Goal: Answer question/provide support: Share knowledge or assist other users

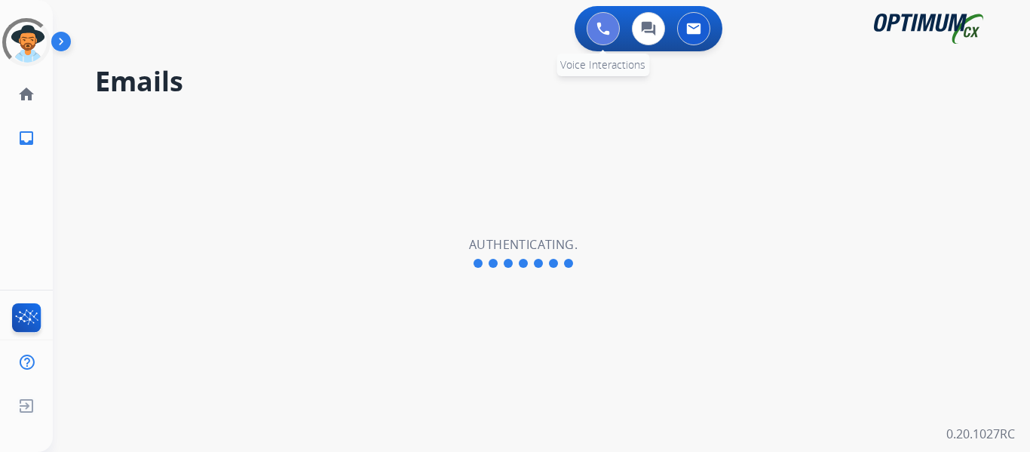
click at [608, 39] on button at bounding box center [603, 28] width 33 height 33
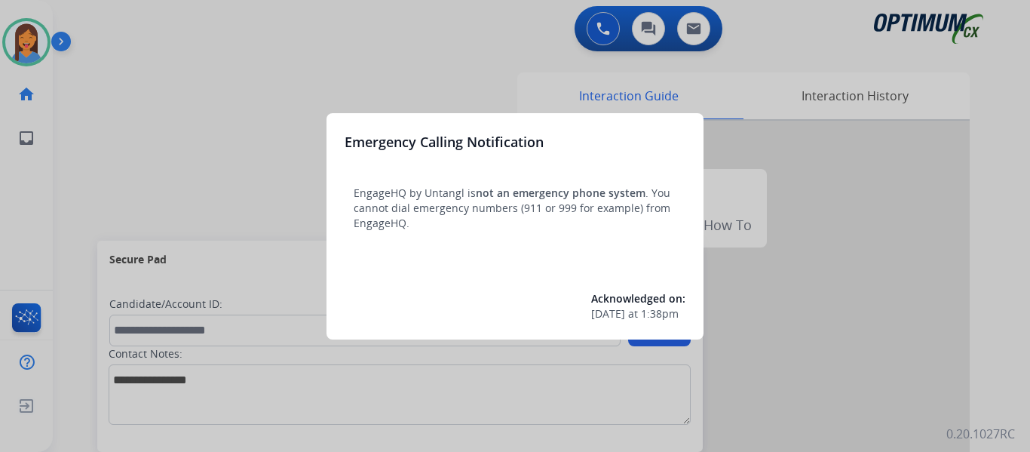
click at [66, 172] on div at bounding box center [515, 226] width 1030 height 452
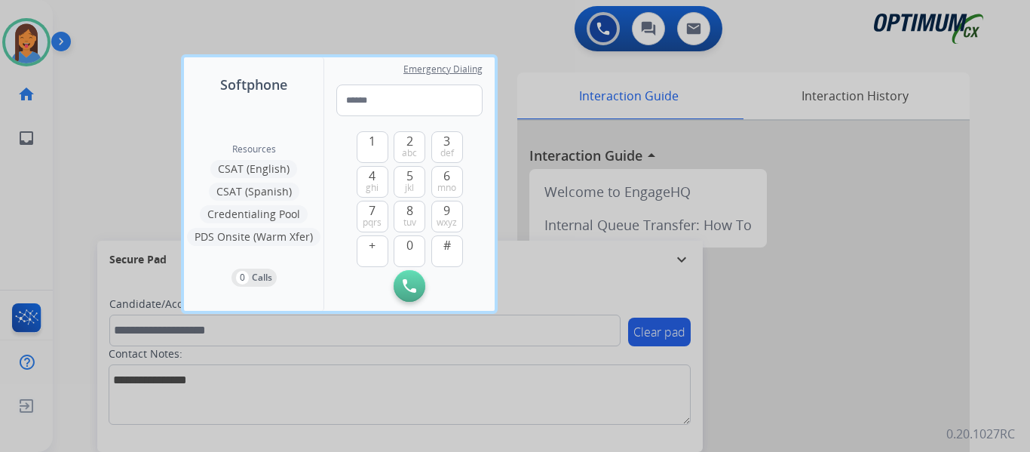
click at [75, 173] on div at bounding box center [515, 226] width 1030 height 452
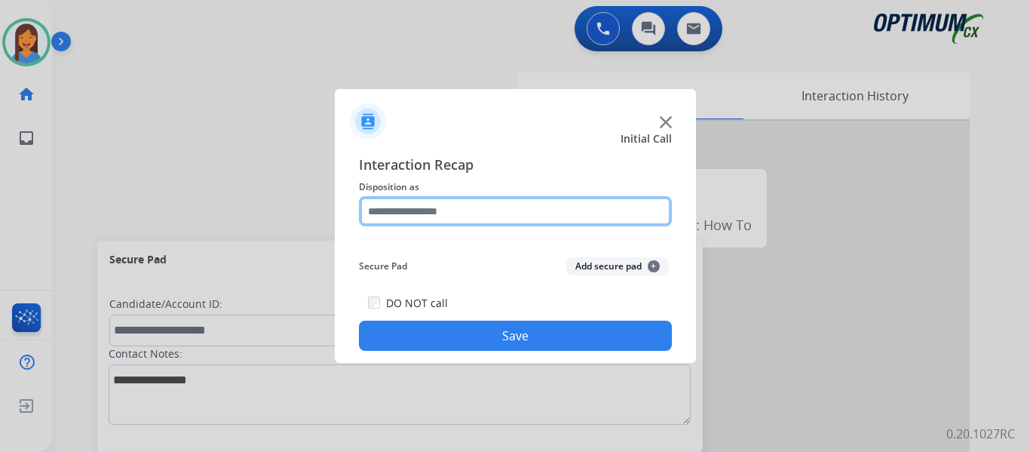
click at [461, 210] on input "text" at bounding box center [515, 211] width 313 height 30
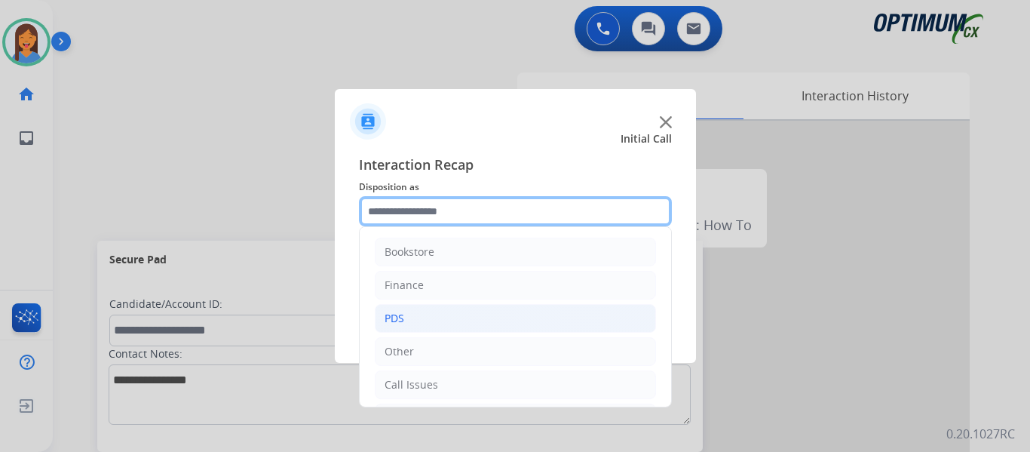
scroll to position [75, 0]
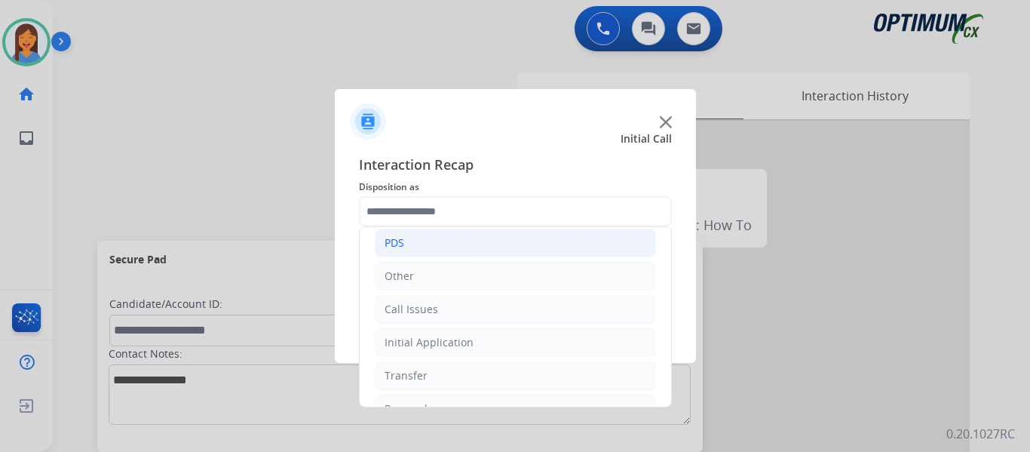
click at [441, 307] on li "Call Issues" at bounding box center [515, 309] width 281 height 29
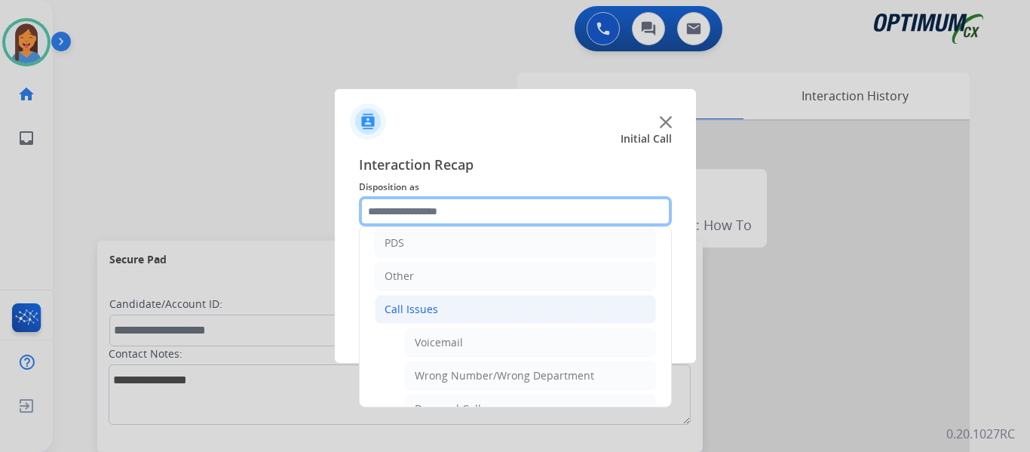
scroll to position [151, 0]
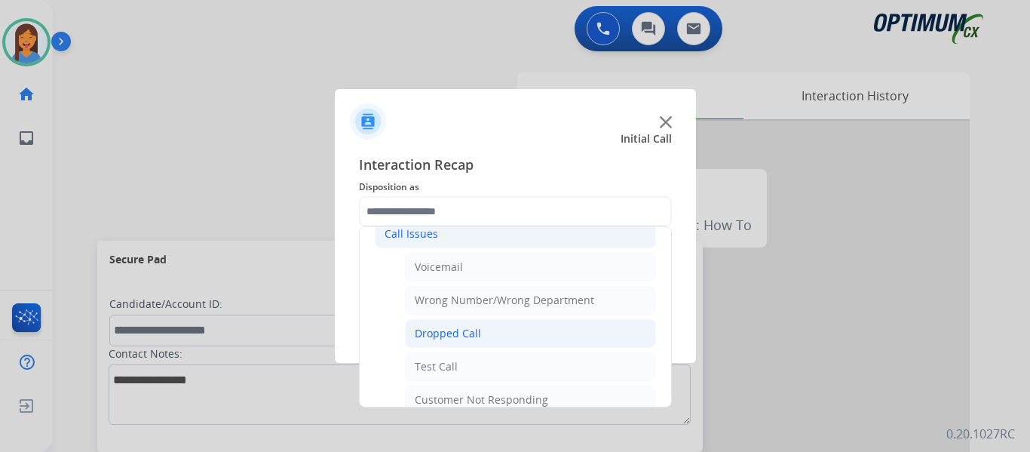
click at [455, 335] on div "Dropped Call" at bounding box center [448, 333] width 66 height 15
type input "**********"
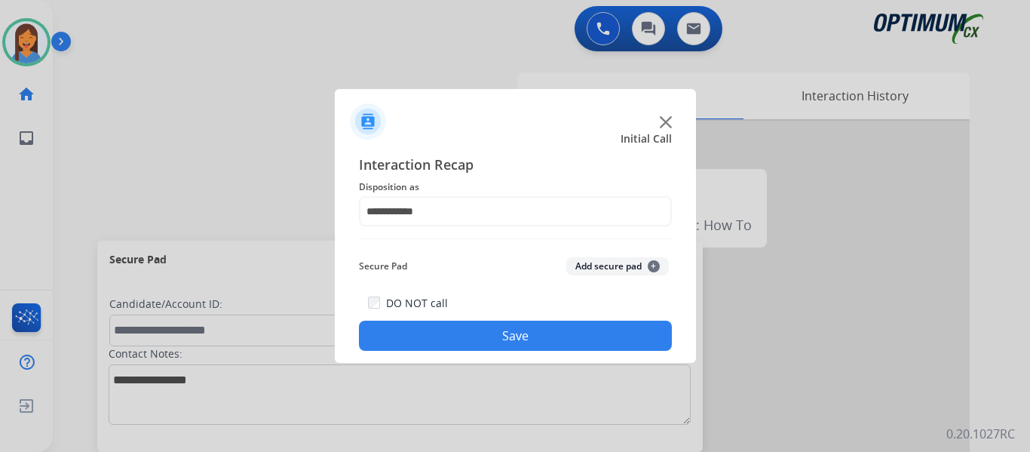
click at [482, 337] on button "Save" at bounding box center [515, 335] width 313 height 30
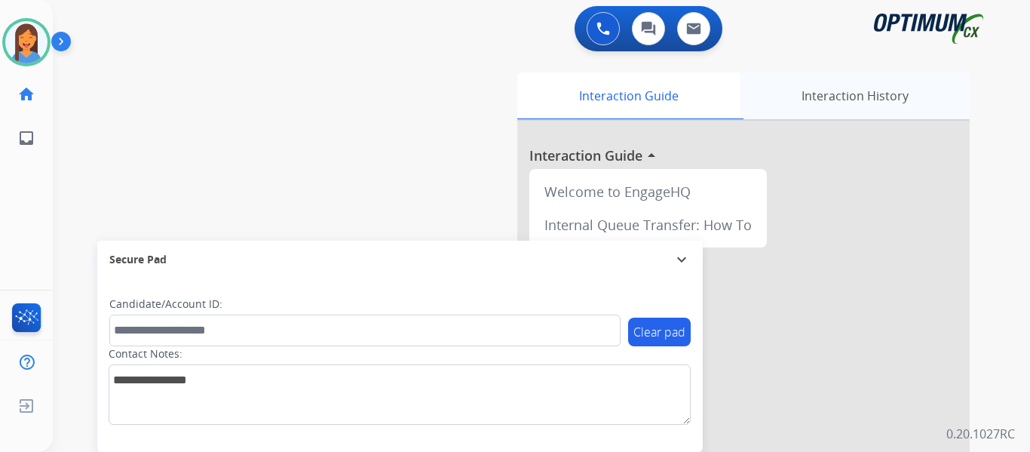
click at [830, 95] on div "Interaction History" at bounding box center [855, 95] width 230 height 47
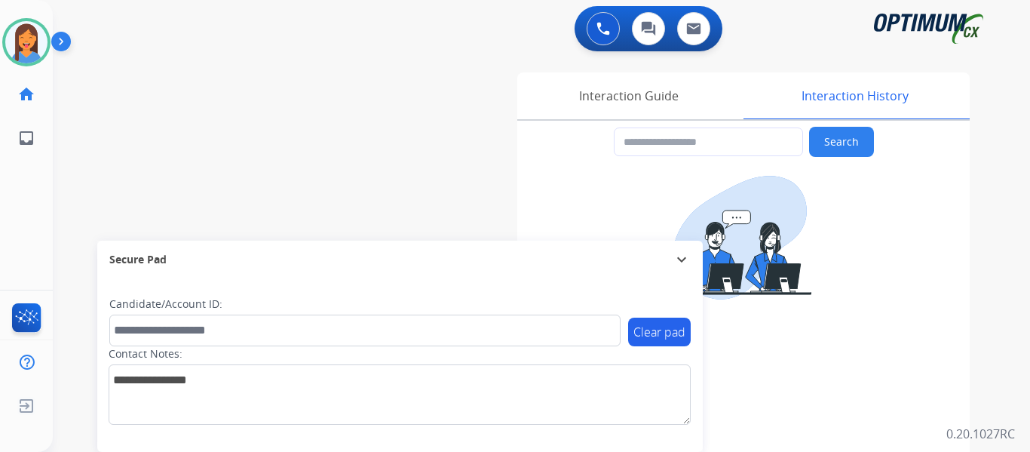
click at [372, 109] on div "swap_horiz Break voice bridge close_fullscreen Connect 3-Way Call merge_type Se…" at bounding box center [523, 368] width 941 height 629
click at [640, 99] on div "Interaction Guide" at bounding box center [628, 95] width 222 height 47
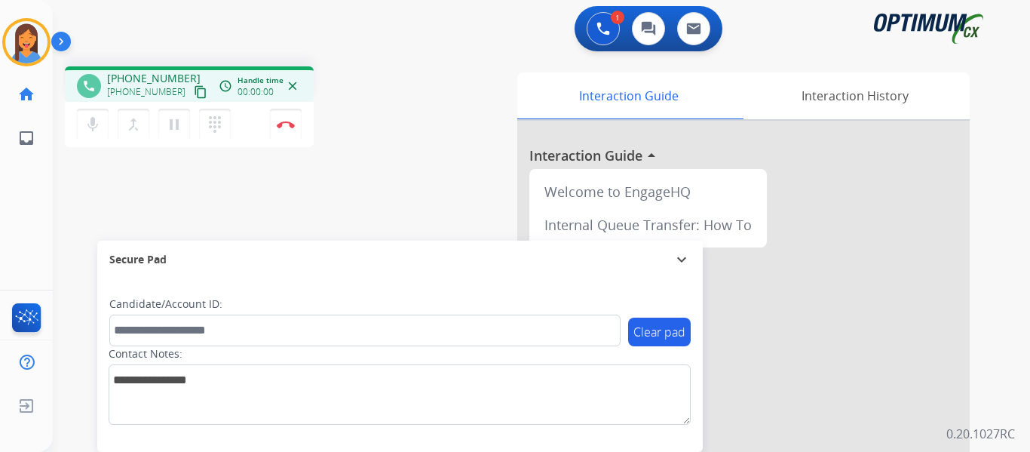
click at [194, 87] on mat-icon "content_copy" at bounding box center [201, 92] width 14 height 14
click at [287, 128] on button "Disconnect" at bounding box center [286, 125] width 32 height 32
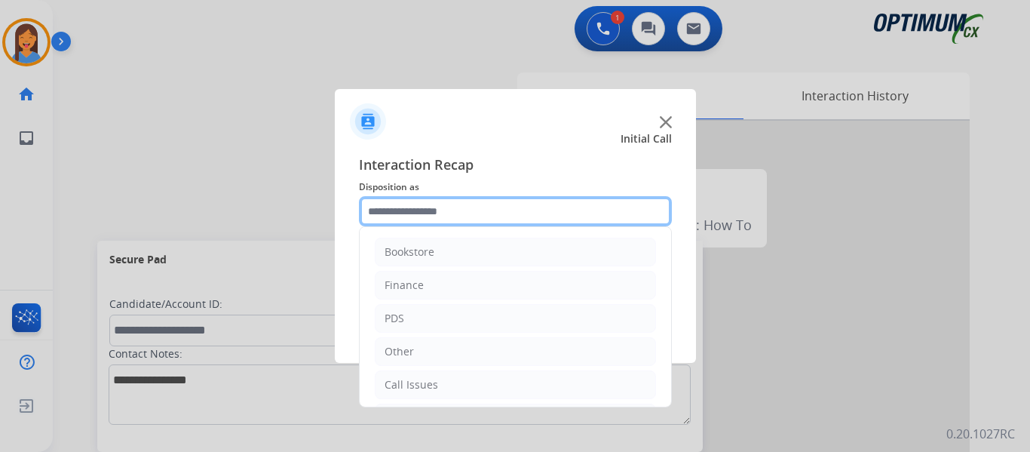
click at [455, 216] on input "text" at bounding box center [515, 211] width 313 height 30
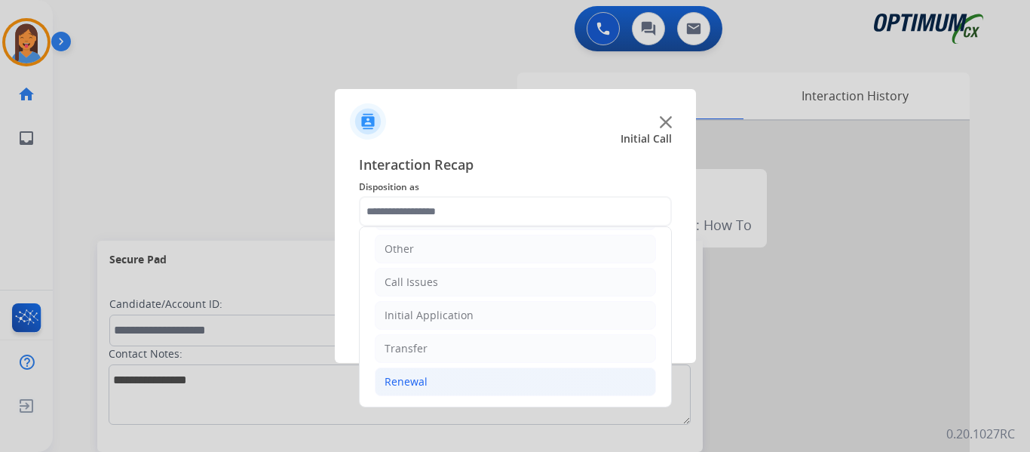
click at [423, 380] on div "Renewal" at bounding box center [405, 381] width 43 height 15
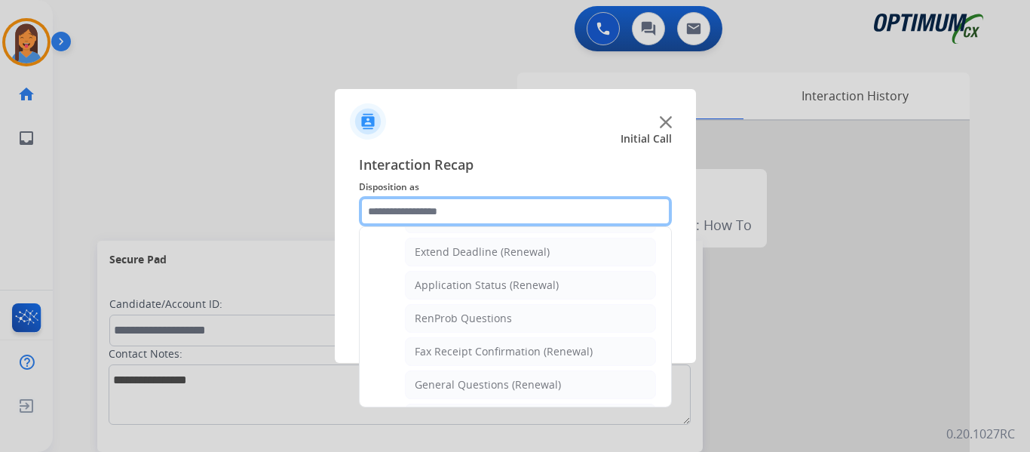
scroll to position [329, 0]
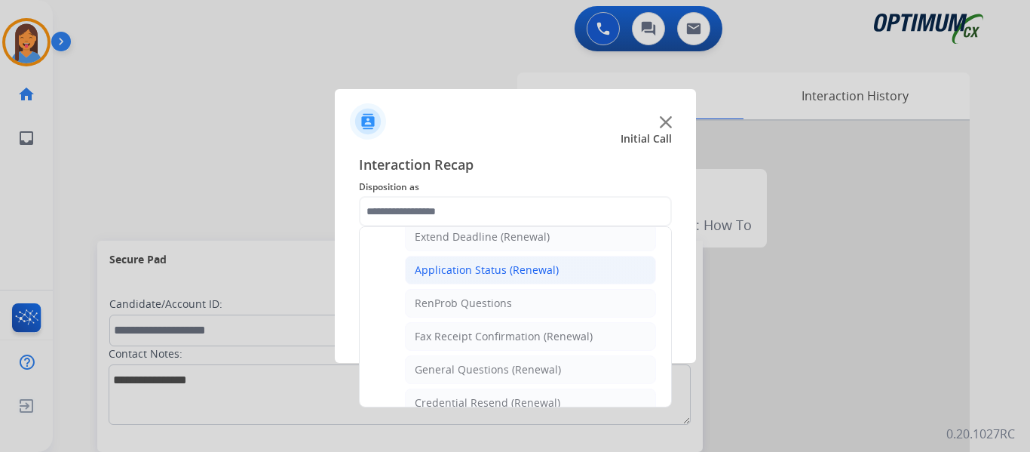
click at [477, 268] on div "Application Status (Renewal)" at bounding box center [487, 269] width 144 height 15
type input "**********"
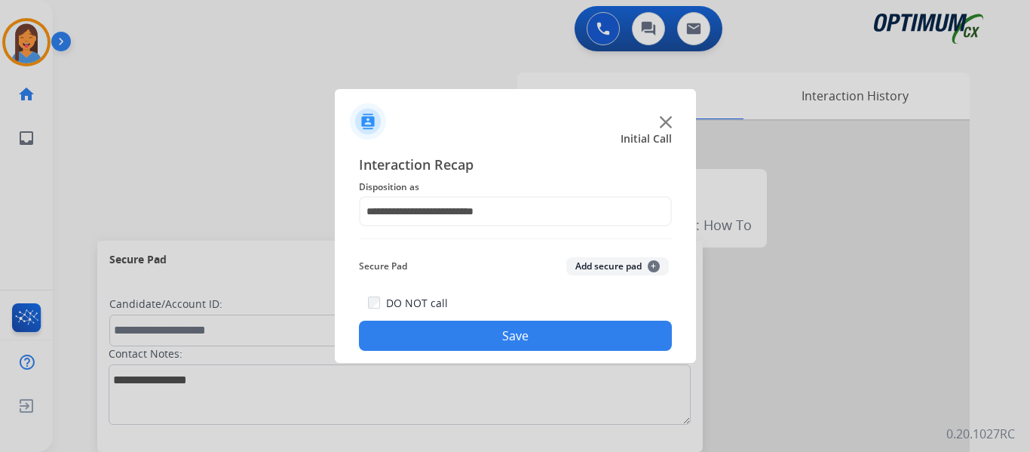
click at [611, 335] on button "Save" at bounding box center [515, 335] width 313 height 30
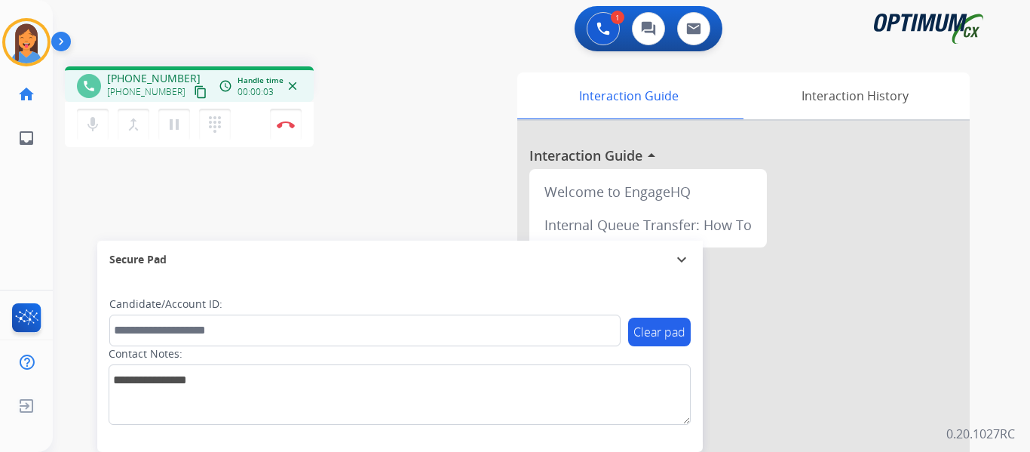
click at [194, 94] on mat-icon "content_copy" at bounding box center [201, 92] width 14 height 14
click at [289, 126] on img at bounding box center [286, 125] width 18 height 8
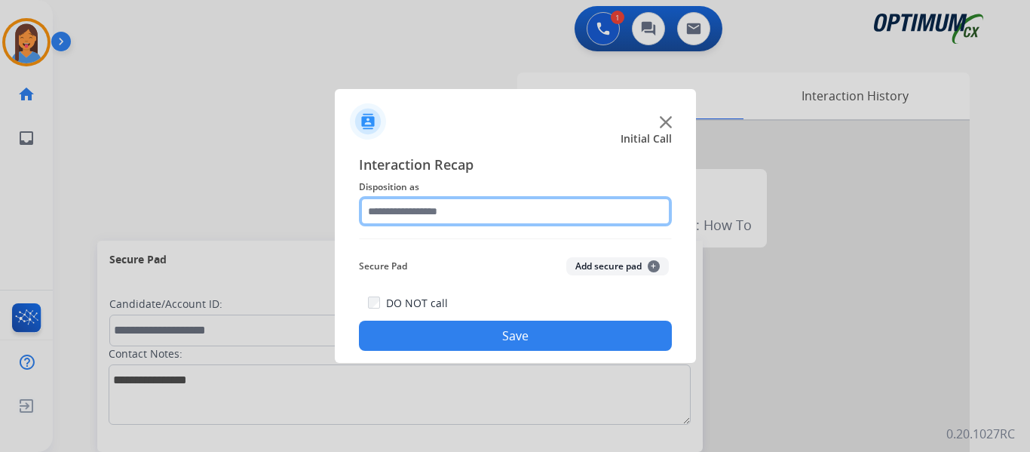
click at [529, 201] on input "text" at bounding box center [515, 211] width 313 height 30
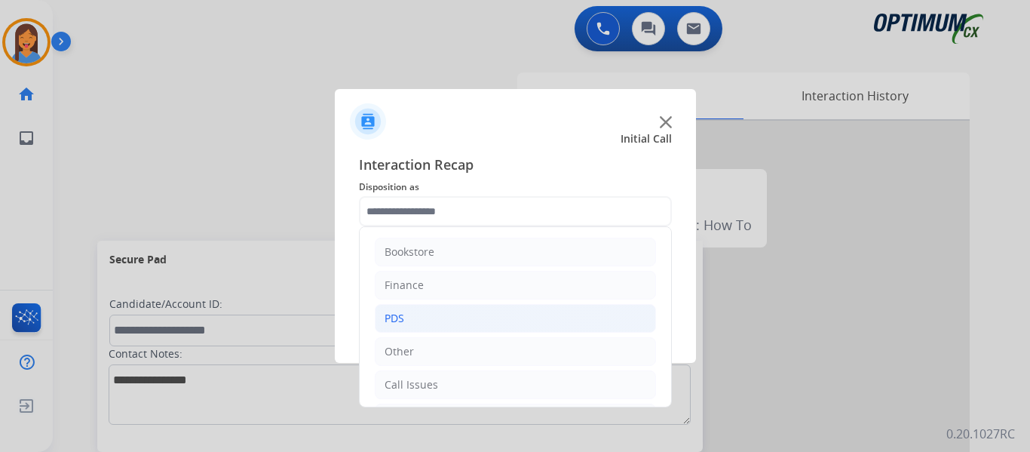
click at [412, 325] on li "PDS" at bounding box center [515, 318] width 281 height 29
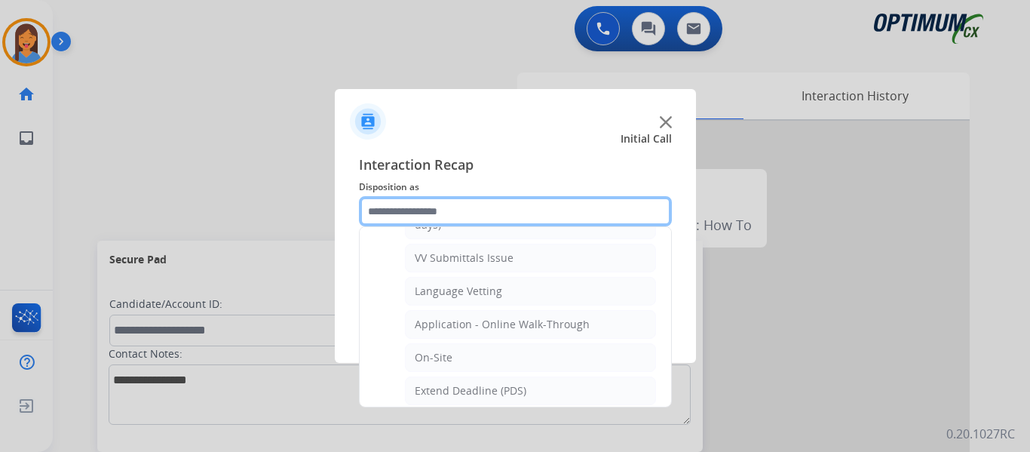
scroll to position [377, 0]
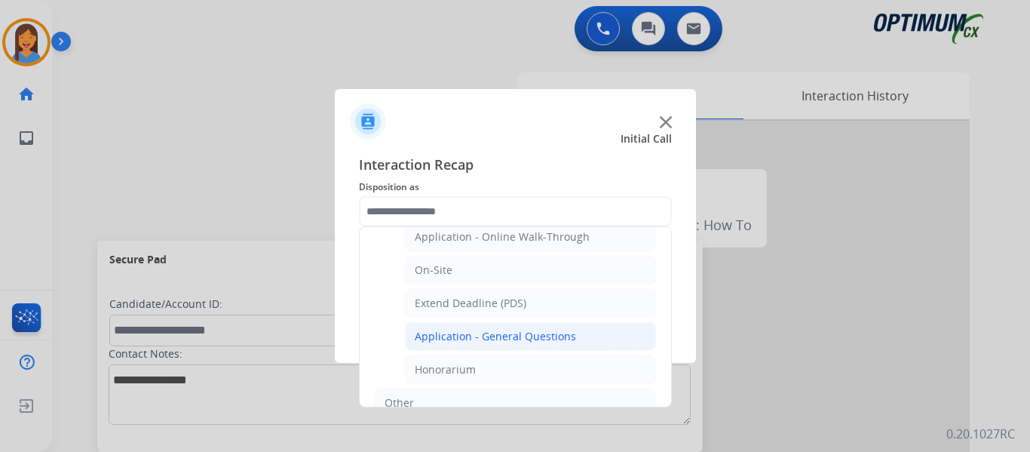
click at [512, 342] on div "Application - General Questions" at bounding box center [495, 336] width 161 height 15
type input "**********"
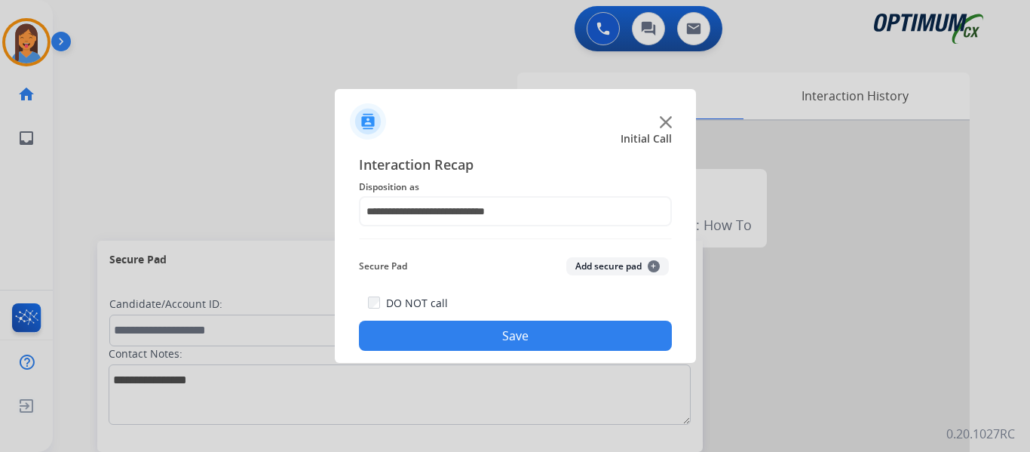
click at [513, 340] on button "Save" at bounding box center [515, 335] width 313 height 30
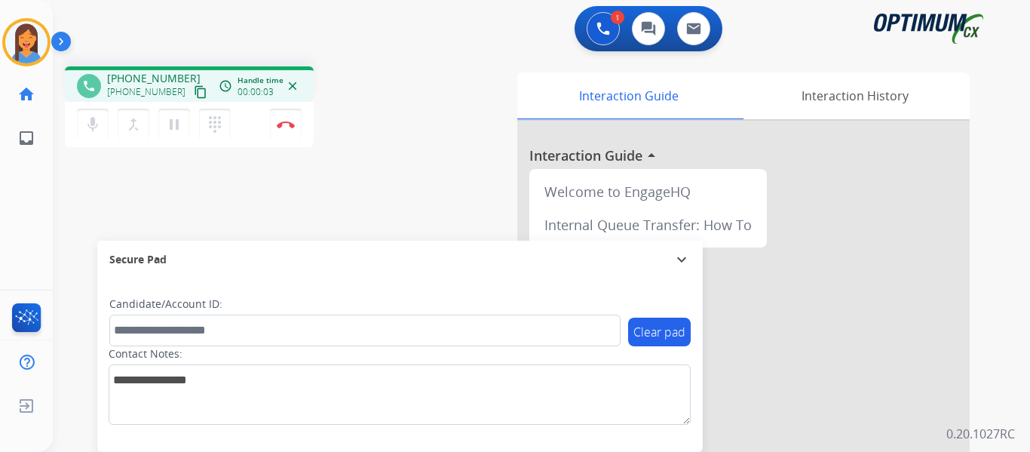
click at [194, 88] on mat-icon "content_copy" at bounding box center [201, 92] width 14 height 14
click at [286, 133] on button "Disconnect" at bounding box center [286, 125] width 32 height 32
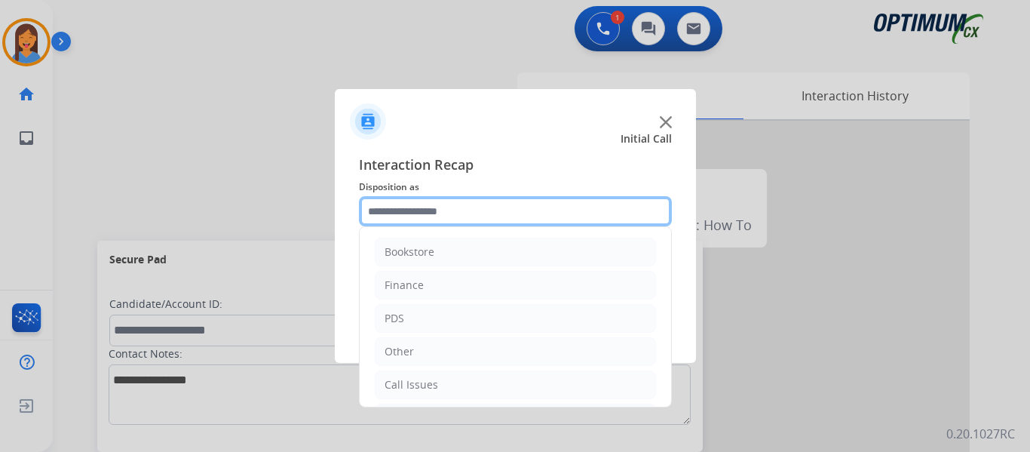
click at [400, 214] on input "text" at bounding box center [515, 211] width 313 height 30
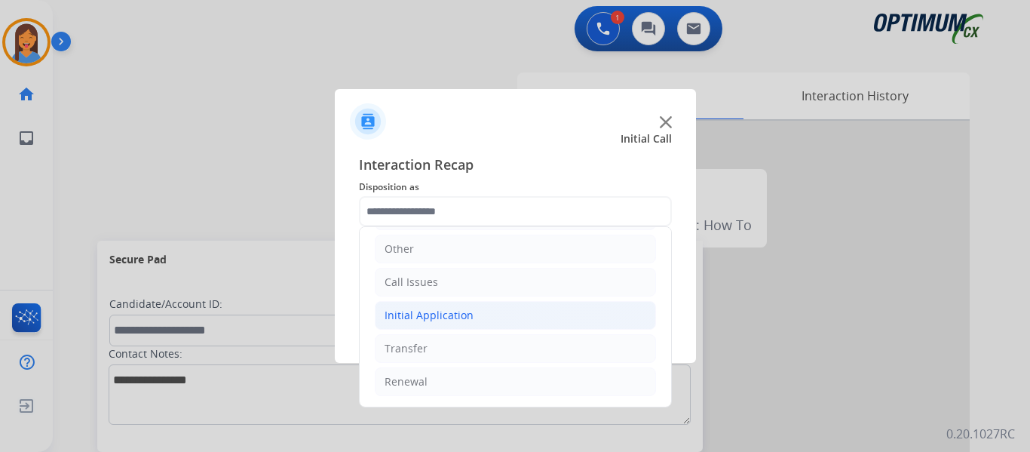
click at [418, 320] on div "Initial Application" at bounding box center [428, 315] width 89 height 15
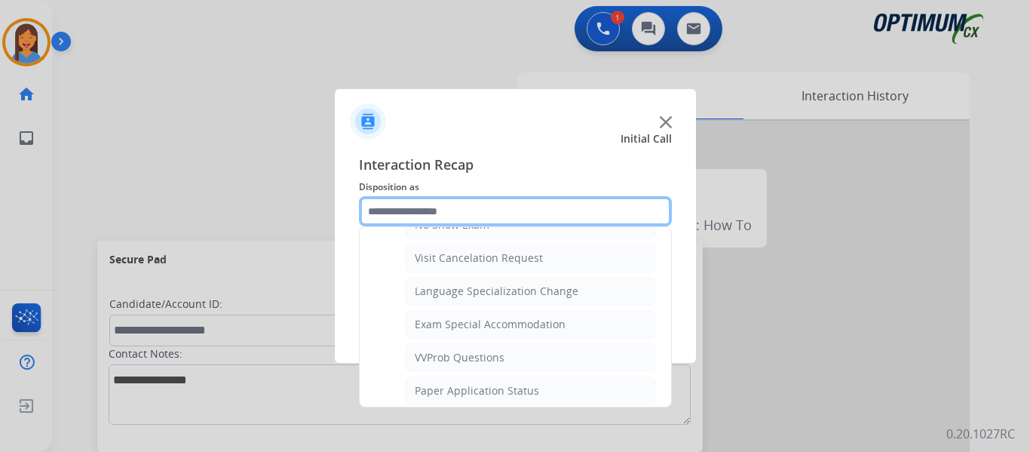
scroll to position [781, 0]
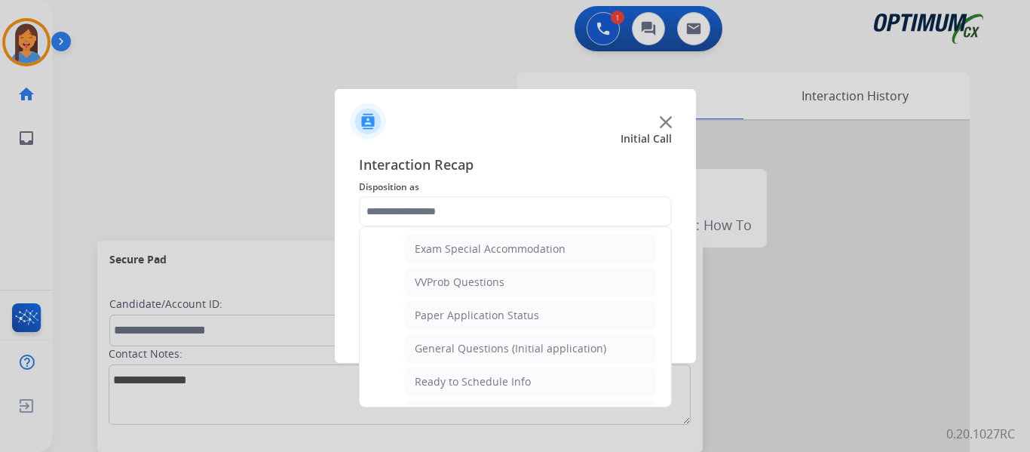
click at [442, 345] on div "General Questions (Initial application)" at bounding box center [510, 348] width 191 height 15
type input "**********"
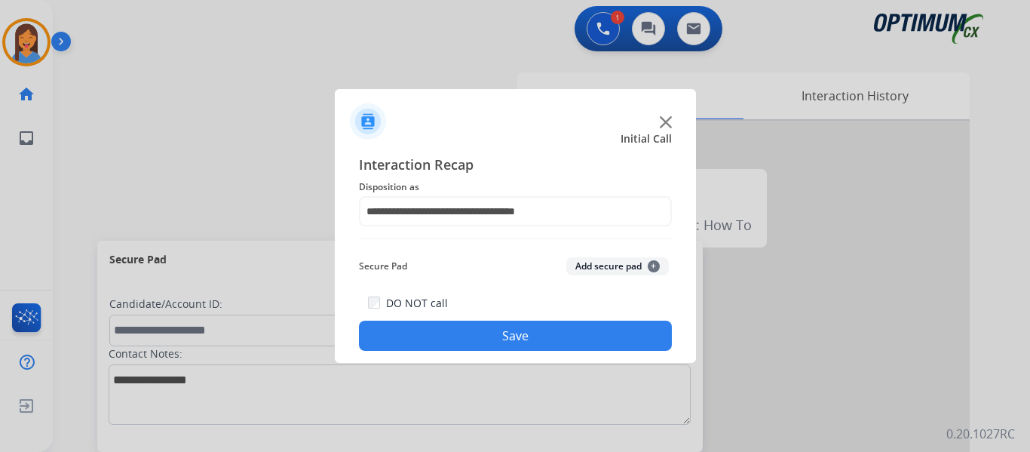
click at [442, 345] on button "Save" at bounding box center [515, 335] width 313 height 30
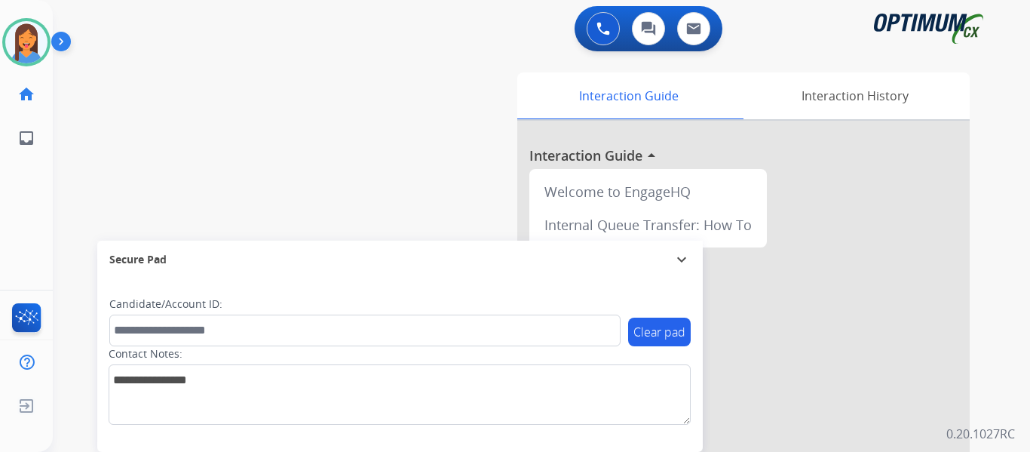
drag, startPoint x: 35, startPoint y: 41, endPoint x: 53, endPoint y: 49, distance: 19.6
click at [35, 41] on img at bounding box center [26, 42] width 42 height 42
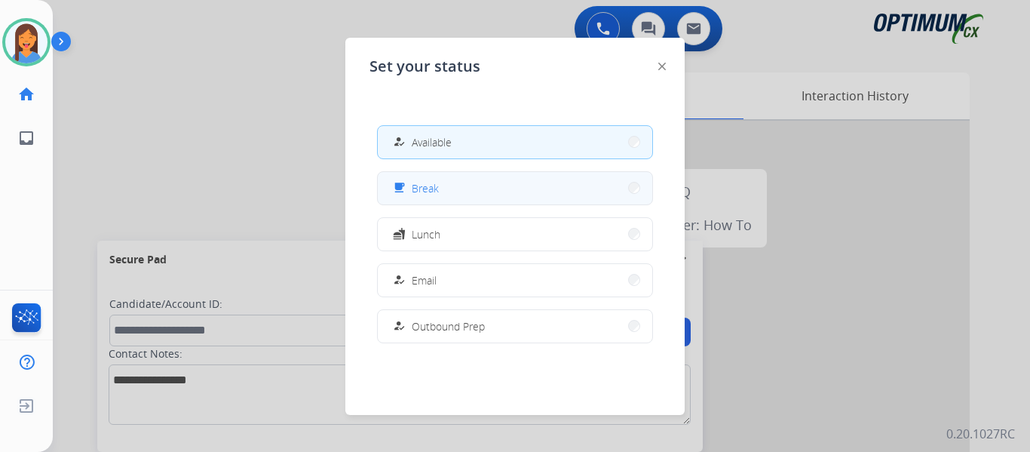
click at [426, 188] on span "Break" at bounding box center [425, 188] width 27 height 16
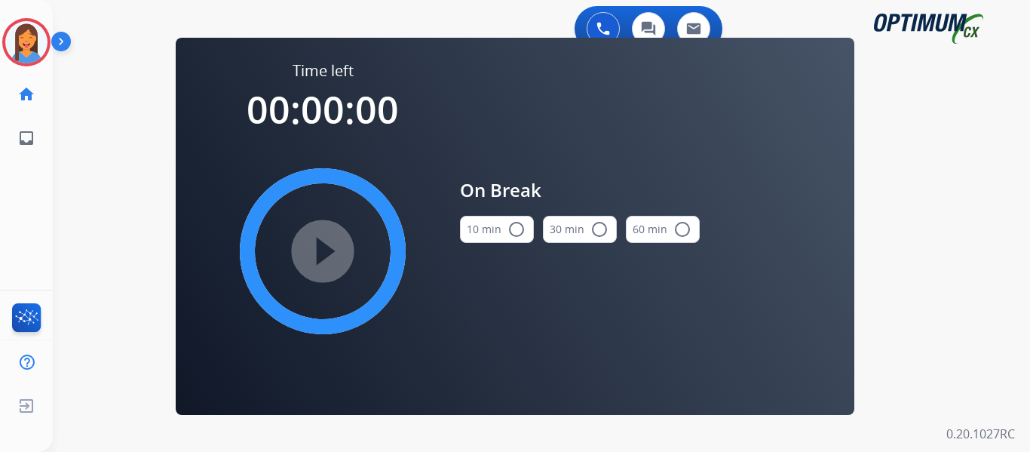
click at [488, 231] on button "10 min radio_button_unchecked" at bounding box center [497, 229] width 74 height 27
click at [327, 243] on mat-icon "play_circle_filled" at bounding box center [323, 251] width 18 height 18
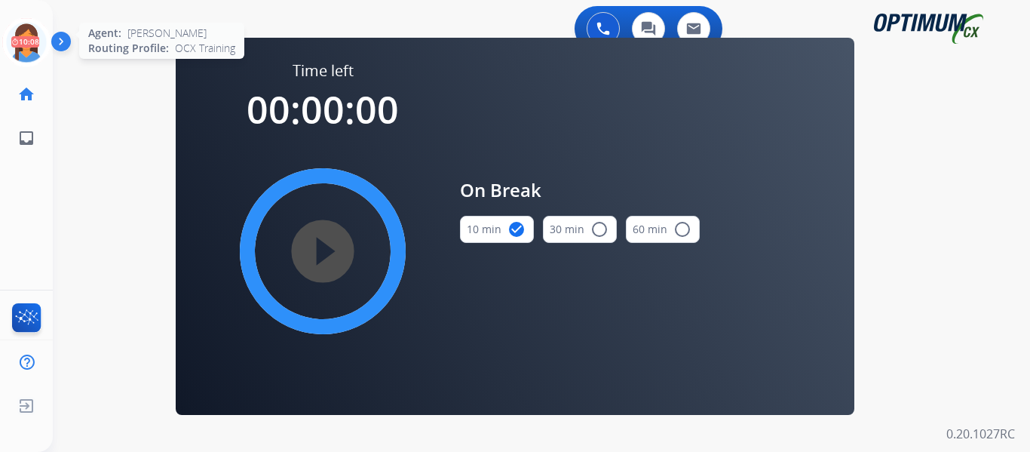
click at [21, 41] on icon at bounding box center [26, 42] width 49 height 49
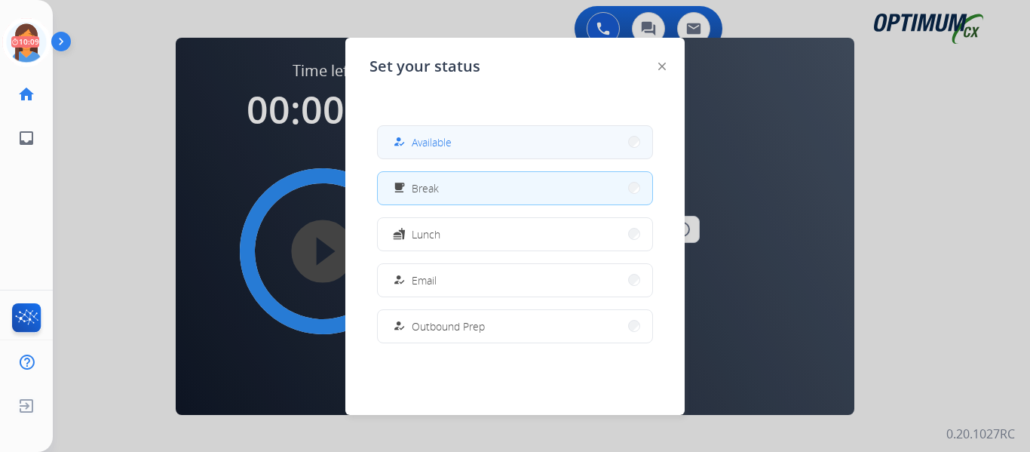
click at [498, 144] on button "how_to_reg Available" at bounding box center [515, 142] width 274 height 32
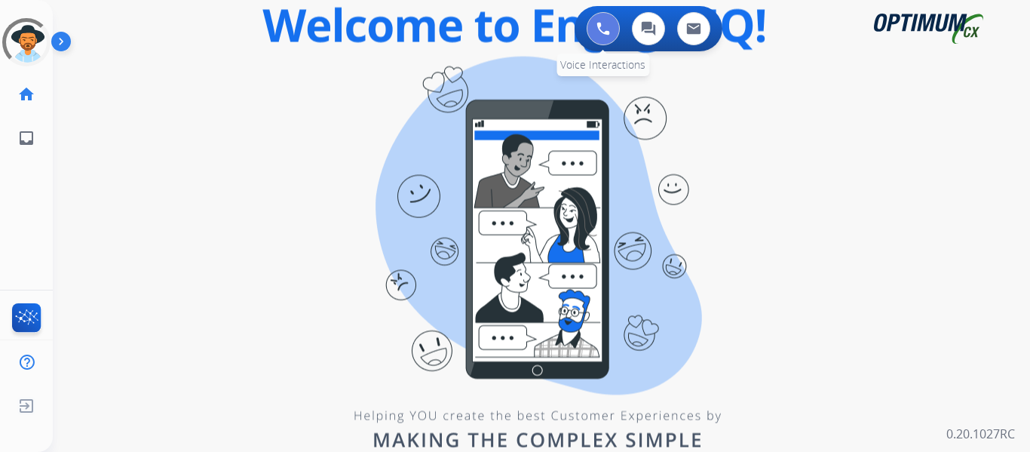
click at [613, 28] on button at bounding box center [603, 28] width 33 height 33
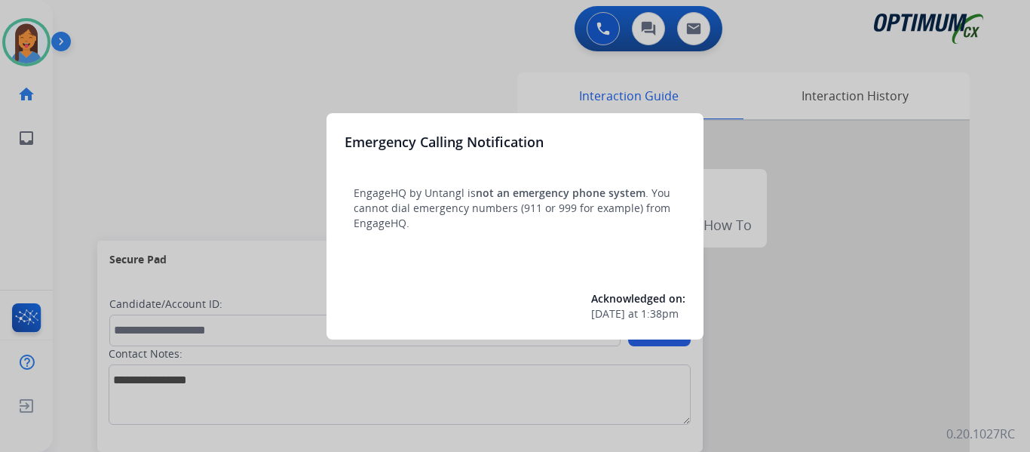
click at [101, 136] on div at bounding box center [515, 226] width 1030 height 452
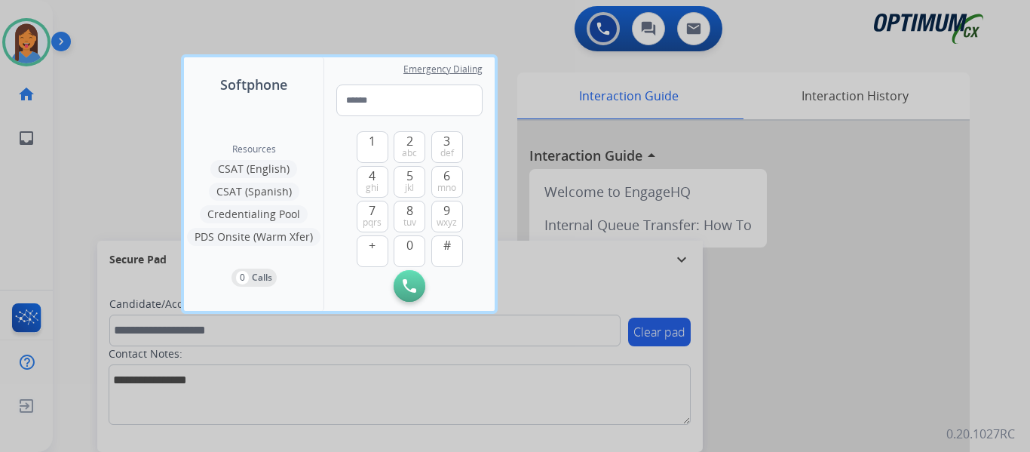
click at [86, 135] on div at bounding box center [515, 226] width 1030 height 452
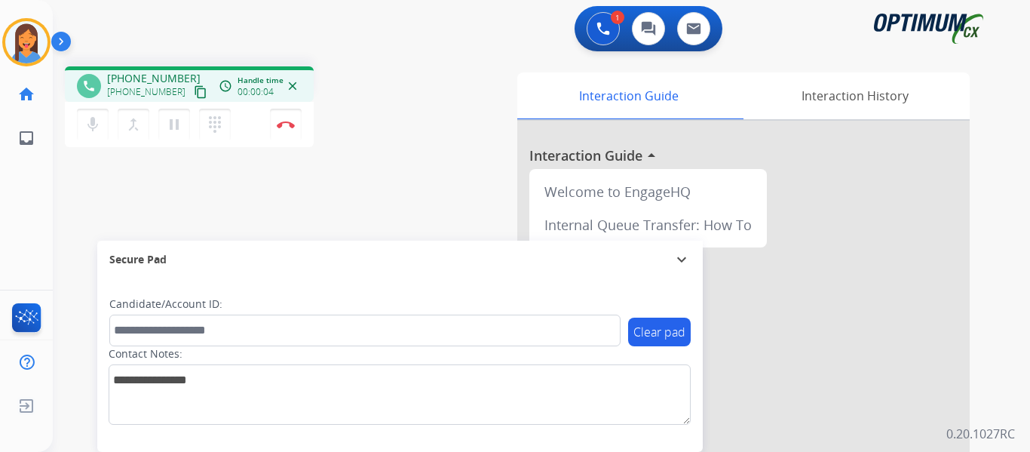
click at [194, 88] on mat-icon "content_copy" at bounding box center [201, 92] width 14 height 14
click at [280, 126] on img at bounding box center [286, 125] width 18 height 8
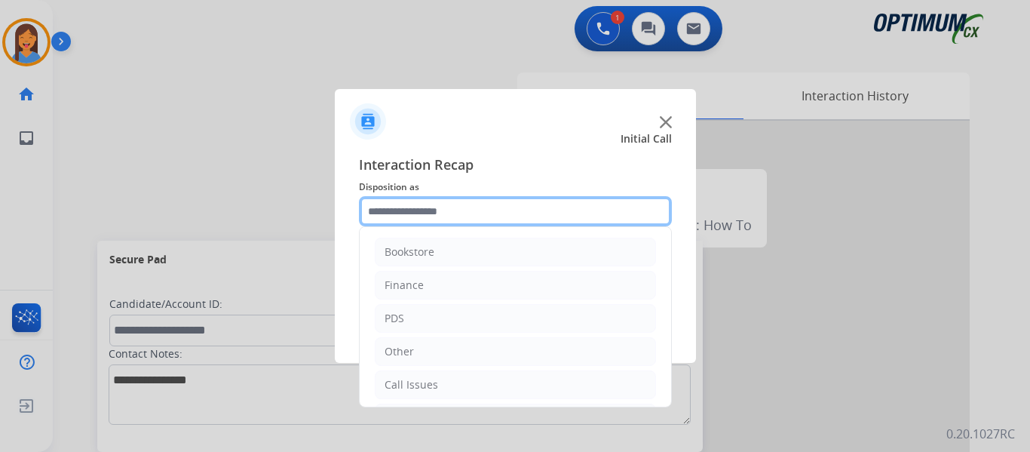
click at [459, 224] on input "text" at bounding box center [515, 211] width 313 height 30
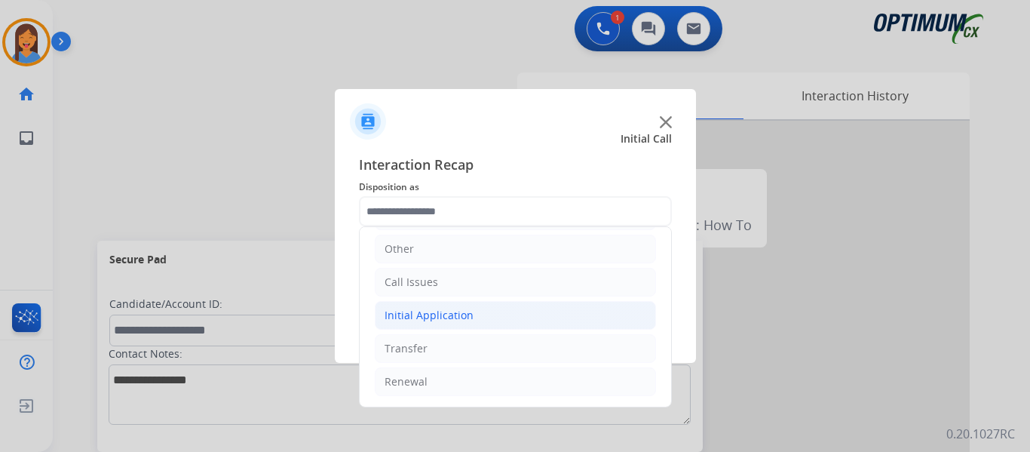
click at [429, 317] on div "Initial Application" at bounding box center [428, 315] width 89 height 15
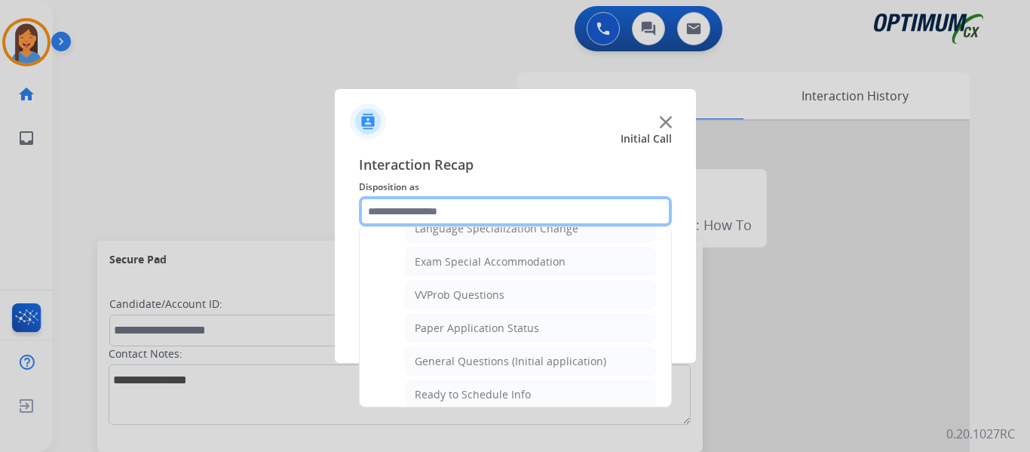
scroll to position [781, 0]
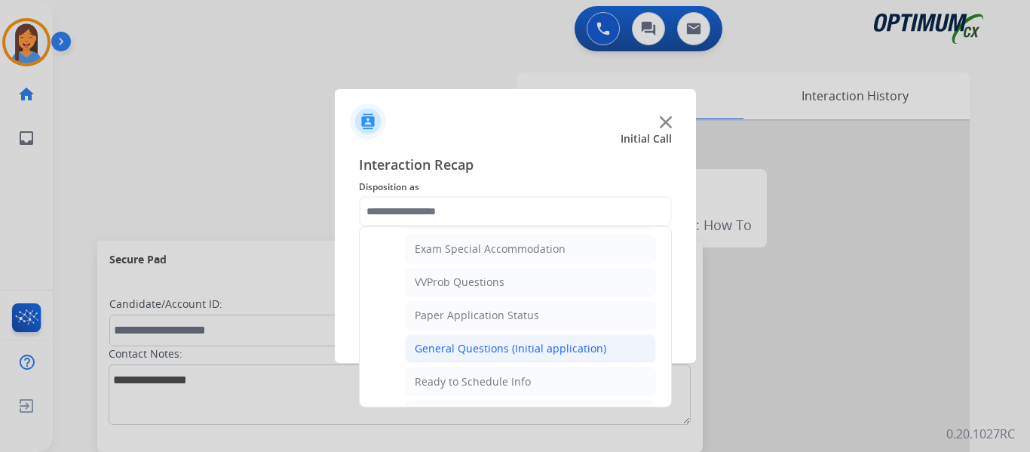
click at [467, 342] on div "General Questions (Initial application)" at bounding box center [510, 348] width 191 height 15
type input "**********"
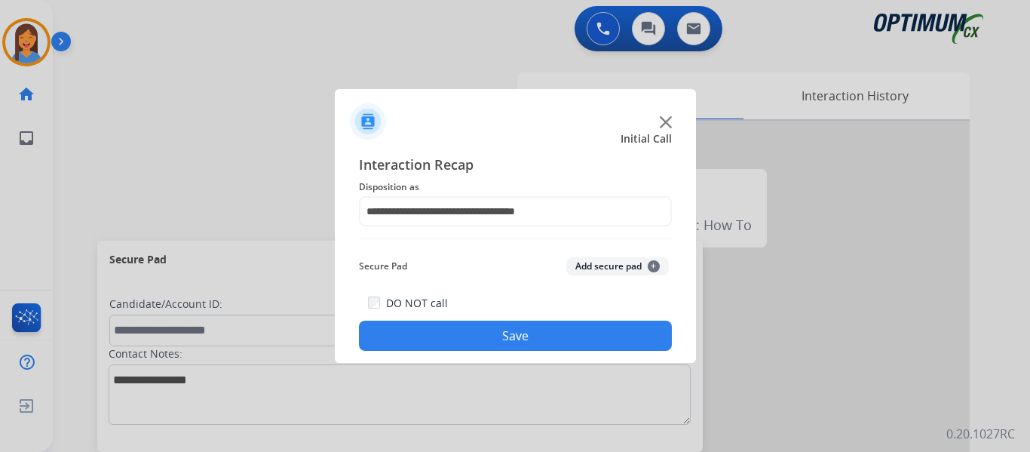
click at [489, 332] on button "Save" at bounding box center [515, 335] width 313 height 30
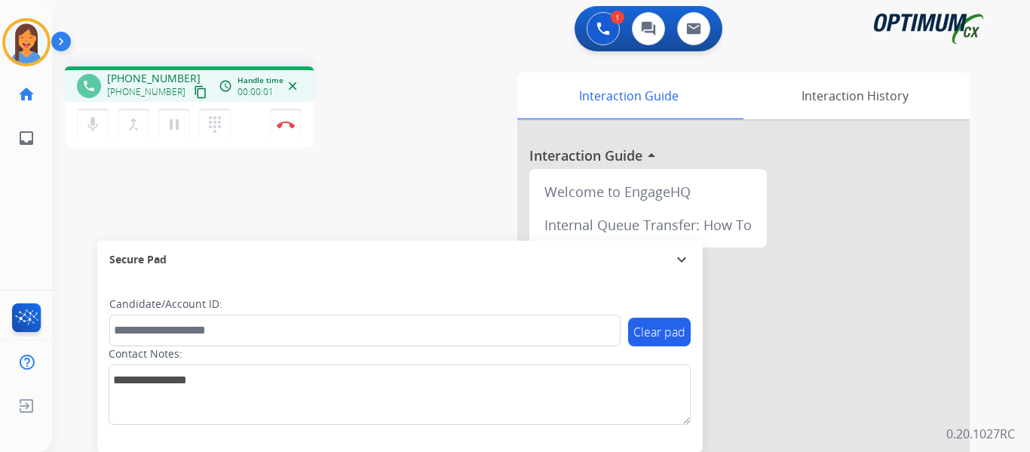
click at [194, 96] on mat-icon "content_copy" at bounding box center [201, 92] width 14 height 14
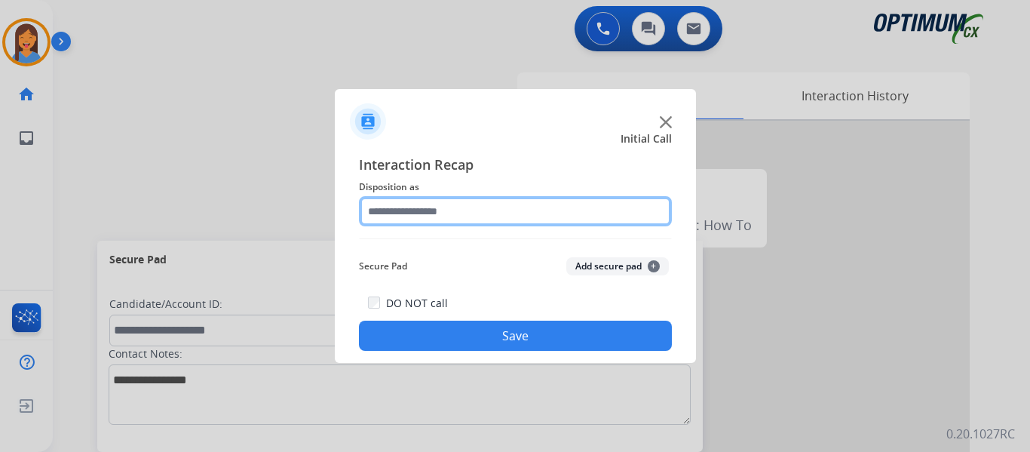
click at [460, 210] on input "text" at bounding box center [515, 211] width 313 height 30
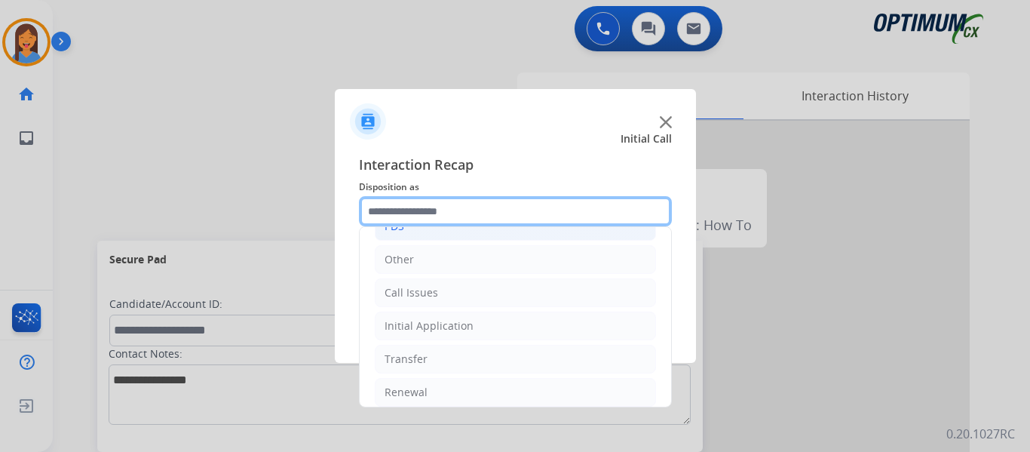
scroll to position [103, 0]
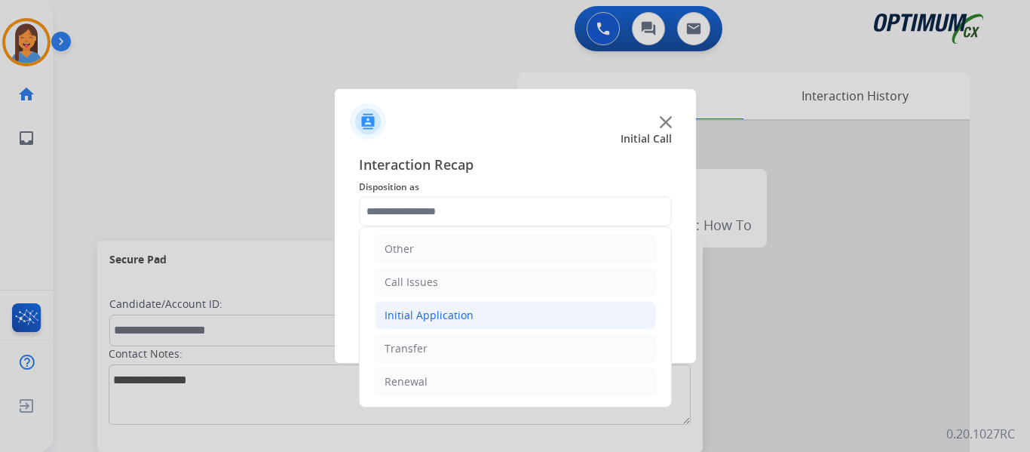
click at [467, 314] on div "Initial Application" at bounding box center [428, 315] width 89 height 15
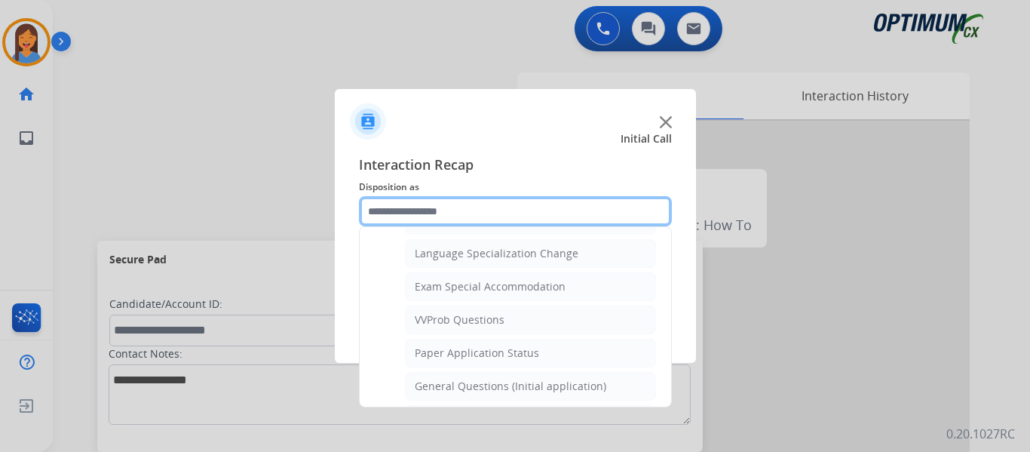
scroll to position [781, 0]
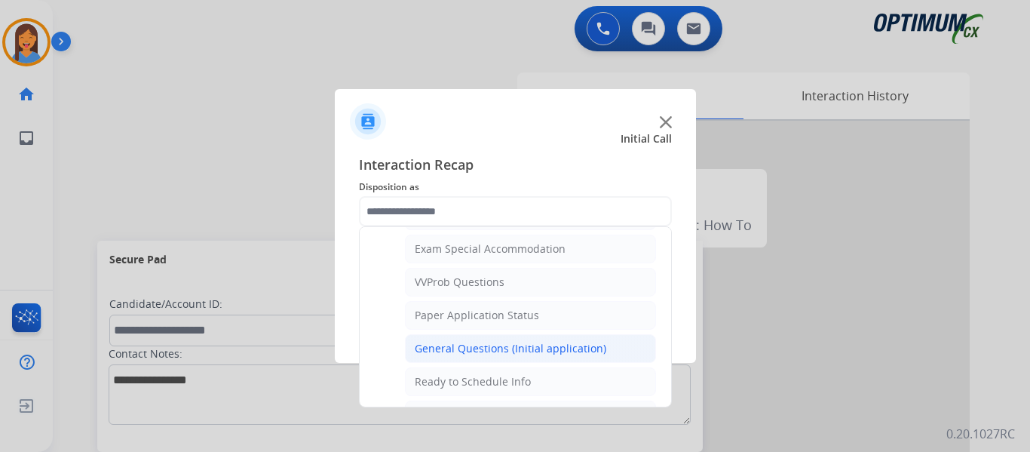
click at [451, 351] on div "General Questions (Initial application)" at bounding box center [510, 348] width 191 height 15
type input "**********"
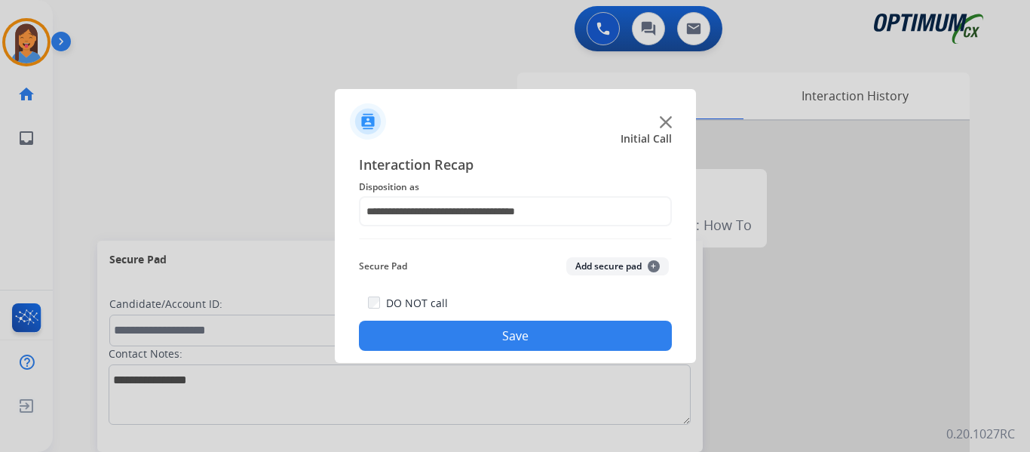
click at [449, 338] on button "Save" at bounding box center [515, 335] width 313 height 30
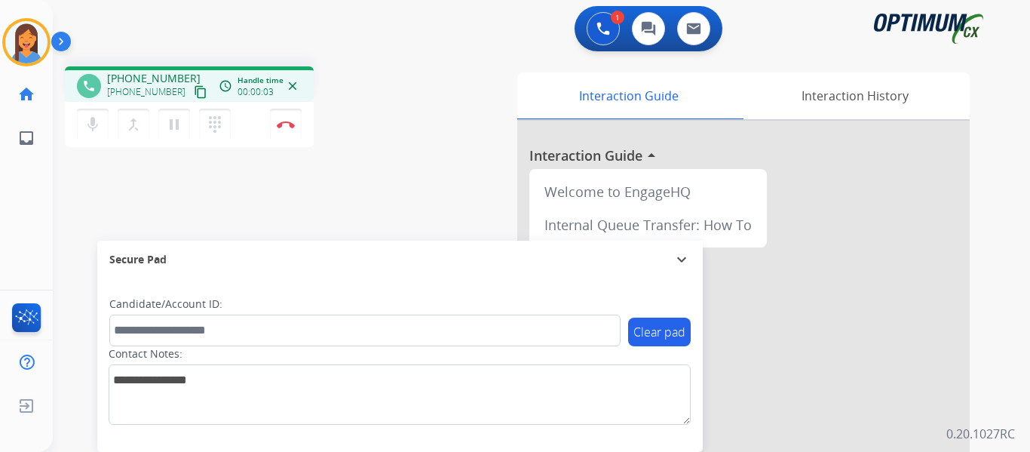
click at [194, 93] on mat-icon "content_copy" at bounding box center [201, 92] width 14 height 14
click at [280, 129] on button "Disconnect" at bounding box center [286, 125] width 32 height 32
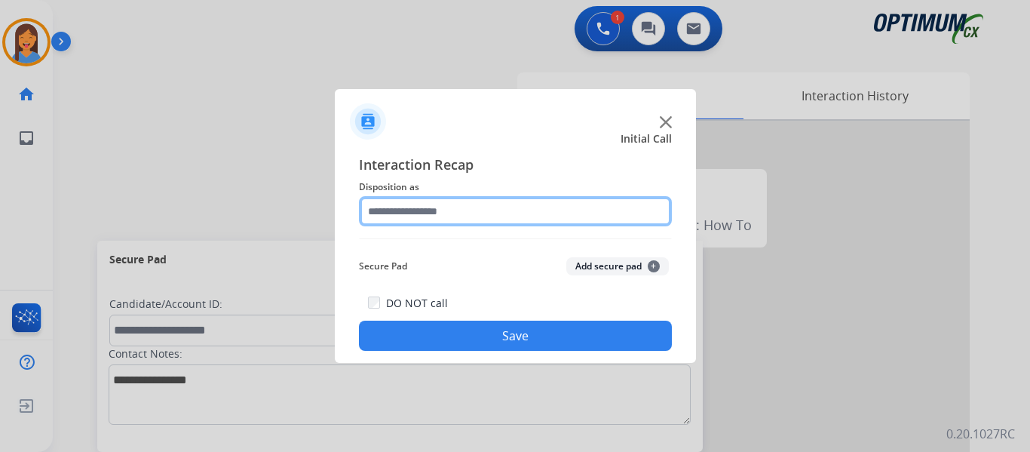
click at [421, 210] on input "text" at bounding box center [515, 211] width 313 height 30
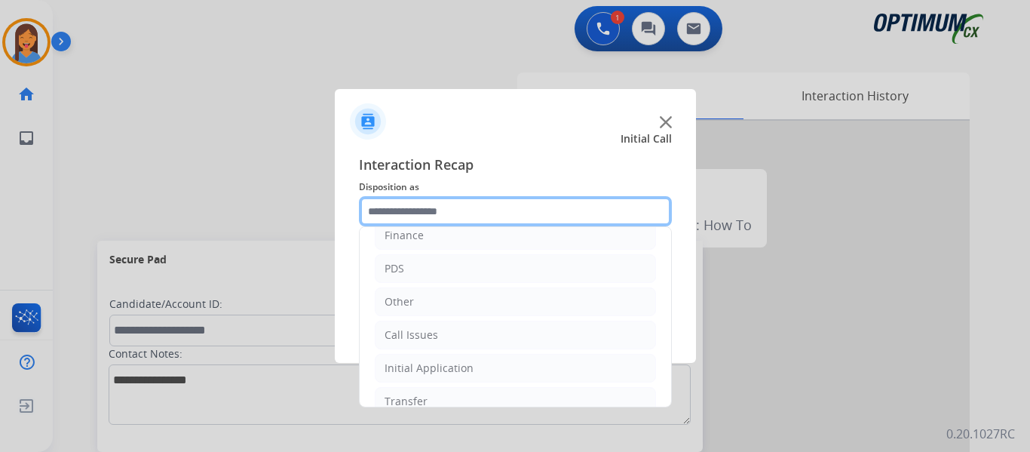
scroll to position [103, 0]
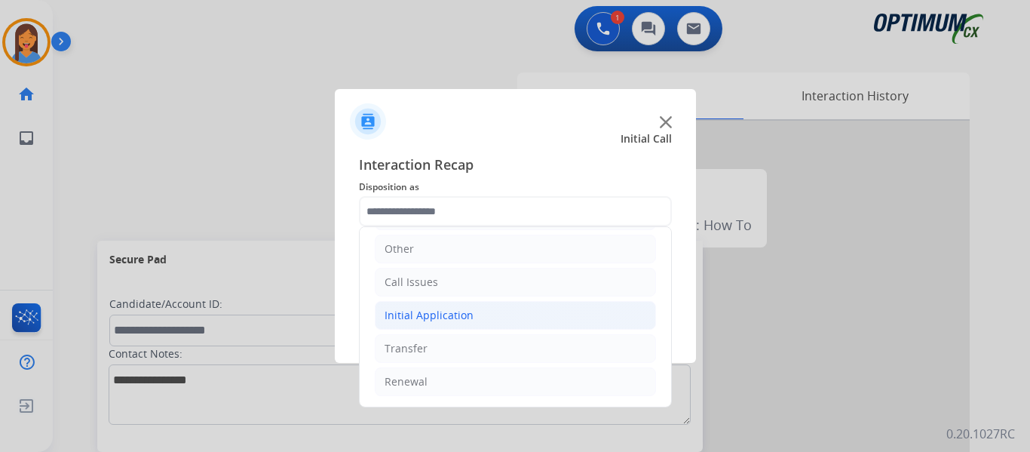
click at [435, 320] on div "Initial Application" at bounding box center [428, 315] width 89 height 15
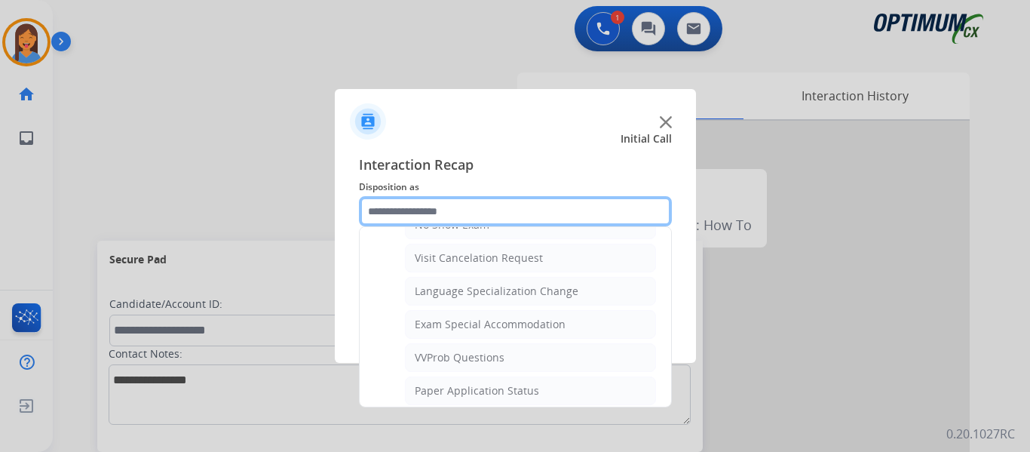
scroll to position [781, 0]
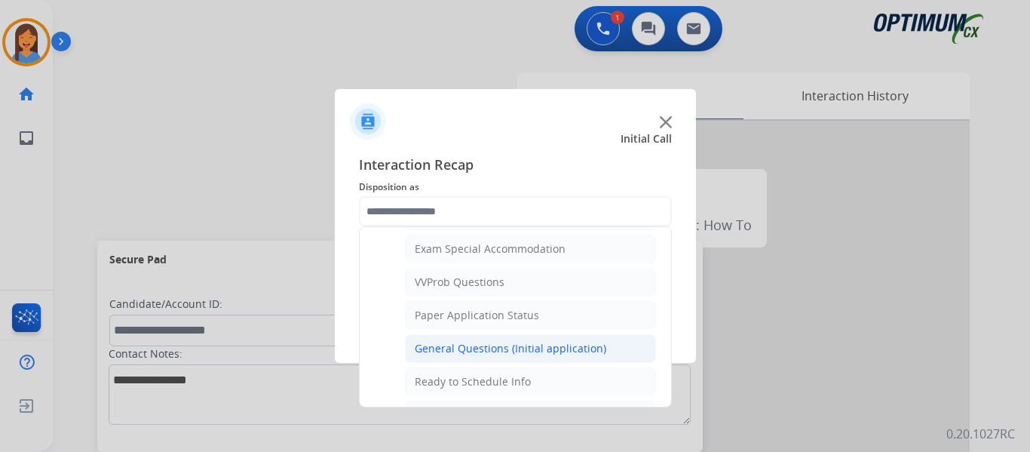
click at [468, 354] on div "General Questions (Initial application)" at bounding box center [510, 348] width 191 height 15
type input "**********"
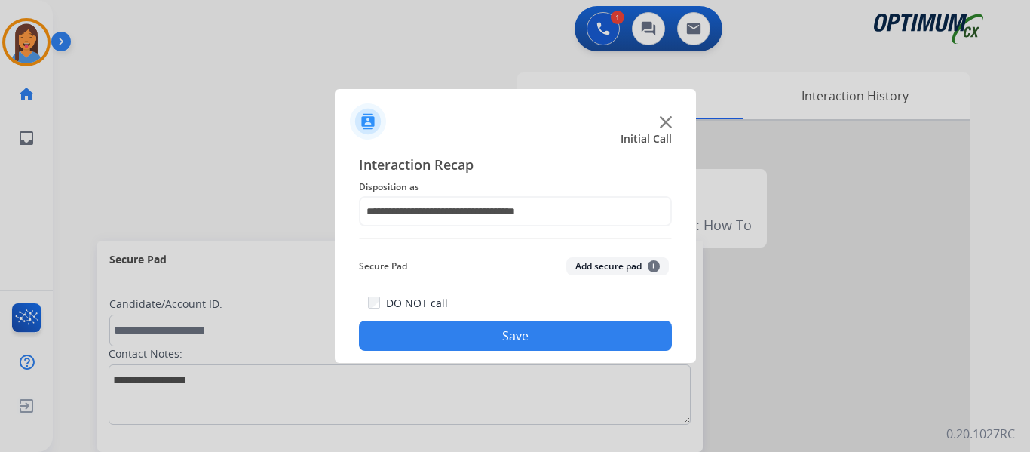
click at [453, 336] on button "Save" at bounding box center [515, 335] width 313 height 30
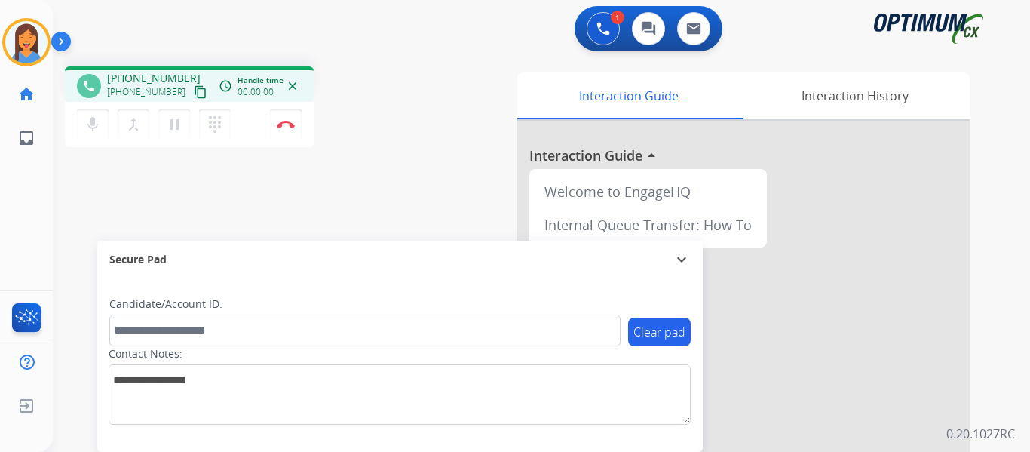
click at [192, 90] on button "content_copy" at bounding box center [200, 92] width 18 height 18
click at [290, 127] on img at bounding box center [286, 125] width 18 height 8
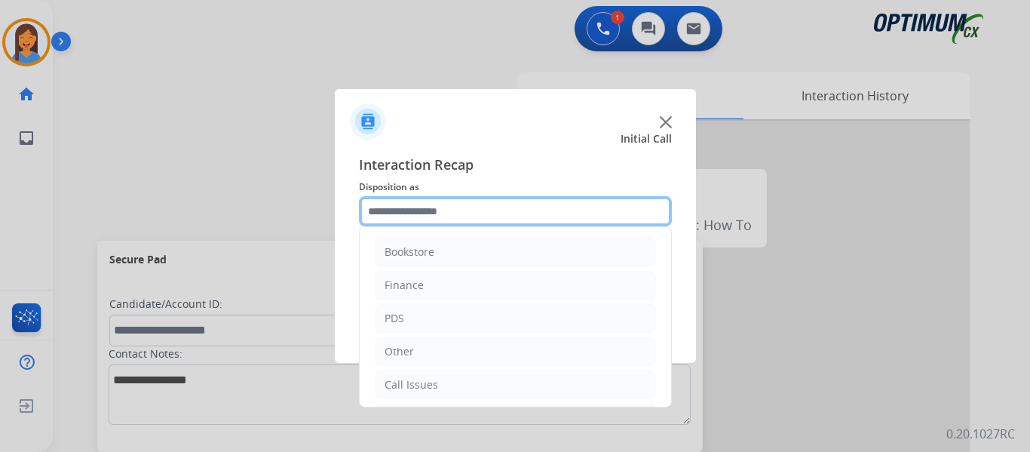
click at [461, 207] on input "text" at bounding box center [515, 211] width 313 height 30
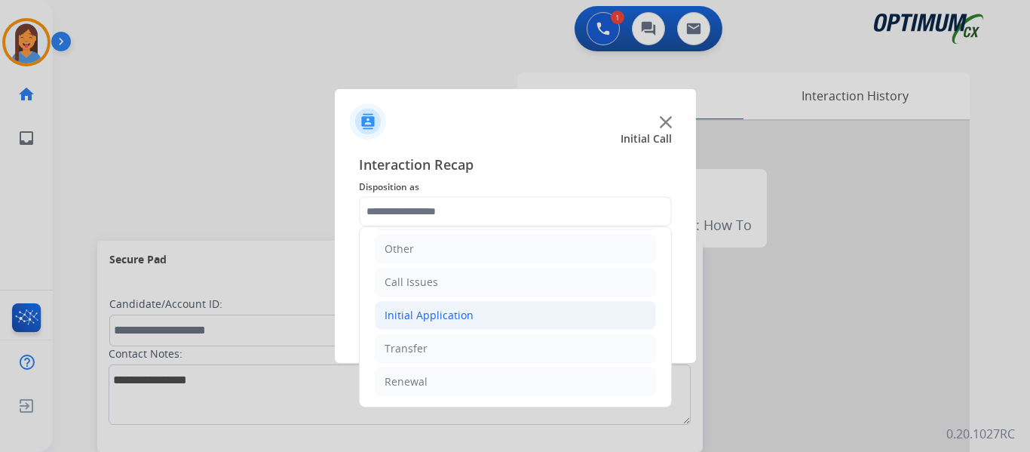
click at [450, 314] on div "Initial Application" at bounding box center [428, 315] width 89 height 15
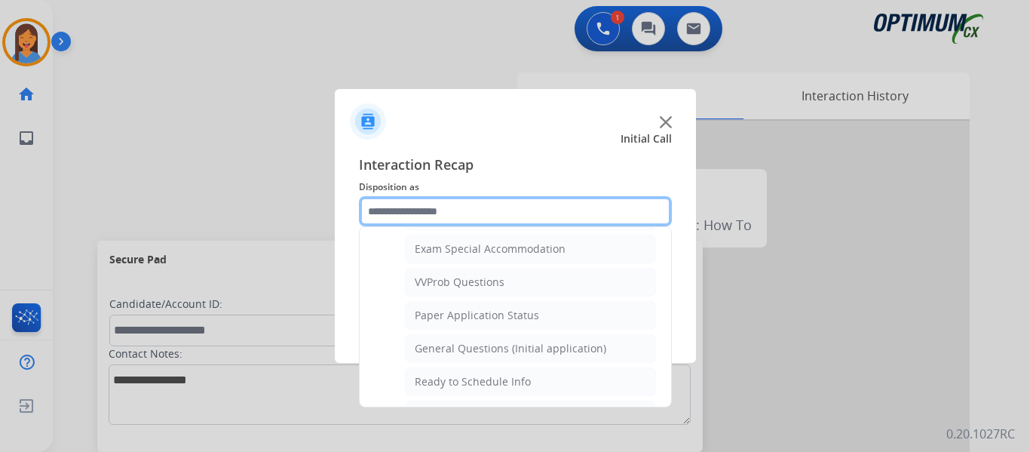
scroll to position [856, 0]
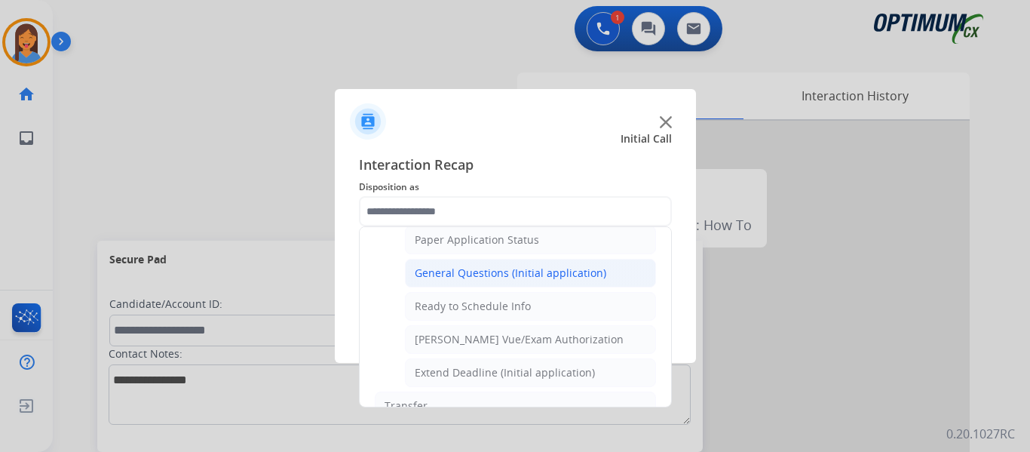
click at [464, 273] on div "General Questions (Initial application)" at bounding box center [510, 272] width 191 height 15
type input "**********"
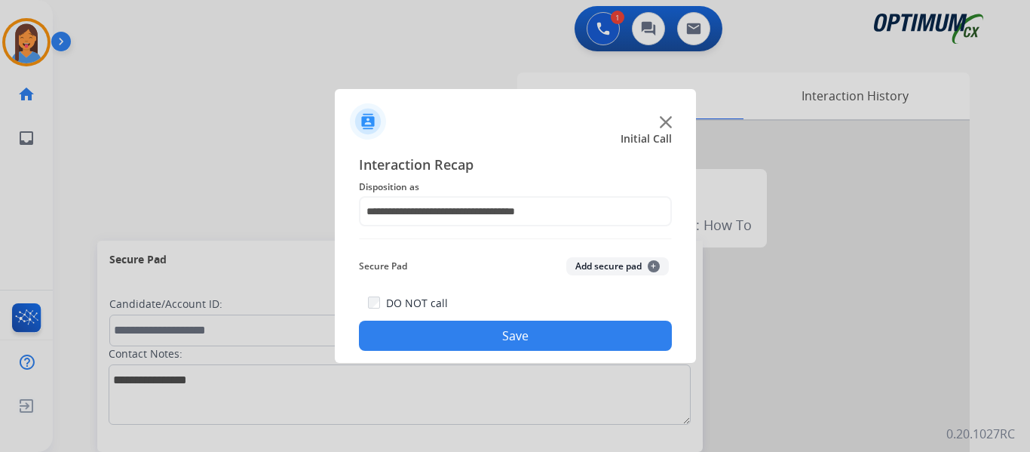
click at [484, 330] on button "Save" at bounding box center [515, 335] width 313 height 30
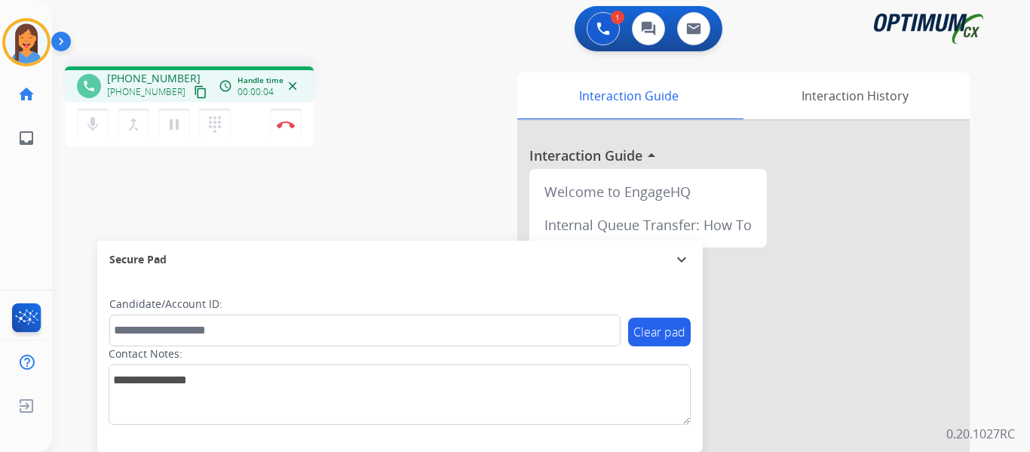
click at [194, 90] on mat-icon "content_copy" at bounding box center [201, 92] width 14 height 14
click at [286, 126] on img at bounding box center [286, 125] width 18 height 8
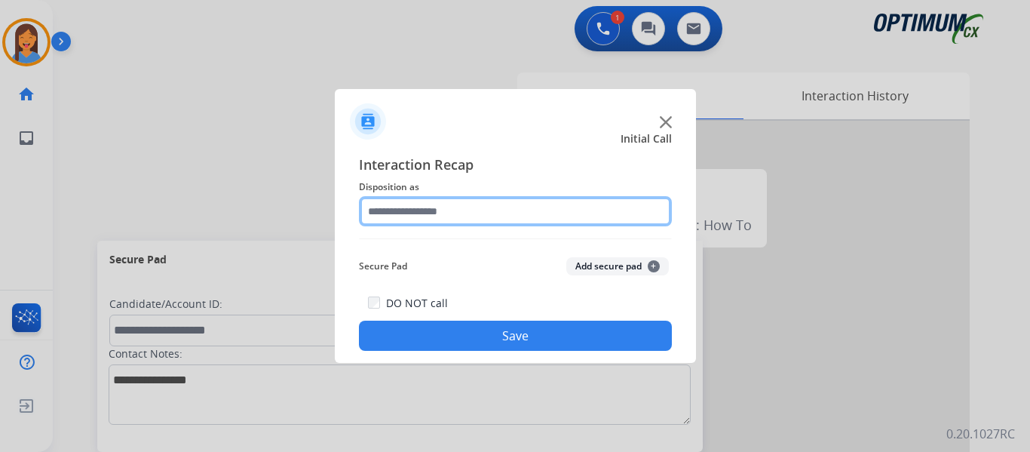
click at [434, 216] on input "text" at bounding box center [515, 211] width 313 height 30
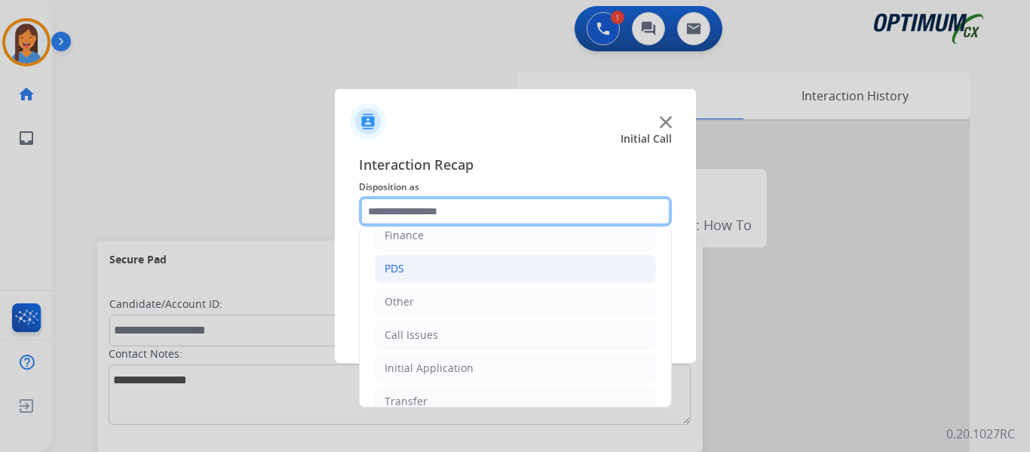
scroll to position [75, 0]
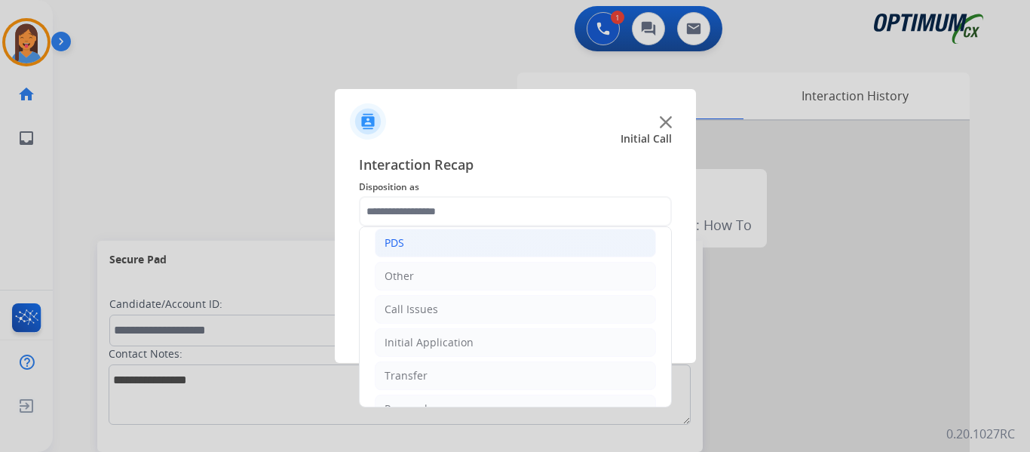
click at [420, 244] on li "PDS" at bounding box center [515, 242] width 281 height 29
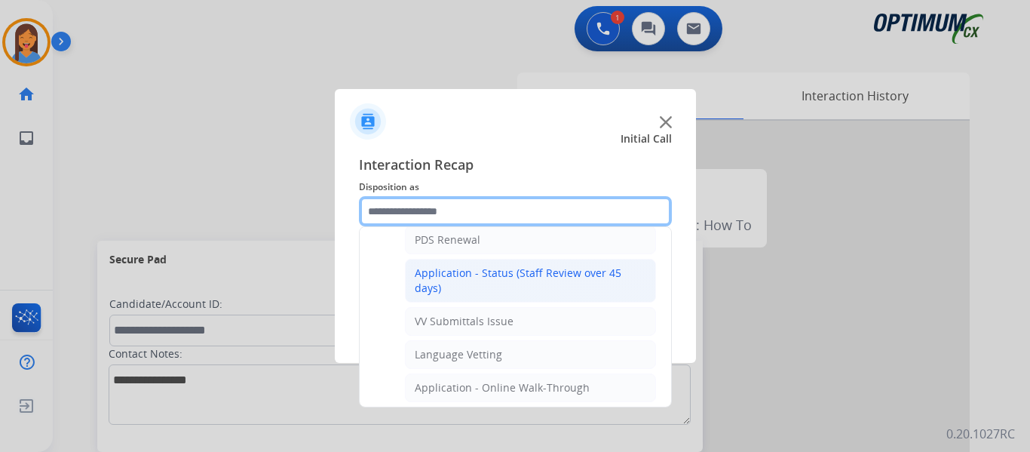
scroll to position [151, 0]
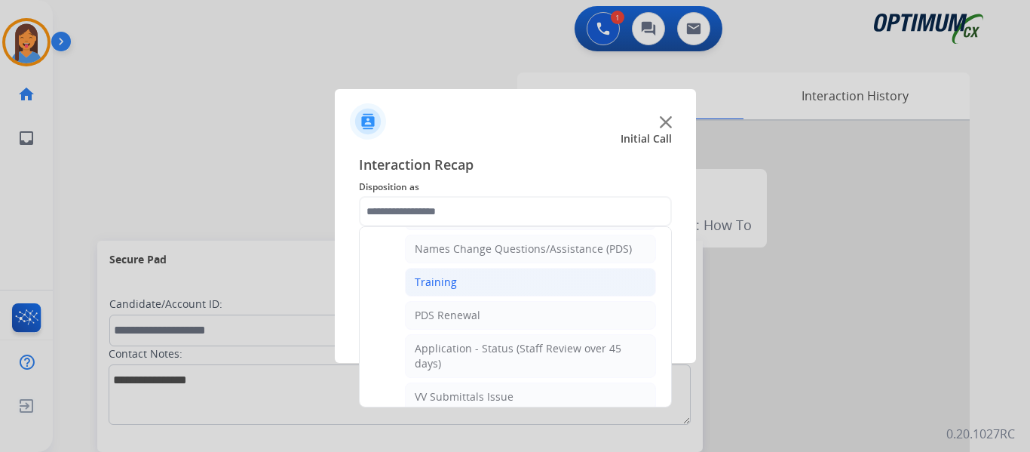
click at [450, 274] on li "Training" at bounding box center [530, 282] width 251 height 29
type input "********"
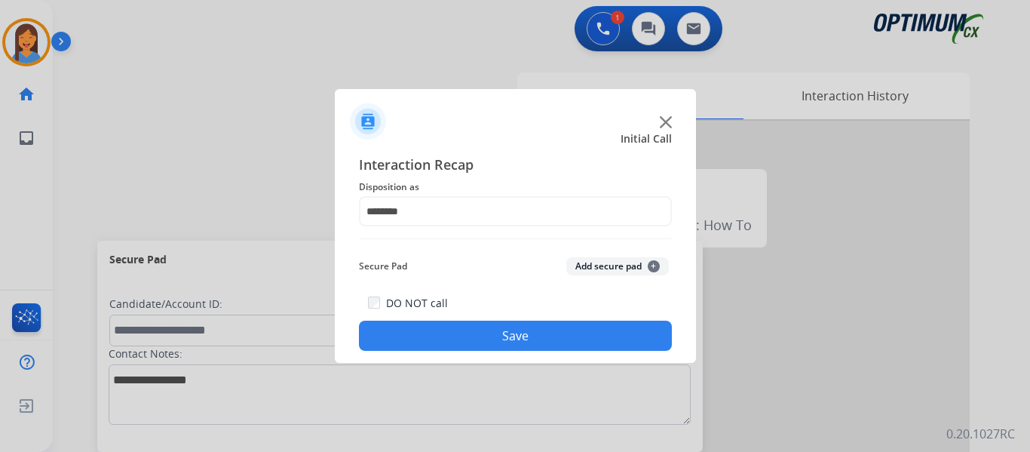
drag, startPoint x: 534, startPoint y: 333, endPoint x: 664, endPoint y: 324, distance: 130.0
click at [536, 333] on button "Save" at bounding box center [515, 335] width 313 height 30
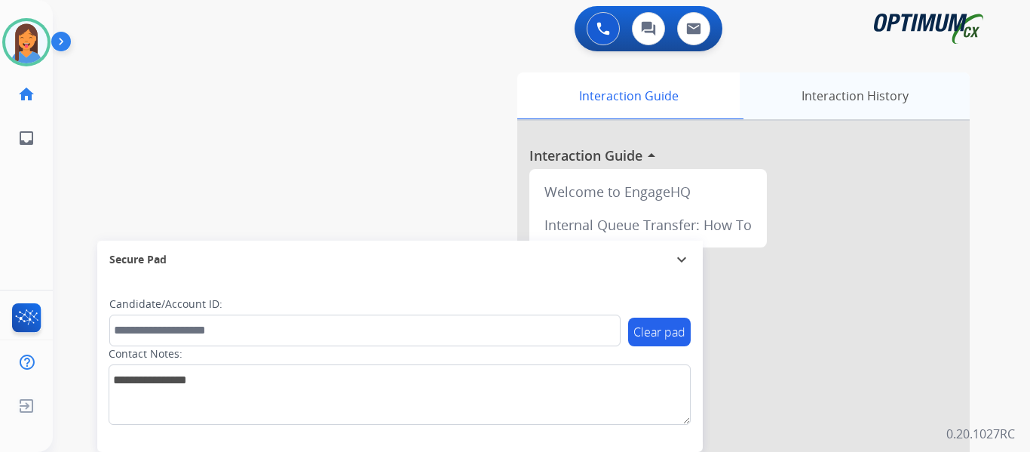
click at [845, 96] on div "Interaction History" at bounding box center [855, 95] width 230 height 47
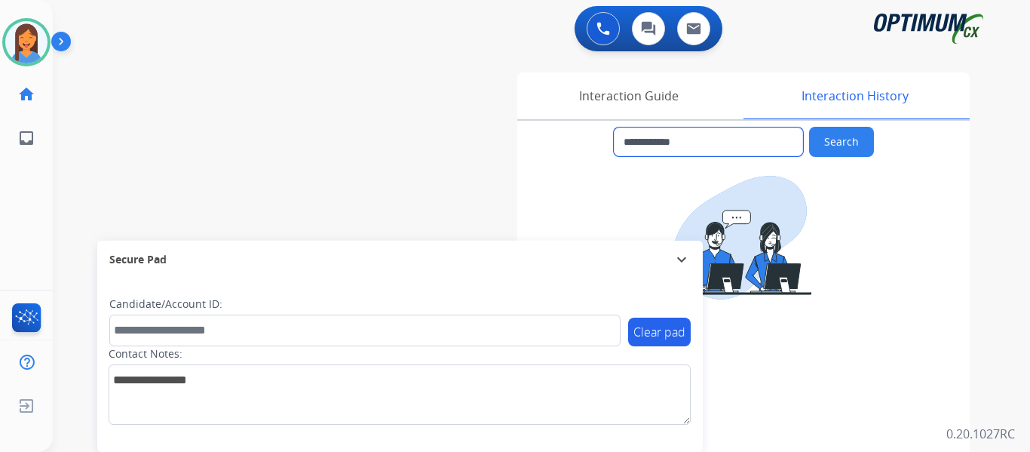
drag, startPoint x: 724, startPoint y: 139, endPoint x: 619, endPoint y: 139, distance: 105.5
click at [619, 139] on input "**********" at bounding box center [708, 141] width 189 height 29
drag, startPoint x: 623, startPoint y: 108, endPoint x: 592, endPoint y: 108, distance: 30.9
click at [623, 108] on div "Interaction Guide" at bounding box center [628, 95] width 222 height 47
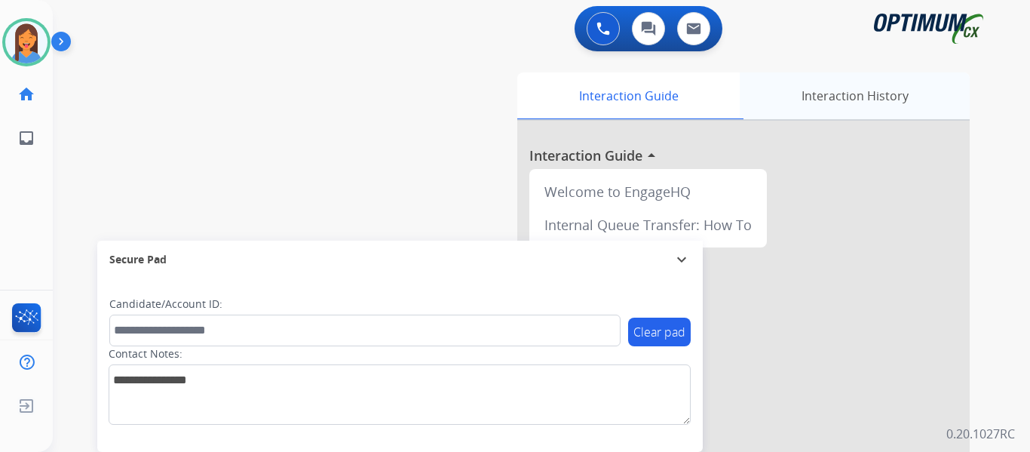
click at [849, 94] on div "Interaction History" at bounding box center [855, 95] width 230 height 47
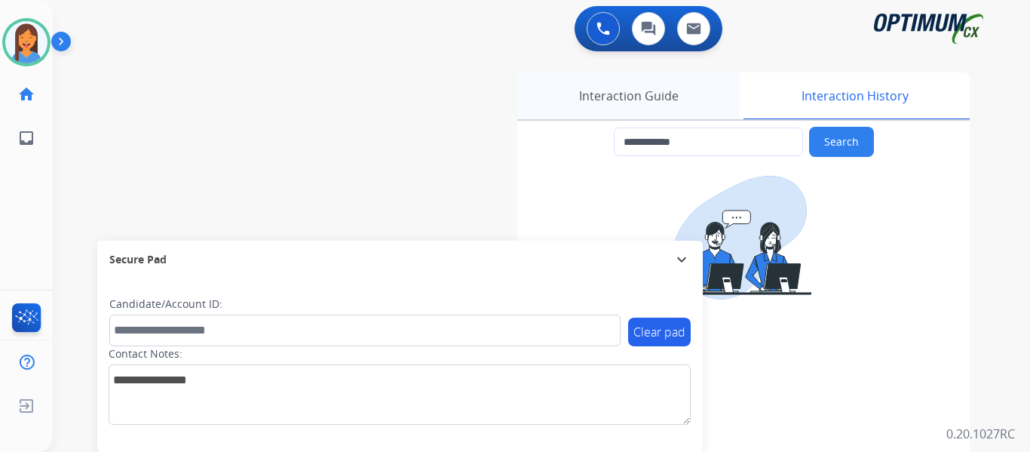
click at [602, 102] on div "Interaction Guide" at bounding box center [628, 95] width 222 height 47
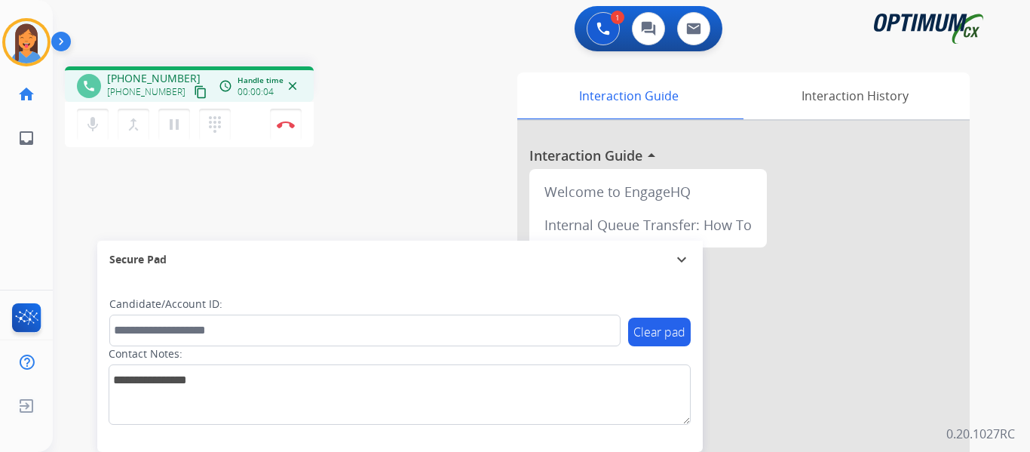
click at [194, 94] on mat-icon "content_copy" at bounding box center [201, 92] width 14 height 14
click at [288, 132] on button "Disconnect" at bounding box center [286, 125] width 32 height 32
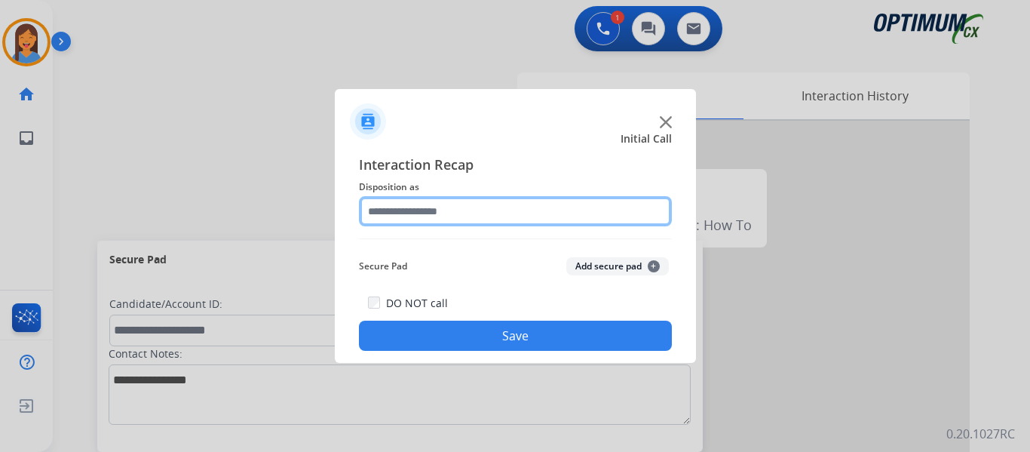
click at [502, 213] on input "text" at bounding box center [515, 211] width 313 height 30
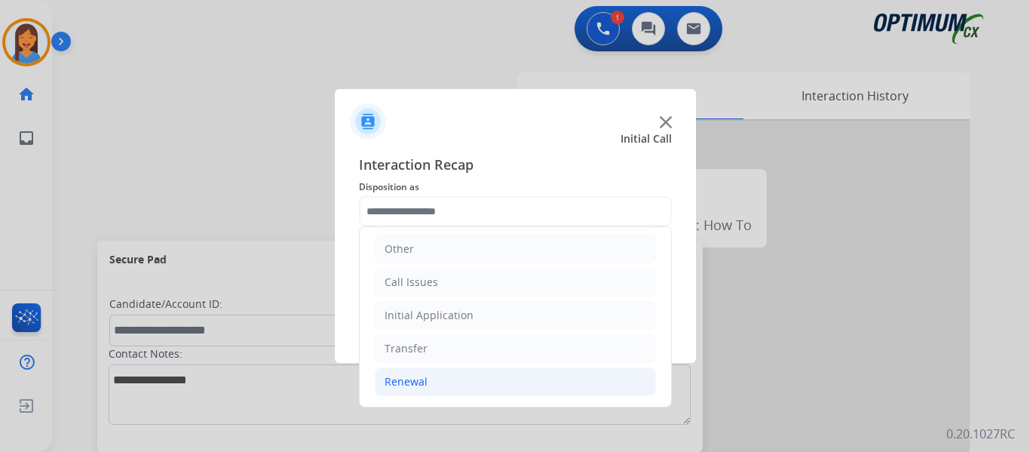
click at [403, 374] on div "Renewal" at bounding box center [405, 381] width 43 height 15
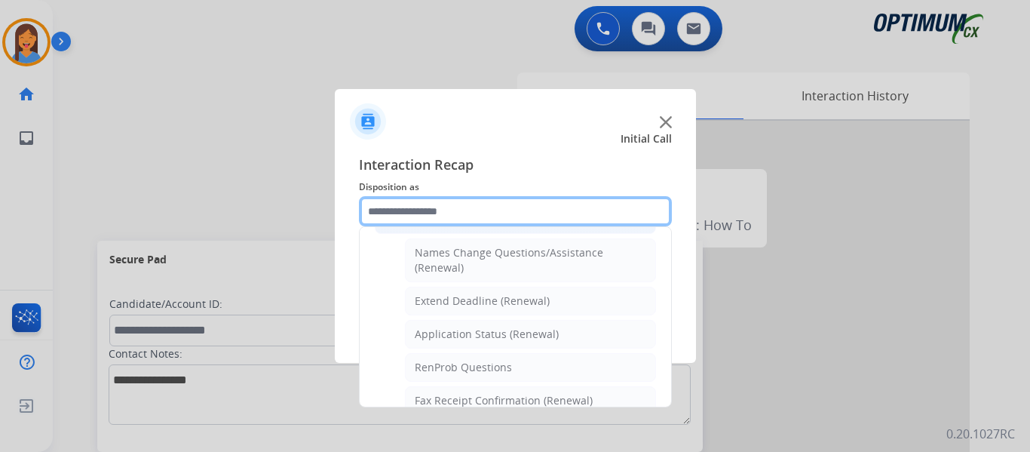
scroll to position [253, 0]
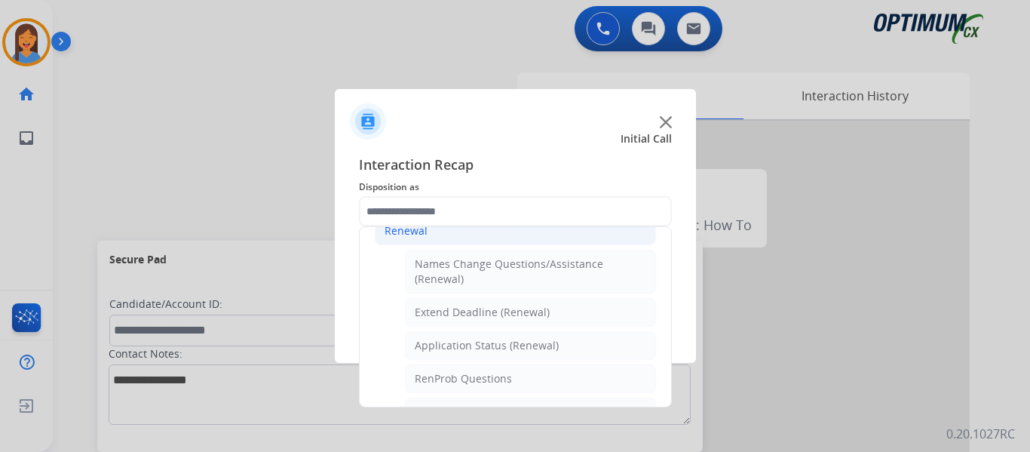
click at [484, 342] on div "Application Status (Renewal)" at bounding box center [487, 345] width 144 height 15
type input "**********"
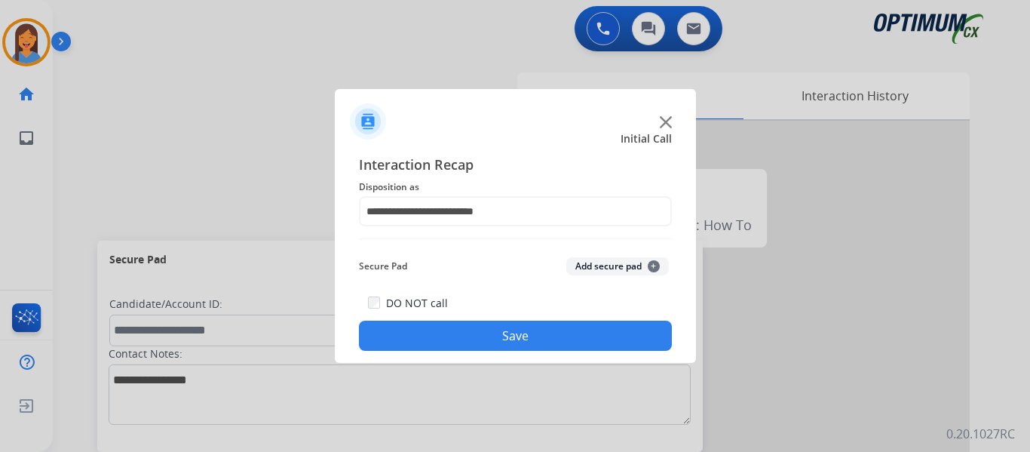
click at [489, 326] on button "Save" at bounding box center [515, 335] width 313 height 30
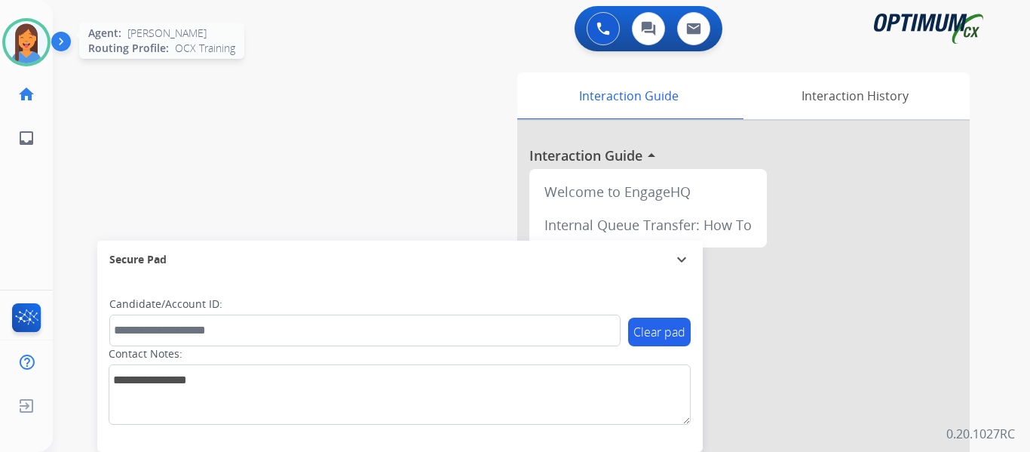
click at [23, 49] on img at bounding box center [26, 42] width 42 height 42
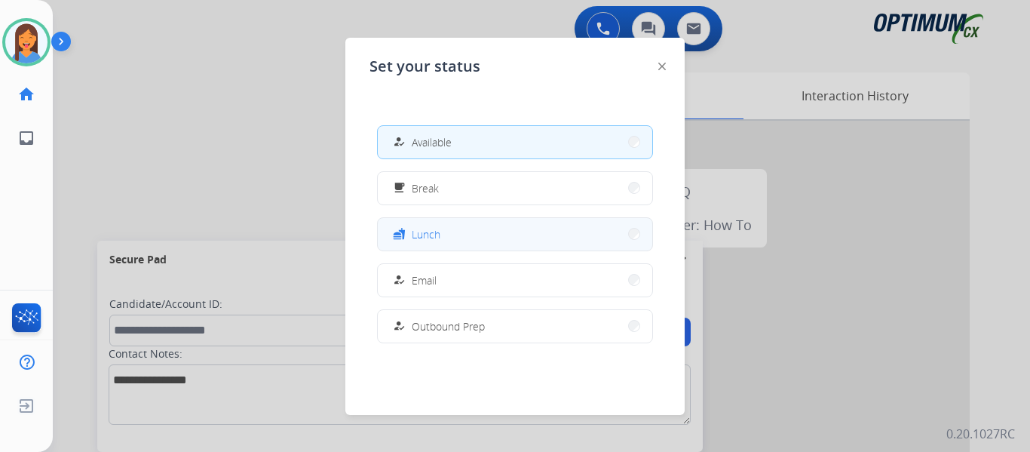
click at [449, 234] on button "fastfood Lunch" at bounding box center [515, 234] width 274 height 32
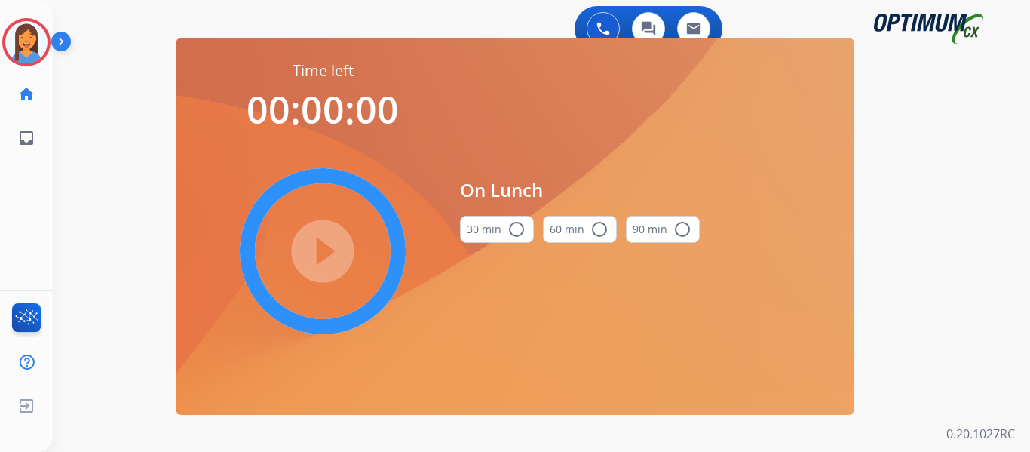
click at [484, 233] on button "30 min radio_button_unchecked" at bounding box center [497, 229] width 74 height 27
click at [332, 245] on mat-icon "play_circle_filled" at bounding box center [323, 251] width 18 height 18
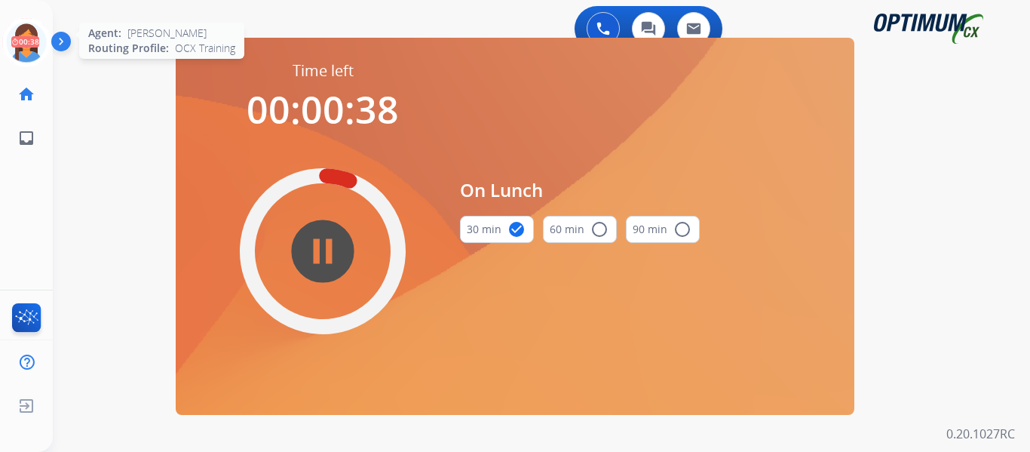
click at [17, 44] on icon at bounding box center [26, 42] width 49 height 49
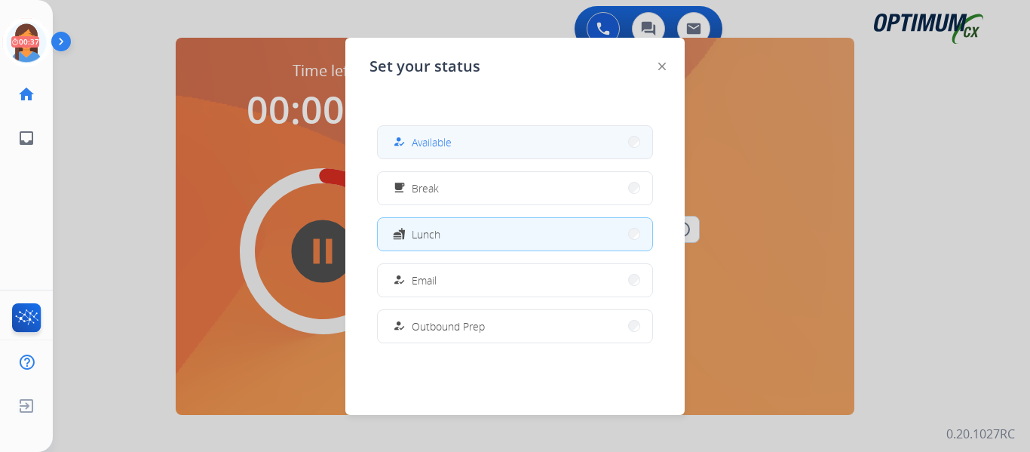
click at [443, 145] on span "Available" at bounding box center [432, 142] width 40 height 16
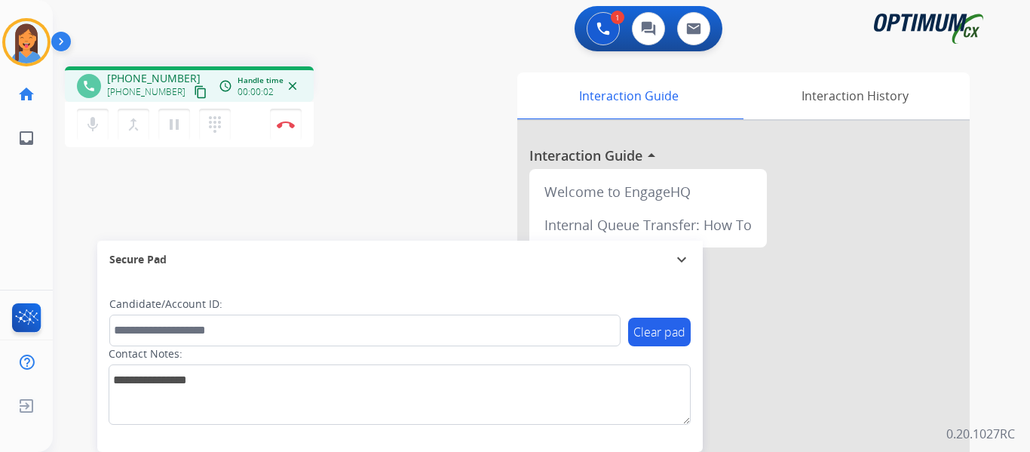
click at [194, 92] on mat-icon "content_copy" at bounding box center [201, 92] width 14 height 14
click at [291, 124] on img at bounding box center [286, 125] width 18 height 8
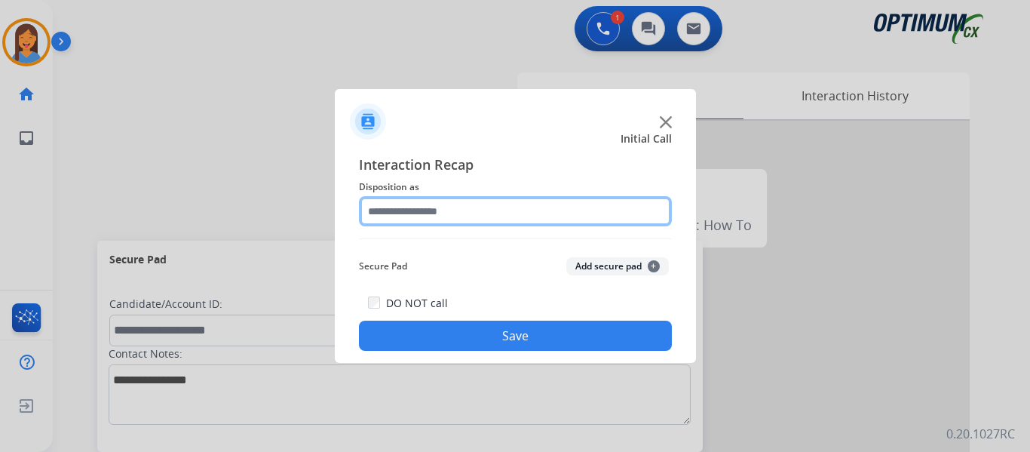
click at [473, 212] on input "text" at bounding box center [515, 211] width 313 height 30
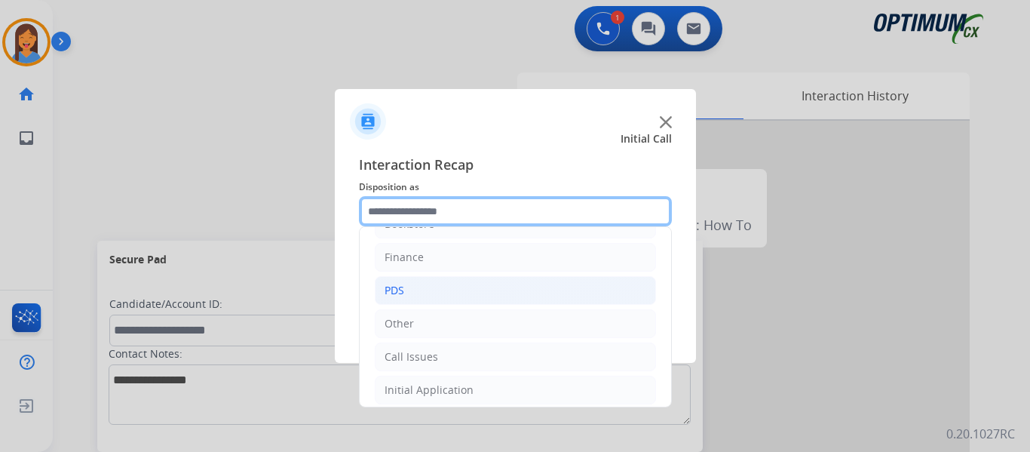
scroll to position [27, 0]
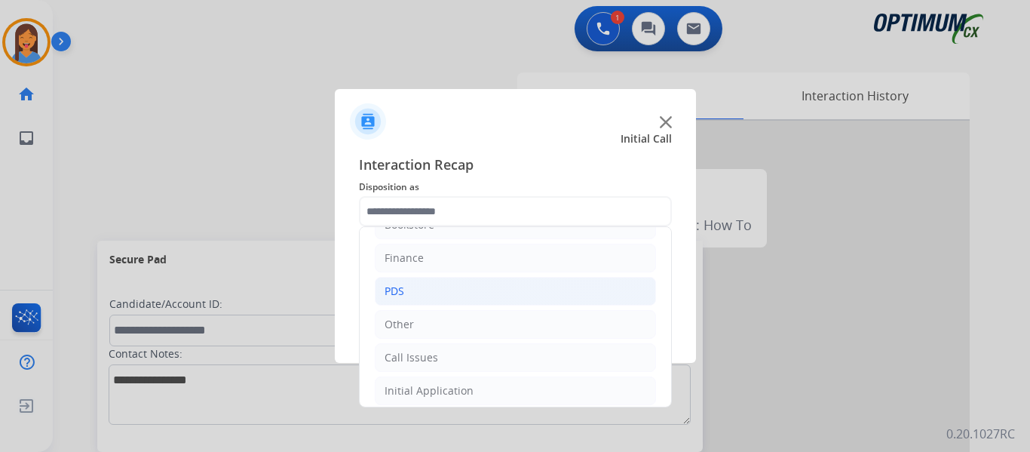
click at [425, 296] on li "PDS" at bounding box center [515, 291] width 281 height 29
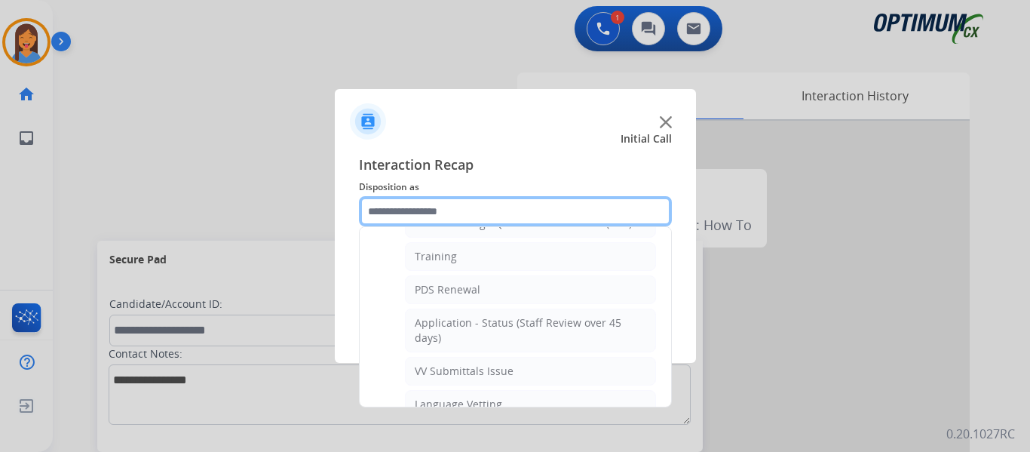
scroll to position [178, 0]
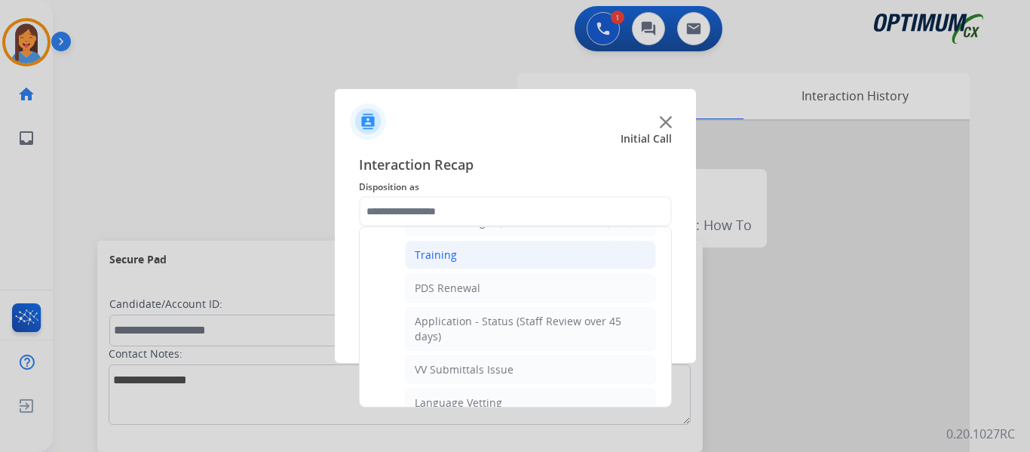
click at [462, 253] on li "Training" at bounding box center [530, 254] width 251 height 29
type input "********"
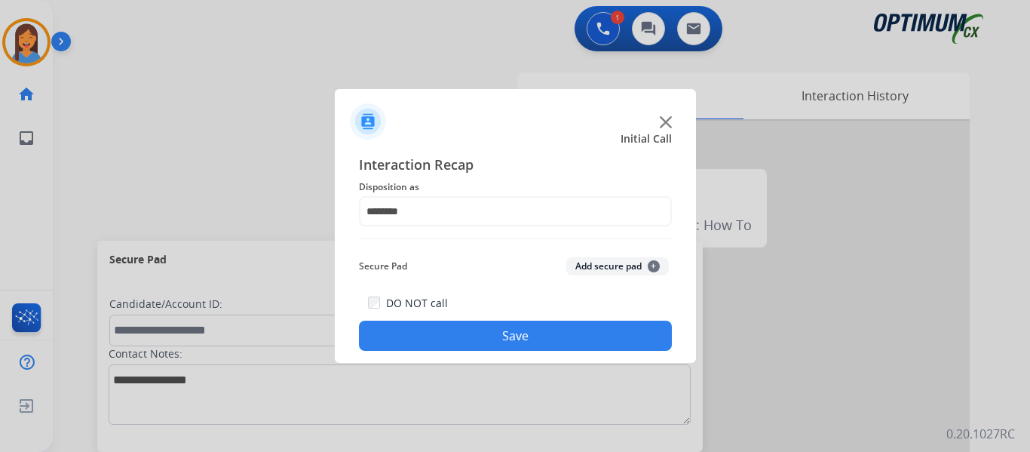
click at [507, 326] on button "Save" at bounding box center [515, 335] width 313 height 30
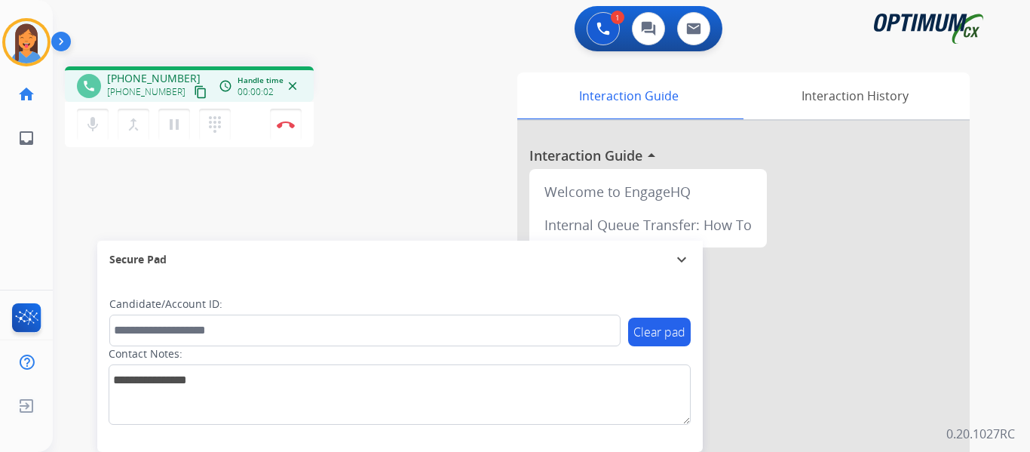
click at [194, 93] on mat-icon "content_copy" at bounding box center [201, 92] width 14 height 14
click at [281, 130] on button "Disconnect" at bounding box center [286, 125] width 32 height 32
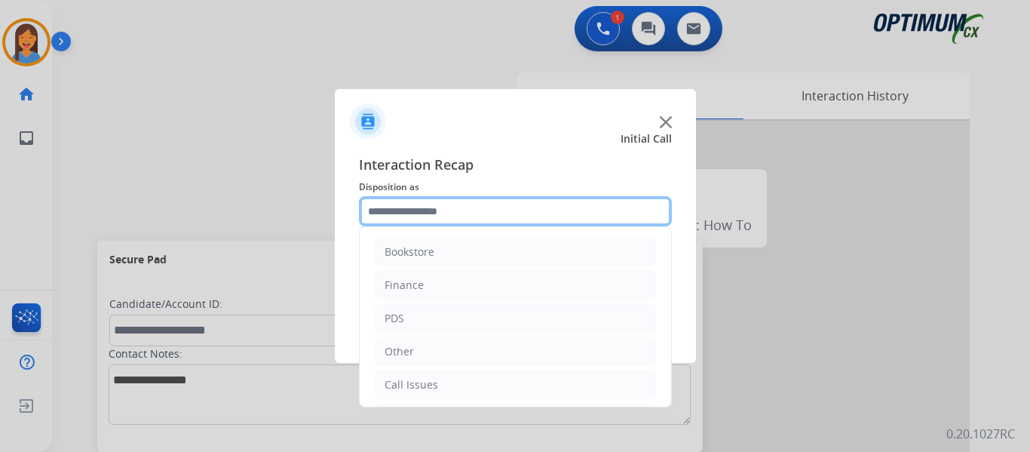
click at [423, 210] on input "text" at bounding box center [515, 211] width 313 height 30
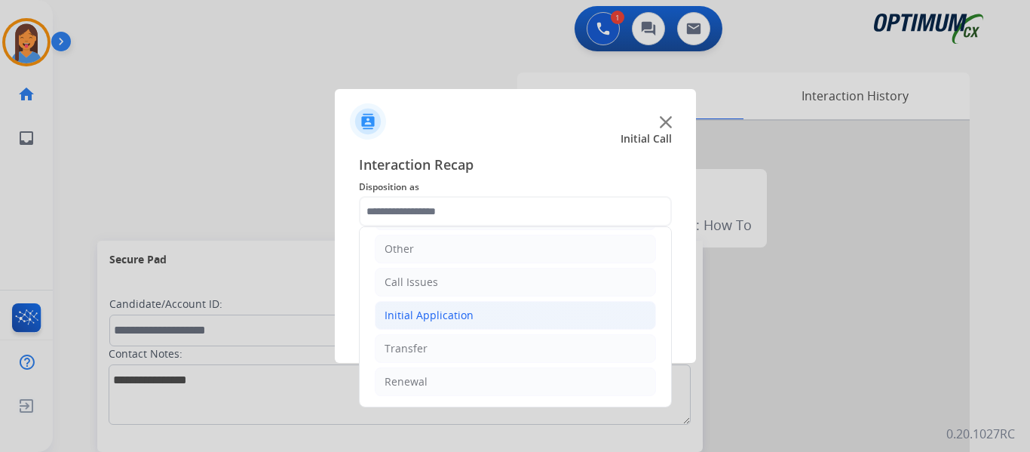
click at [449, 321] on div "Initial Application" at bounding box center [428, 315] width 89 height 15
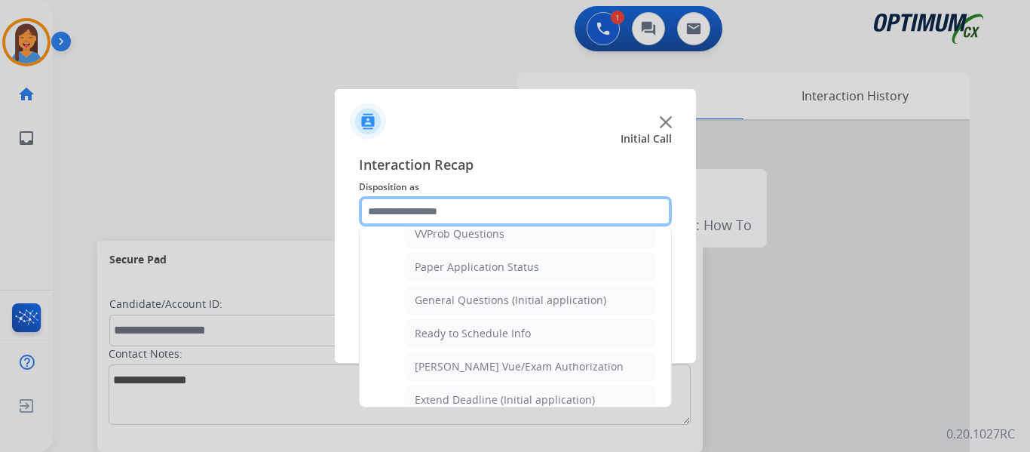
scroll to position [856, 0]
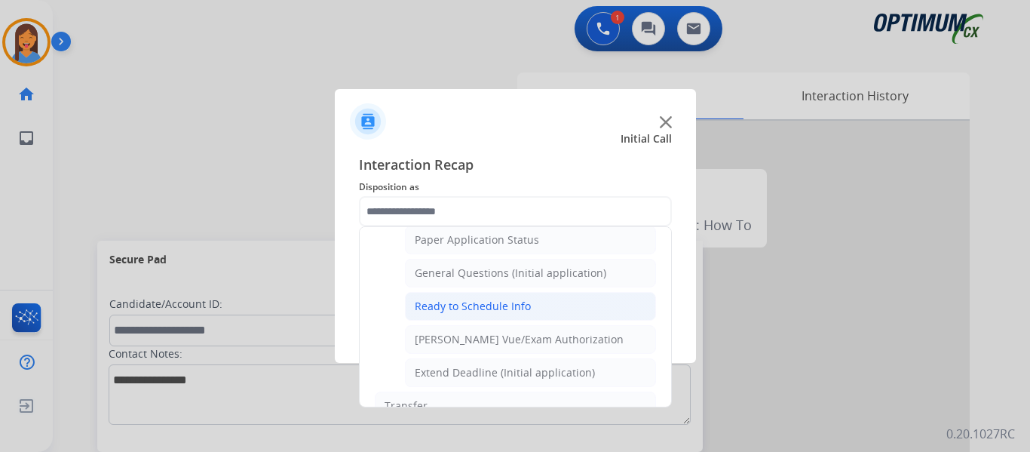
click at [464, 308] on div "Ready to Schedule Info" at bounding box center [473, 306] width 116 height 15
type input "**********"
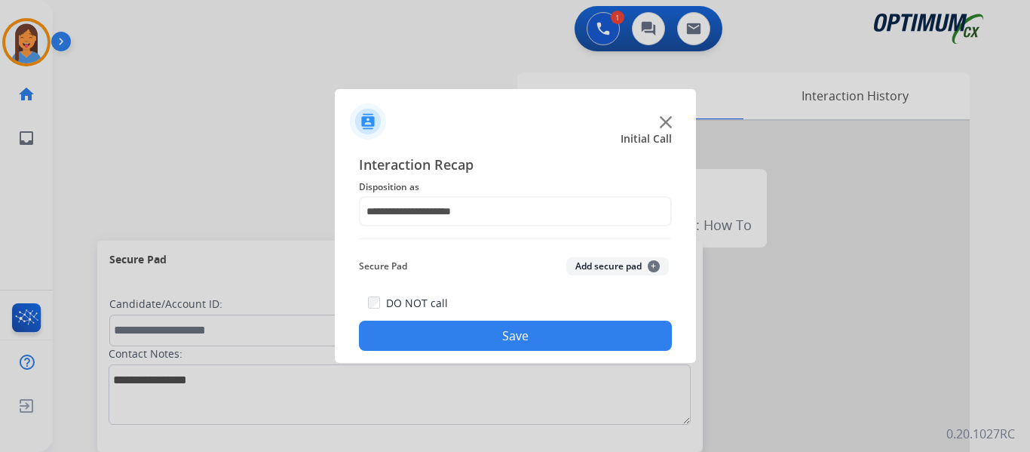
click at [487, 341] on button "Save" at bounding box center [515, 335] width 313 height 30
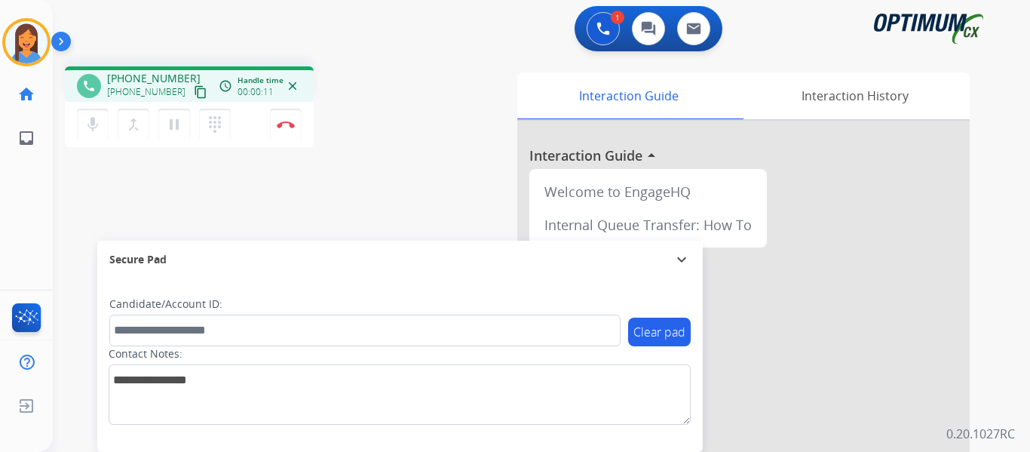
click at [194, 93] on mat-icon "content_copy" at bounding box center [201, 92] width 14 height 14
click at [288, 125] on img at bounding box center [286, 125] width 18 height 8
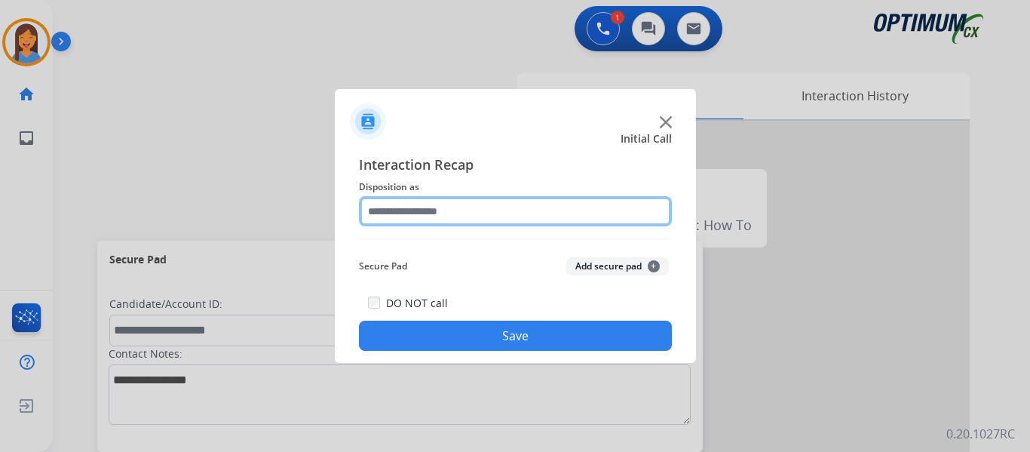
click at [430, 211] on input "text" at bounding box center [515, 211] width 313 height 30
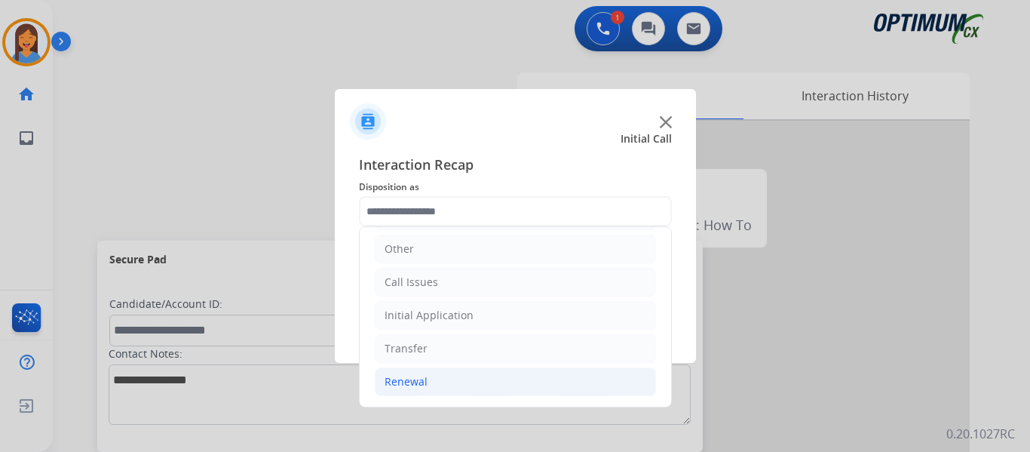
click at [413, 383] on div "Renewal" at bounding box center [405, 381] width 43 height 15
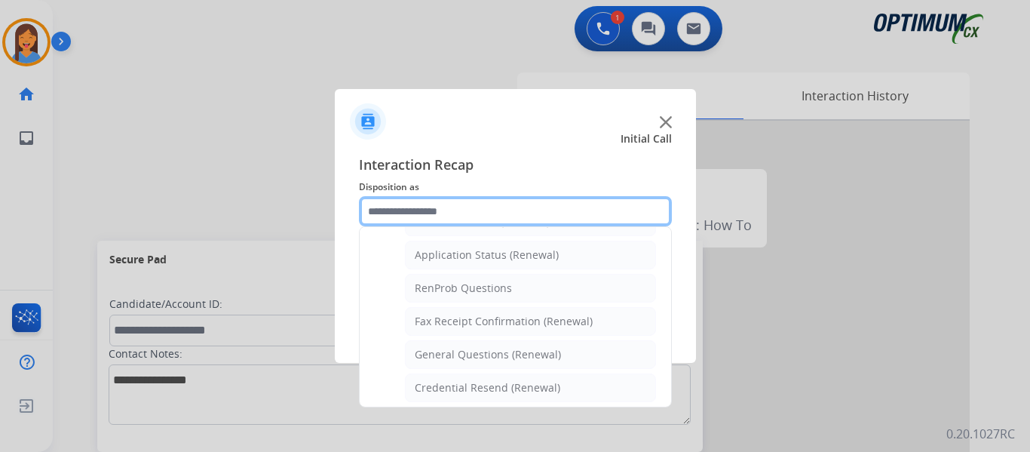
scroll to position [404, 0]
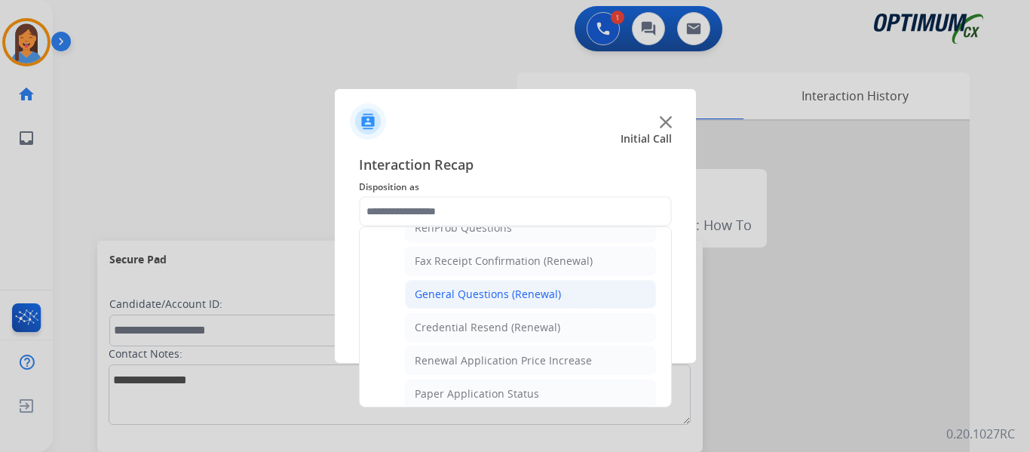
click at [494, 296] on div "General Questions (Renewal)" at bounding box center [488, 293] width 146 height 15
type input "**********"
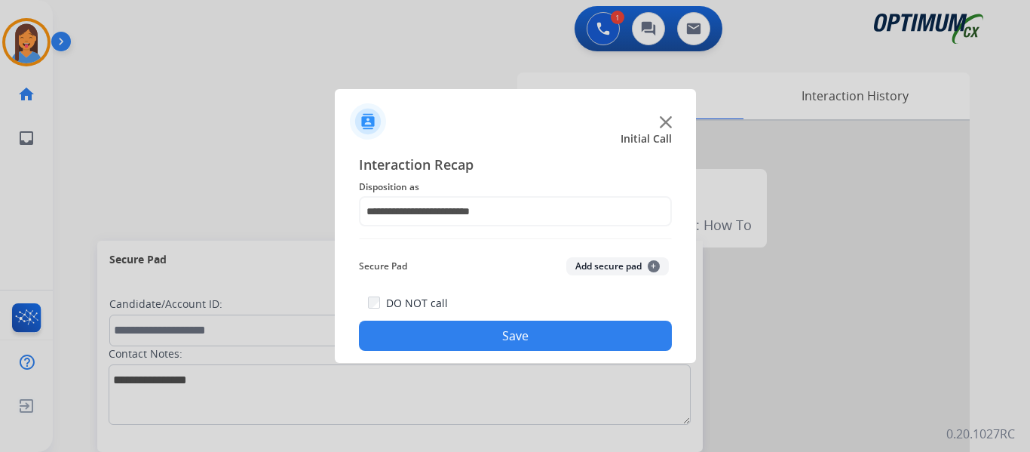
click at [504, 335] on button "Save" at bounding box center [515, 335] width 313 height 30
click at [186, 90] on div at bounding box center [515, 226] width 1030 height 452
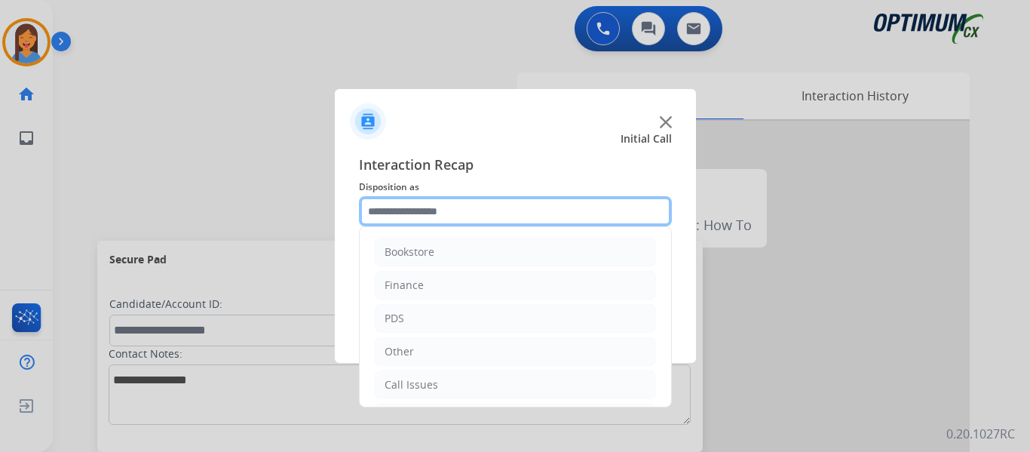
click at [403, 212] on input "text" at bounding box center [515, 211] width 313 height 30
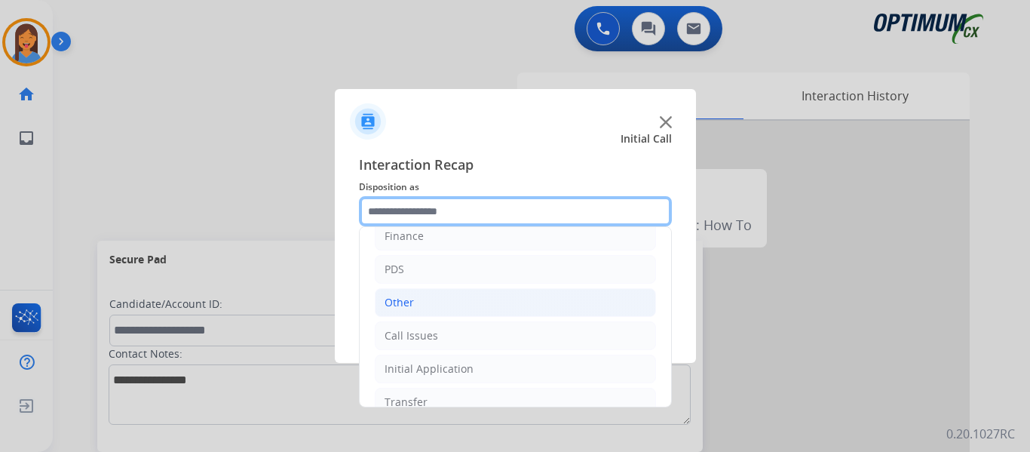
scroll to position [75, 0]
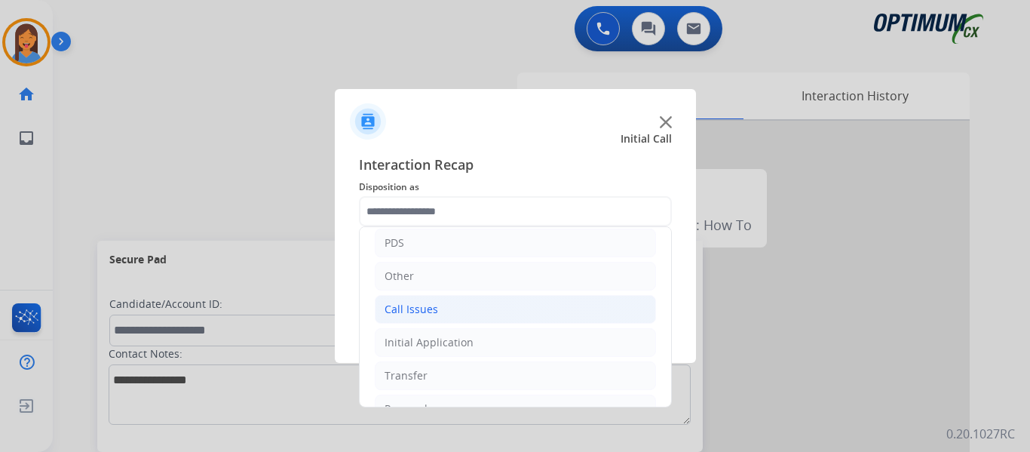
click at [440, 318] on li "Call Issues" at bounding box center [515, 309] width 281 height 29
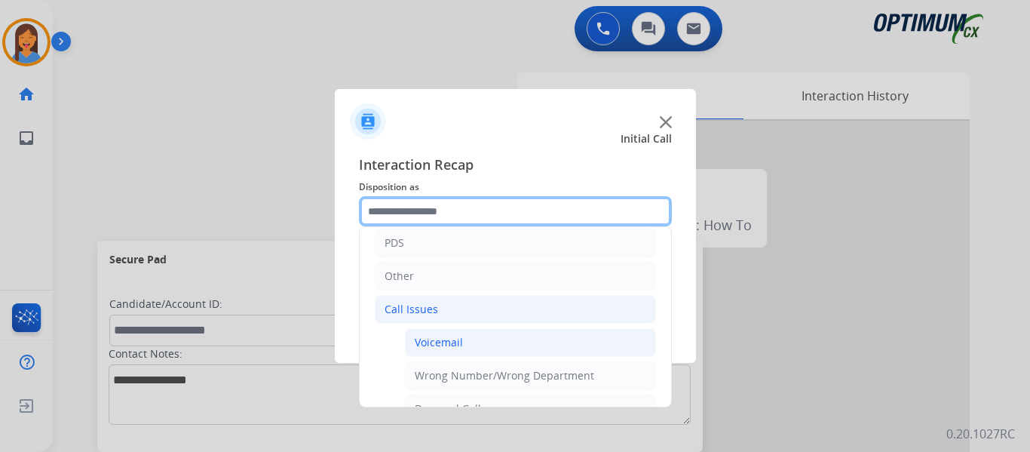
scroll to position [151, 0]
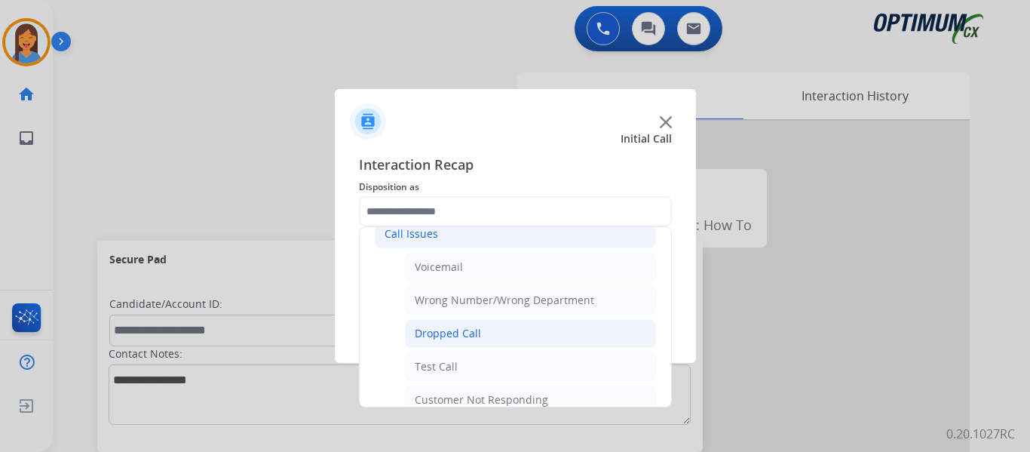
click at [473, 340] on div "Dropped Call" at bounding box center [448, 333] width 66 height 15
type input "**********"
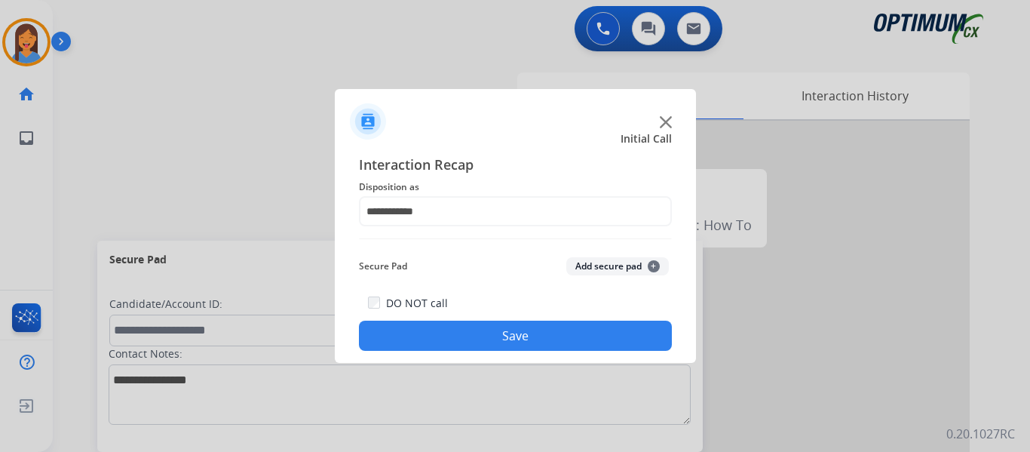
click at [473, 340] on button "Save" at bounding box center [515, 335] width 313 height 30
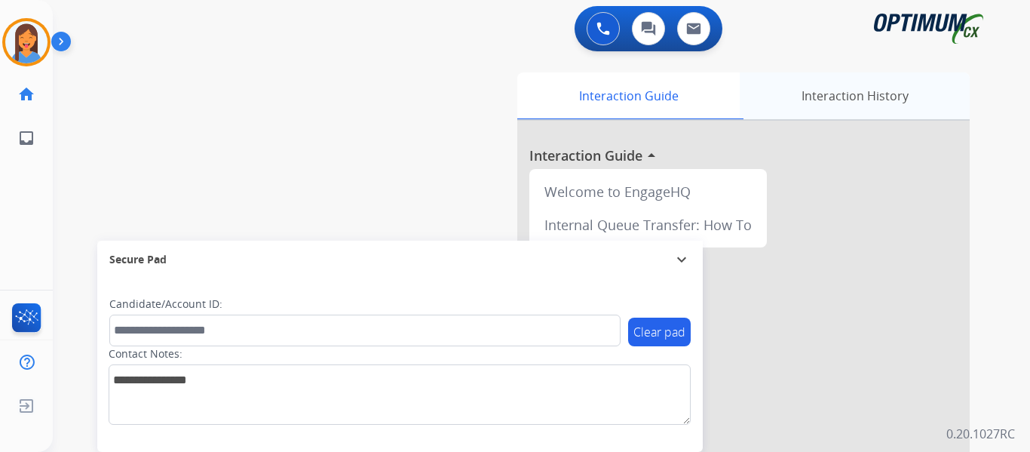
drag, startPoint x: 841, startPoint y: 105, endPoint x: 830, endPoint y: 110, distance: 12.5
click at [841, 105] on div "Interaction History" at bounding box center [855, 95] width 230 height 47
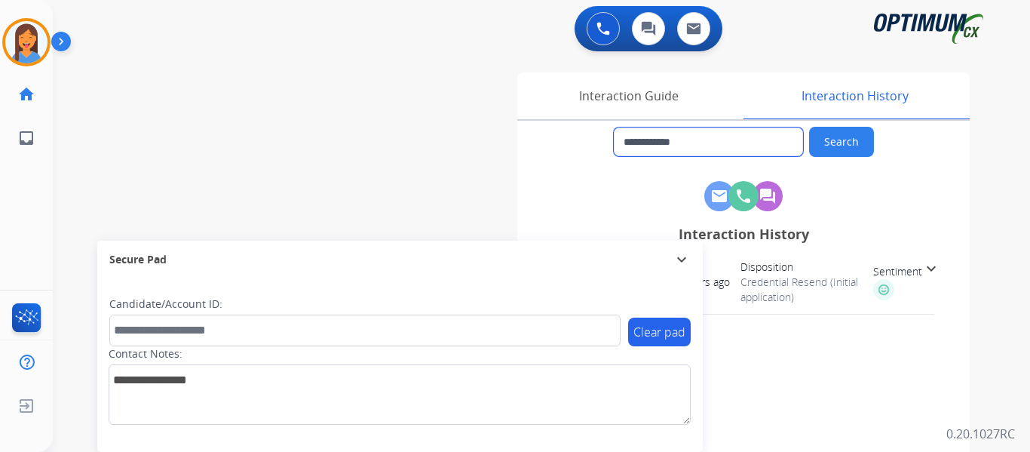
drag, startPoint x: 705, startPoint y: 137, endPoint x: 633, endPoint y: 142, distance: 71.8
click at [633, 142] on input "**********" at bounding box center [708, 141] width 189 height 29
click at [635, 96] on div "Interaction Guide" at bounding box center [628, 95] width 222 height 47
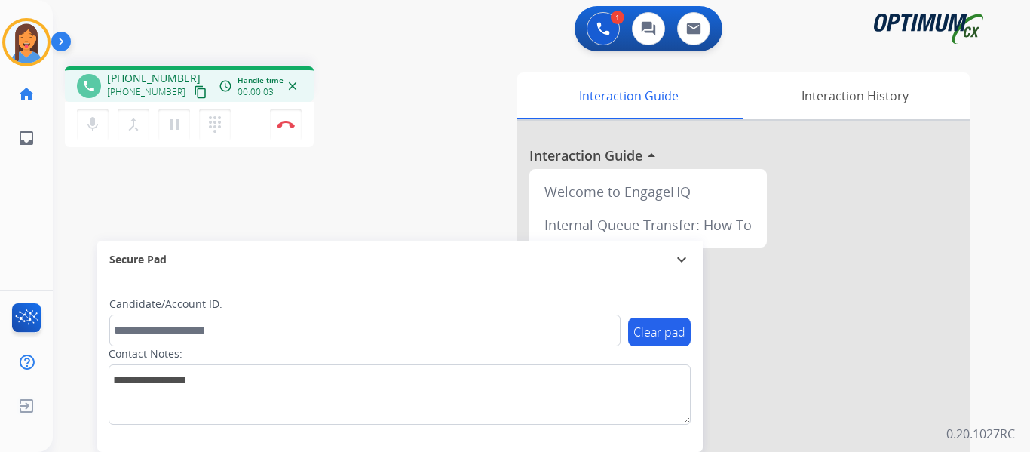
click at [194, 94] on mat-icon "content_copy" at bounding box center [201, 92] width 14 height 14
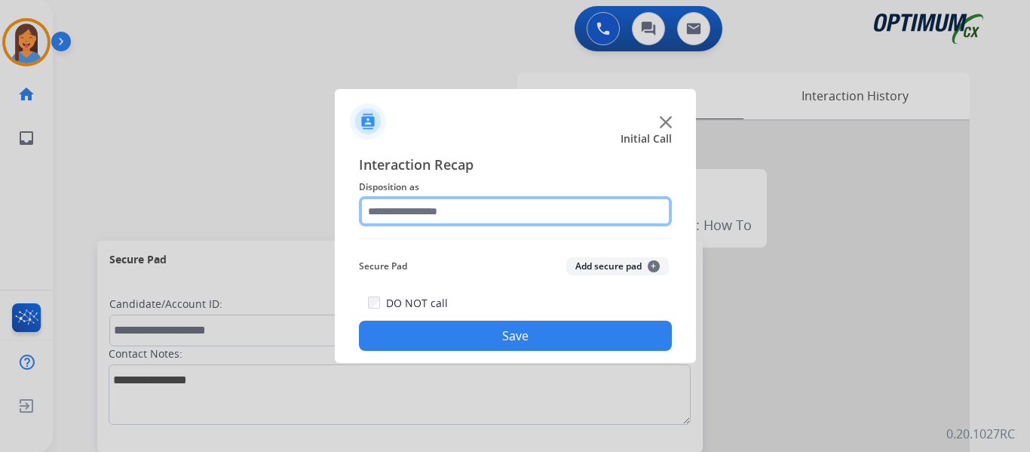
click at [454, 220] on input "text" at bounding box center [515, 211] width 313 height 30
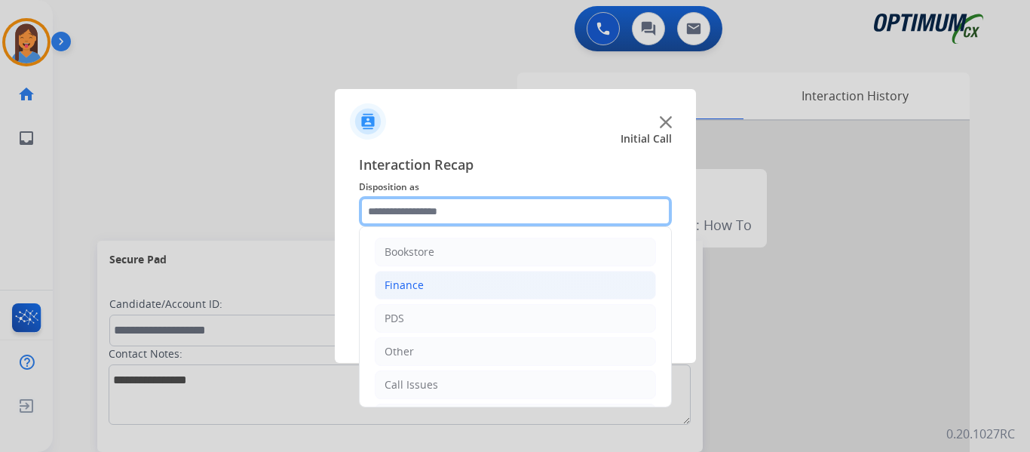
scroll to position [75, 0]
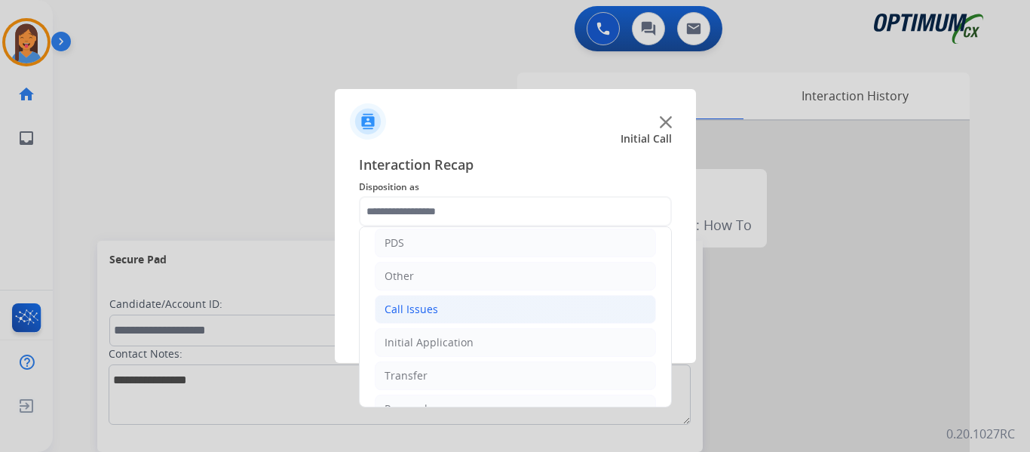
click at [433, 308] on div "Call Issues" at bounding box center [411, 309] width 54 height 15
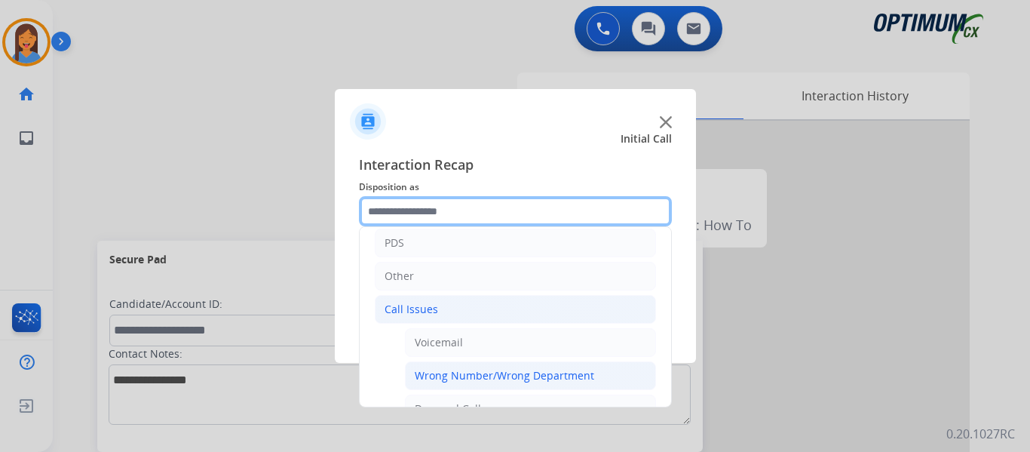
scroll to position [151, 0]
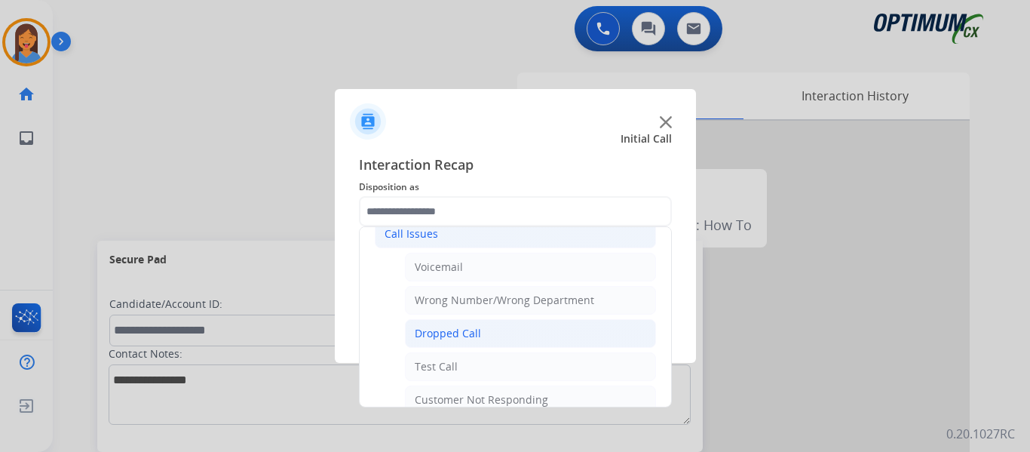
click at [459, 334] on div "Dropped Call" at bounding box center [448, 333] width 66 height 15
type input "**********"
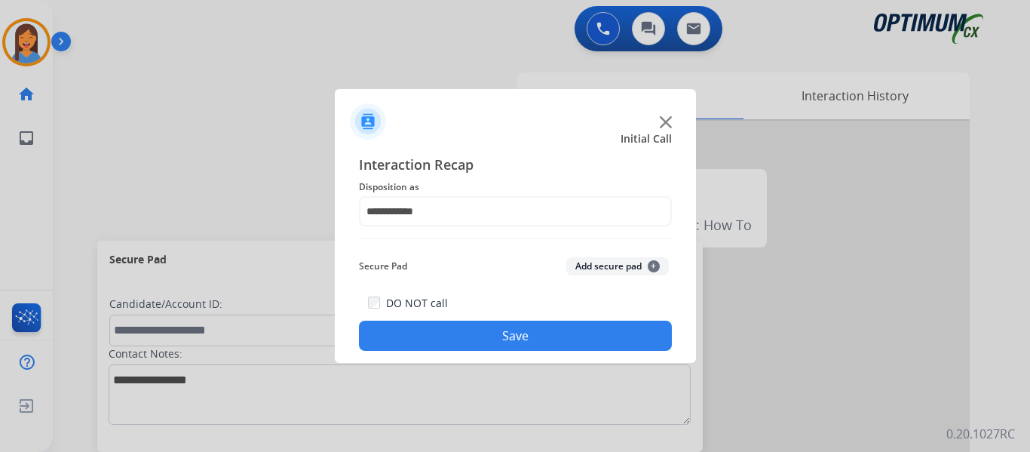
click at [464, 335] on button "Save" at bounding box center [515, 335] width 313 height 30
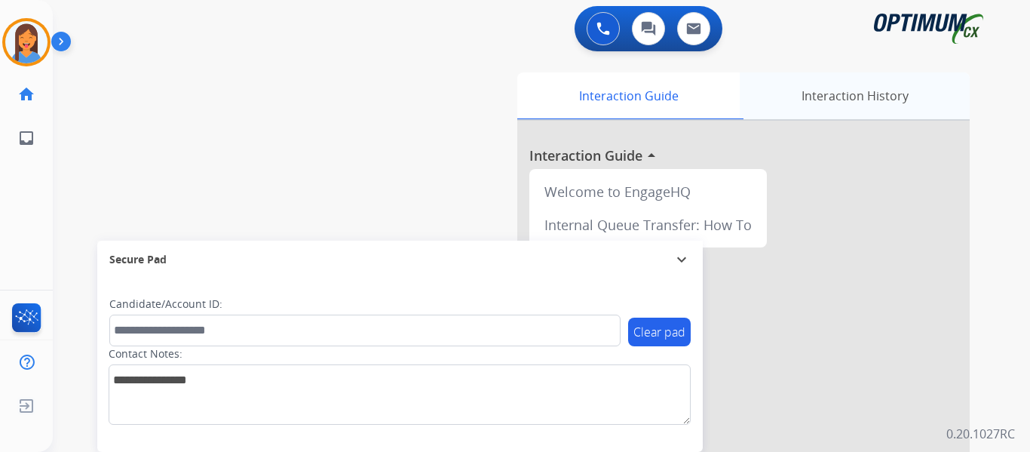
click at [858, 100] on div "Interaction History" at bounding box center [855, 95] width 230 height 47
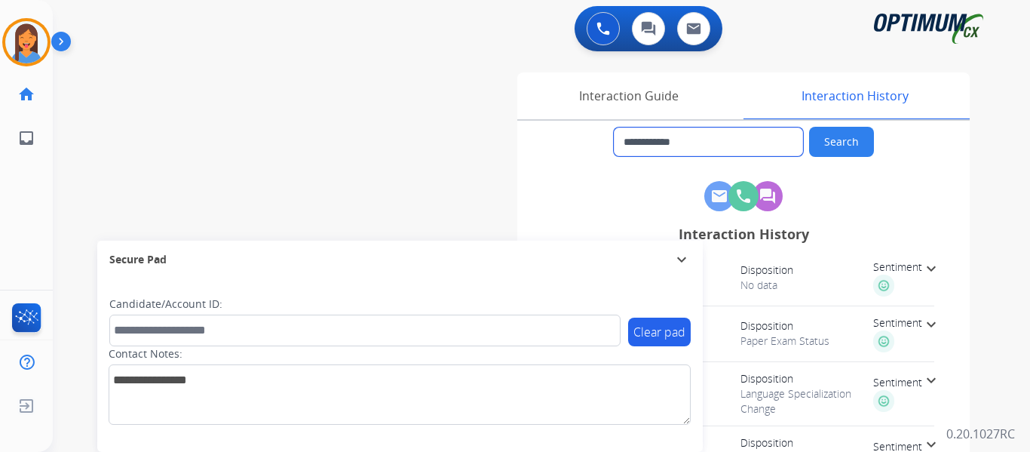
click at [728, 149] on input "**********" at bounding box center [708, 141] width 189 height 29
drag, startPoint x: 685, startPoint y: 145, endPoint x: 637, endPoint y: 145, distance: 47.5
click at [637, 145] on input "**********" at bounding box center [708, 141] width 189 height 29
click at [20, 55] on img at bounding box center [26, 42] width 42 height 42
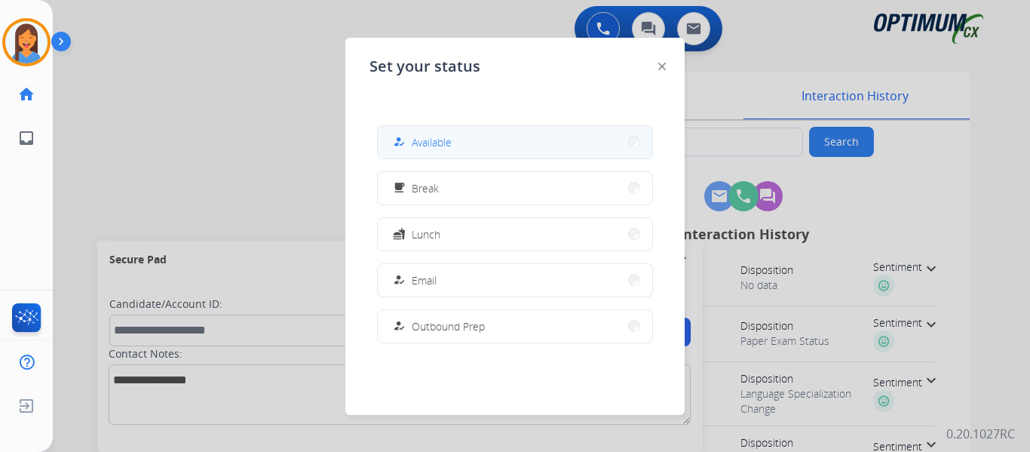
click at [421, 153] on button "how_to_reg Available" at bounding box center [515, 142] width 274 height 32
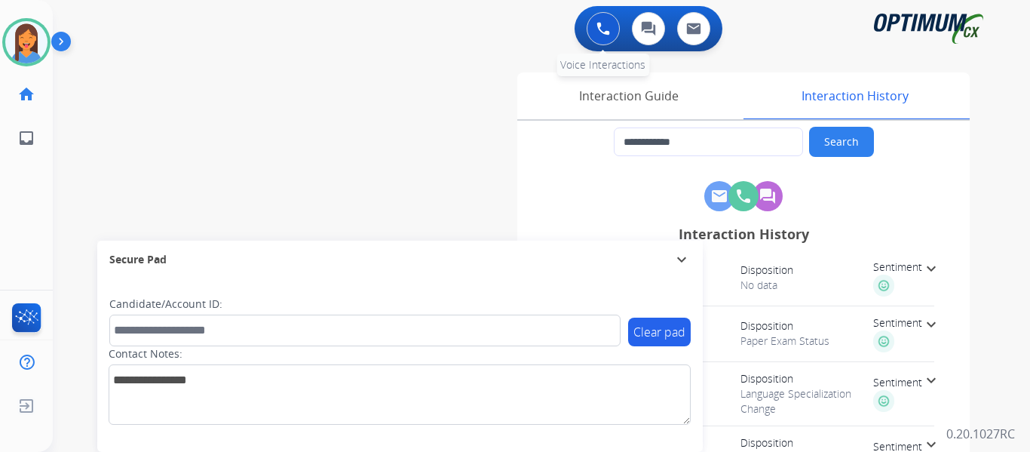
click at [595, 22] on button at bounding box center [603, 28] width 33 height 33
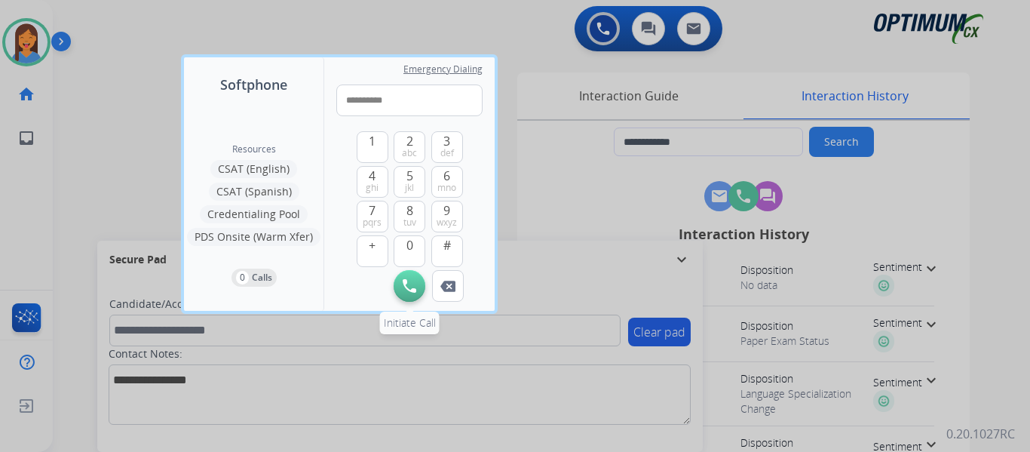
type input "**********"
click at [406, 295] on button "Initiate Call" at bounding box center [410, 286] width 32 height 32
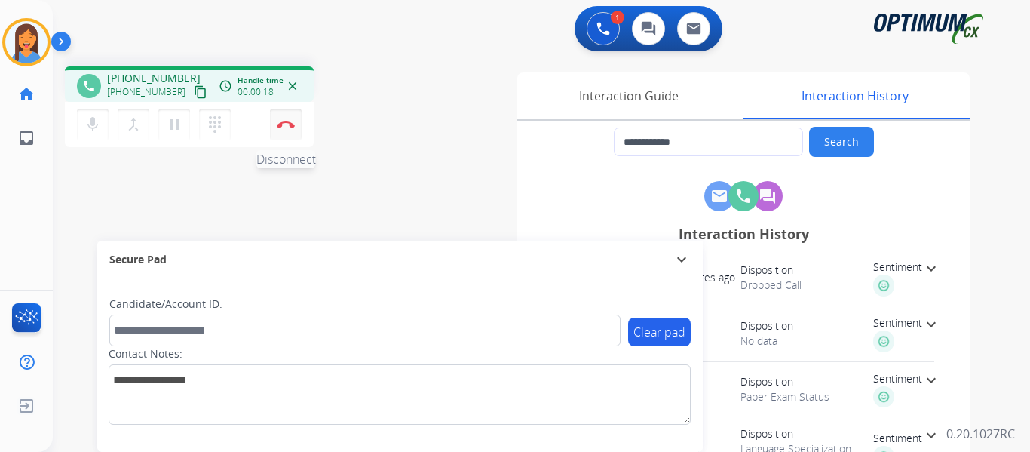
click at [288, 127] on img at bounding box center [286, 125] width 18 height 8
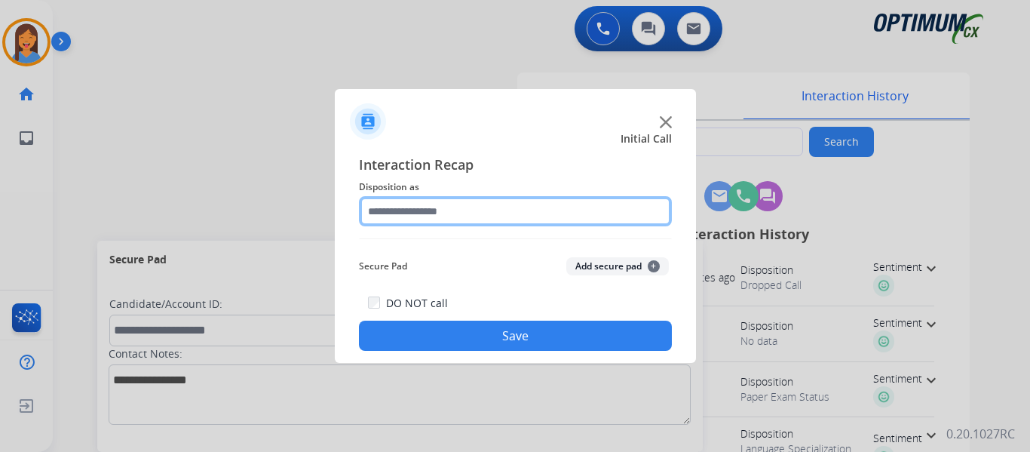
click at [399, 210] on input "text" at bounding box center [515, 211] width 313 height 30
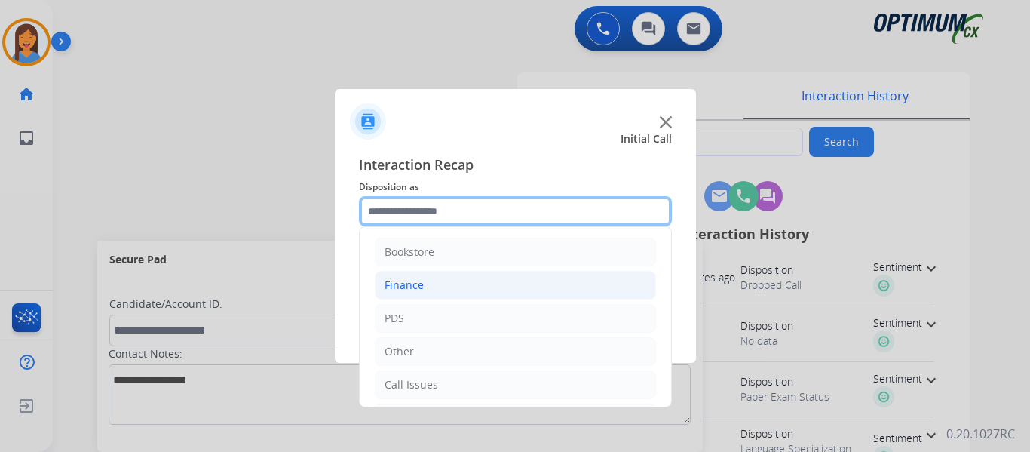
scroll to position [75, 0]
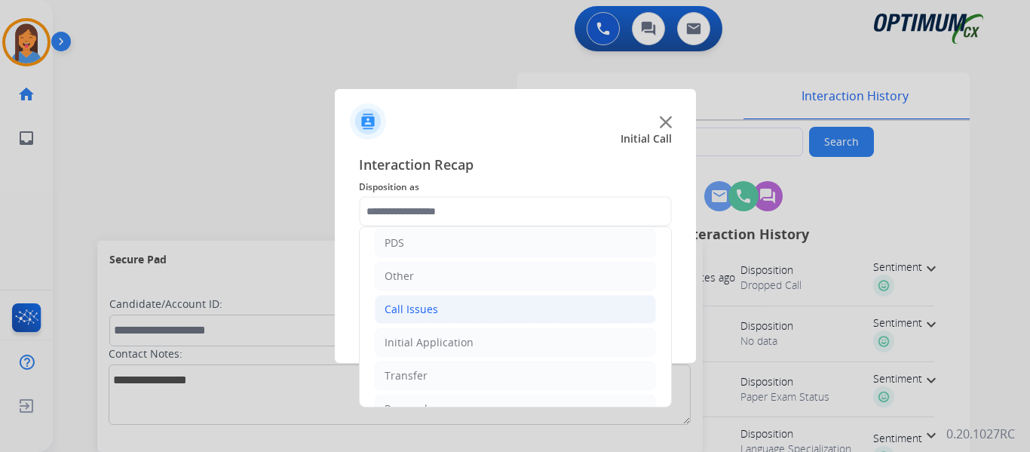
click at [430, 323] on li "Call Issues" at bounding box center [515, 309] width 281 height 29
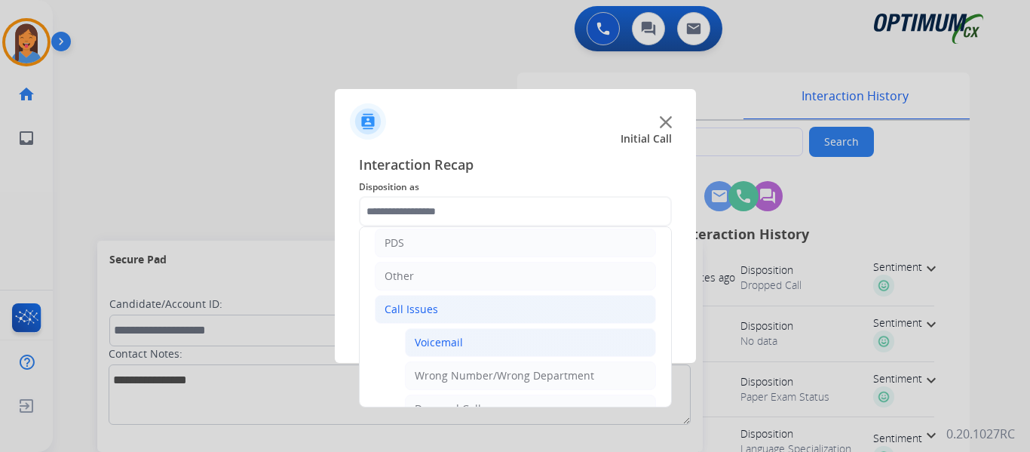
click at [445, 349] on div "Voicemail" at bounding box center [439, 342] width 48 height 15
type input "*********"
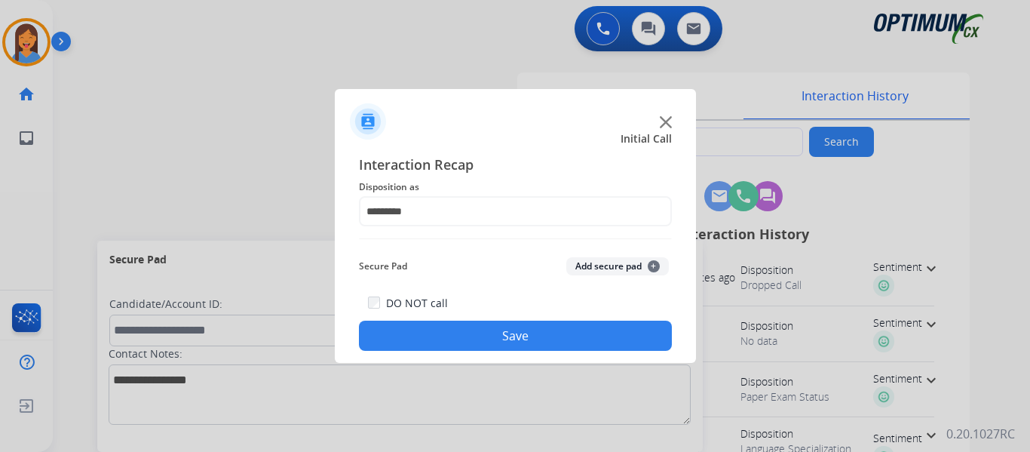
click at [492, 339] on button "Save" at bounding box center [515, 335] width 313 height 30
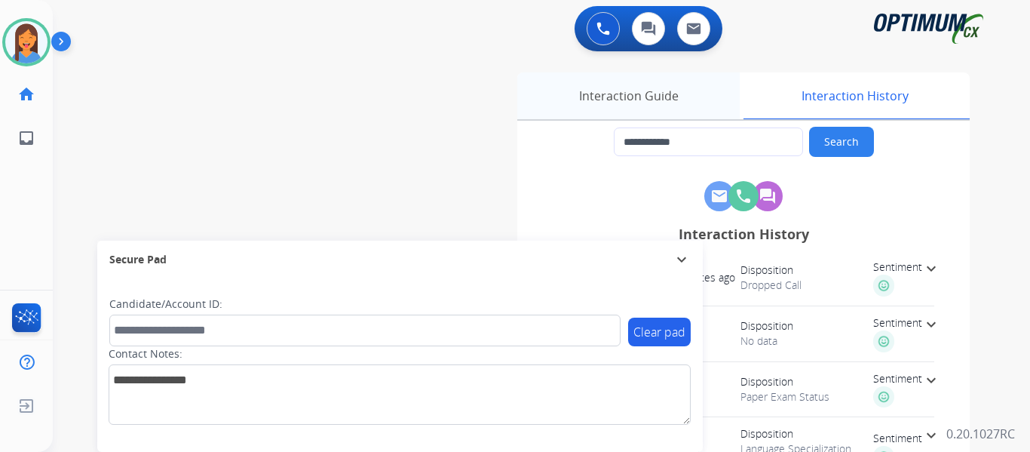
drag, startPoint x: 660, startPoint y: 93, endPoint x: 671, endPoint y: 96, distance: 11.9
click at [660, 93] on div "Interaction Guide" at bounding box center [628, 95] width 222 height 47
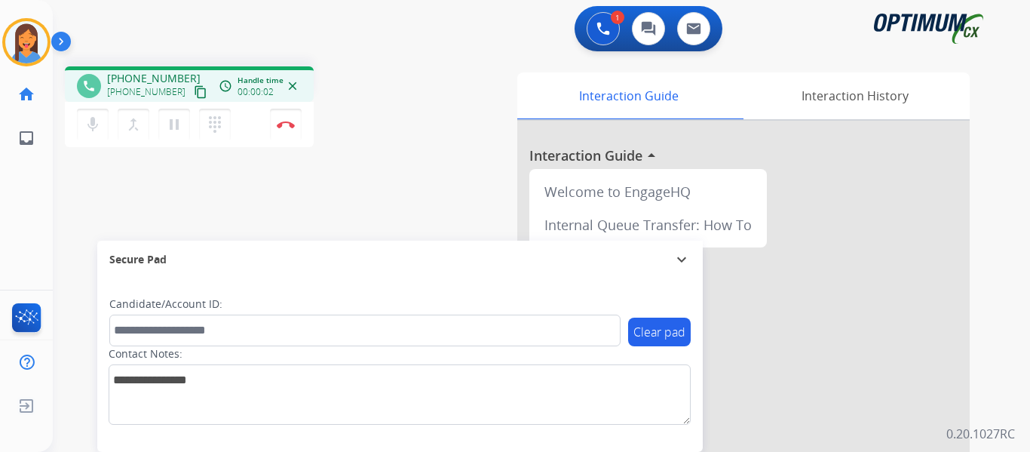
click at [194, 91] on mat-icon "content_copy" at bounding box center [201, 92] width 14 height 14
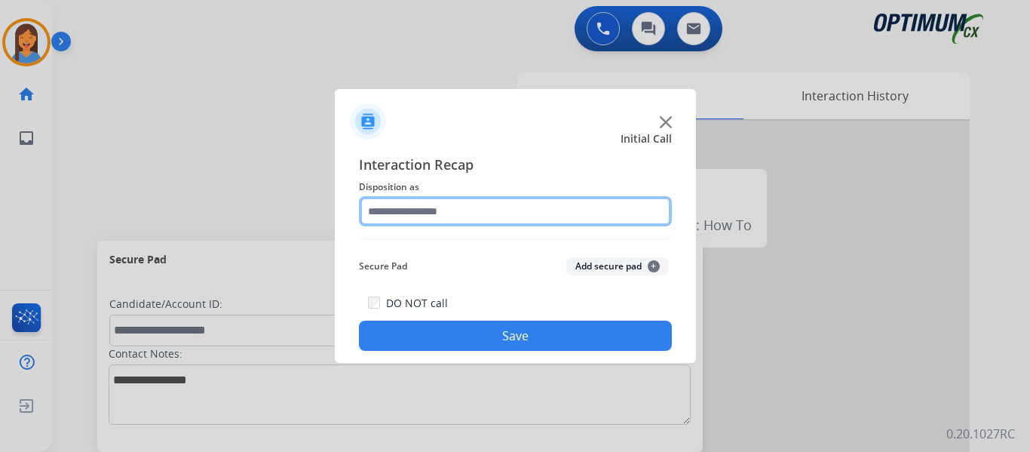
click at [452, 211] on input "text" at bounding box center [515, 211] width 313 height 30
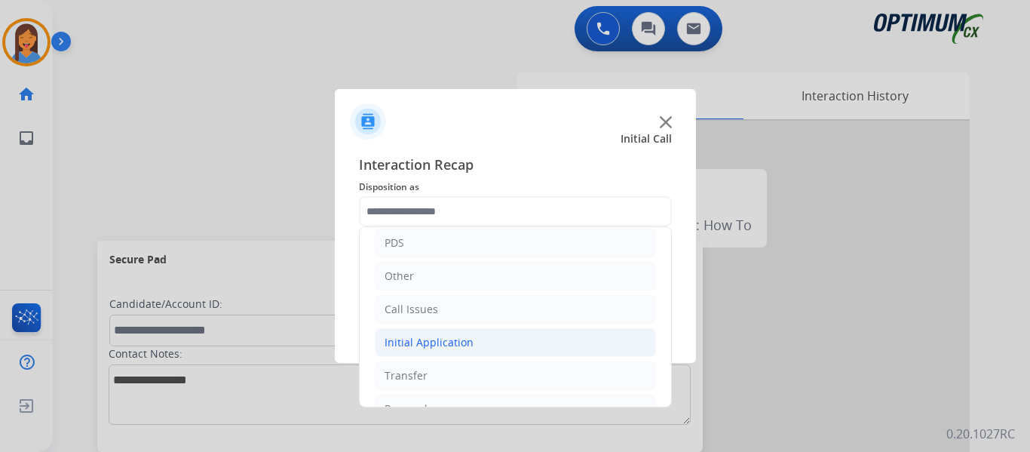
click at [446, 351] on li "Initial Application" at bounding box center [515, 342] width 281 height 29
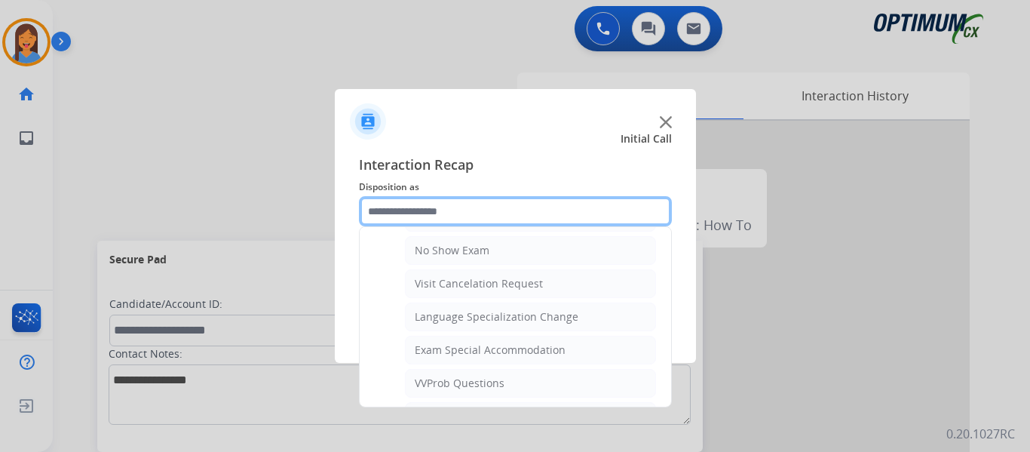
scroll to position [754, 0]
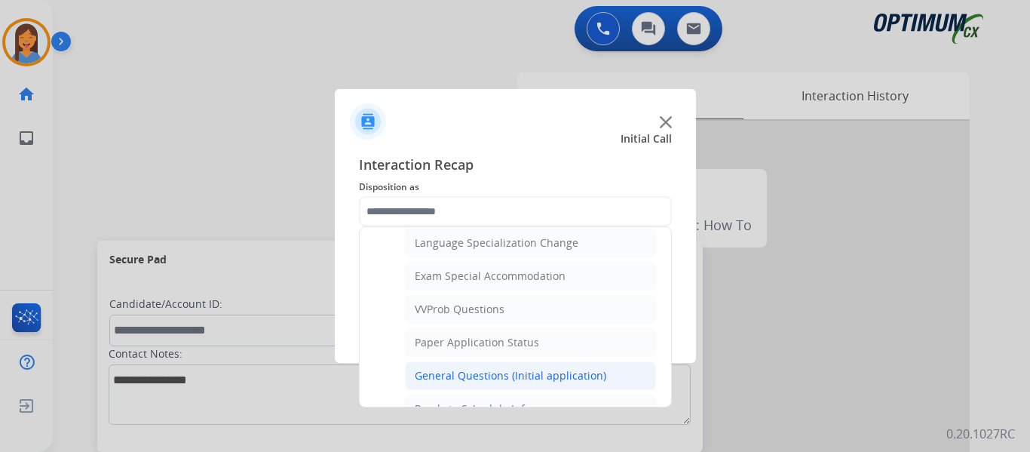
click at [474, 375] on div "General Questions (Initial application)" at bounding box center [510, 375] width 191 height 15
type input "**********"
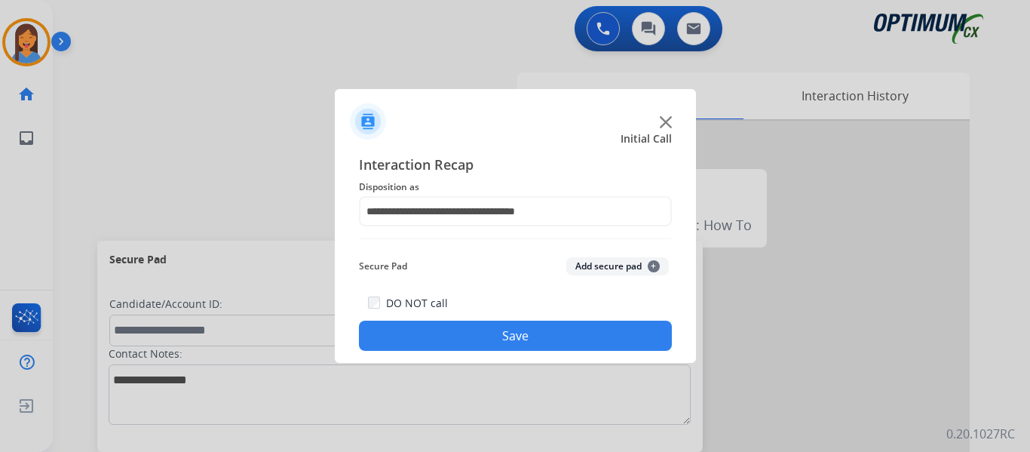
click at [484, 335] on button "Save" at bounding box center [515, 335] width 313 height 30
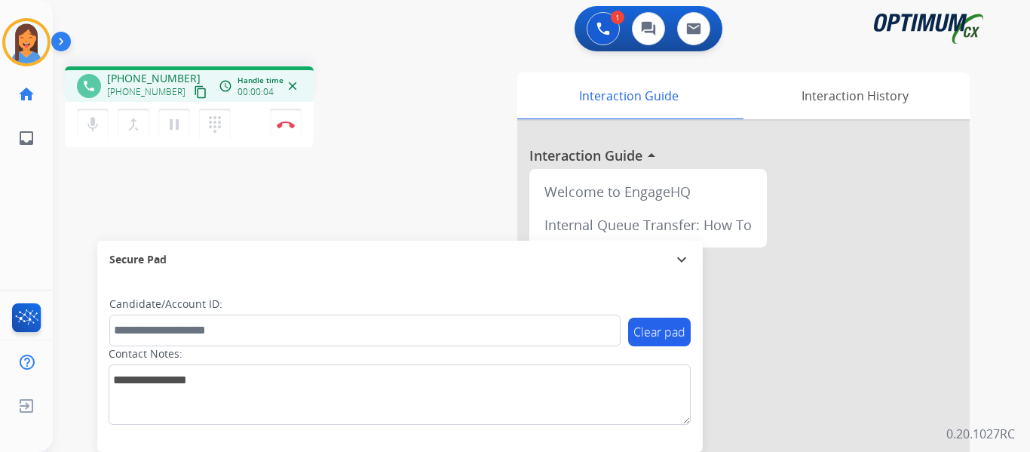
click at [194, 93] on mat-icon "content_copy" at bounding box center [201, 92] width 14 height 14
click at [443, 158] on div "Interaction Guide Interaction History Interaction Guide arrow_drop_up Welcome t…" at bounding box center [706, 377] width 526 height 611
click at [292, 129] on button "Disconnect" at bounding box center [286, 125] width 32 height 32
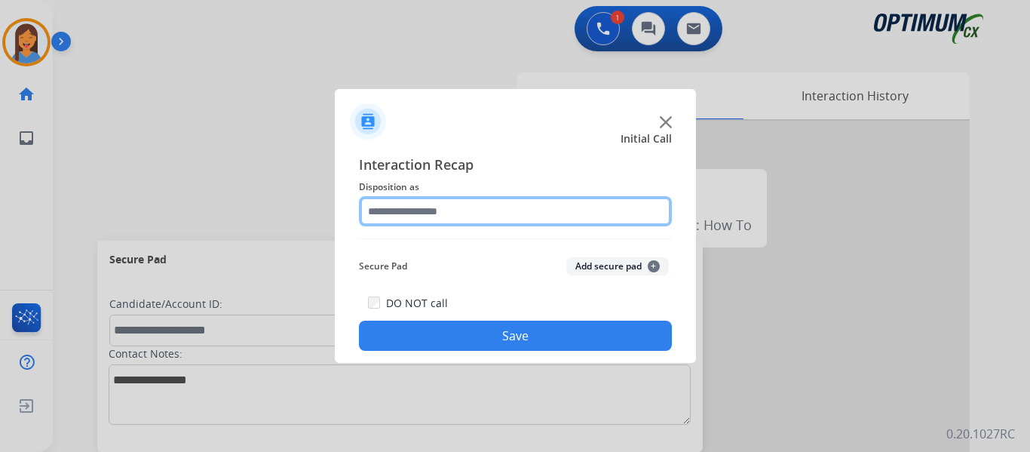
click at [428, 213] on input "text" at bounding box center [515, 211] width 313 height 30
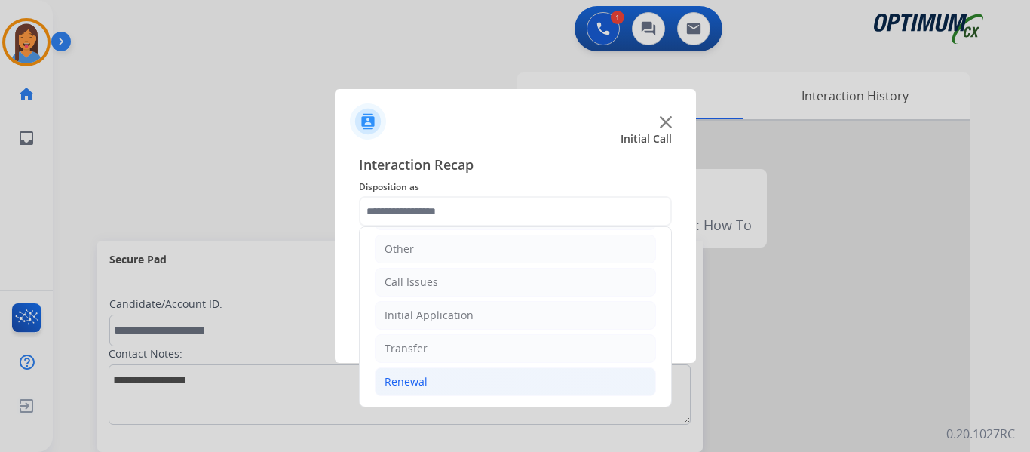
click at [407, 387] on div "Renewal" at bounding box center [405, 381] width 43 height 15
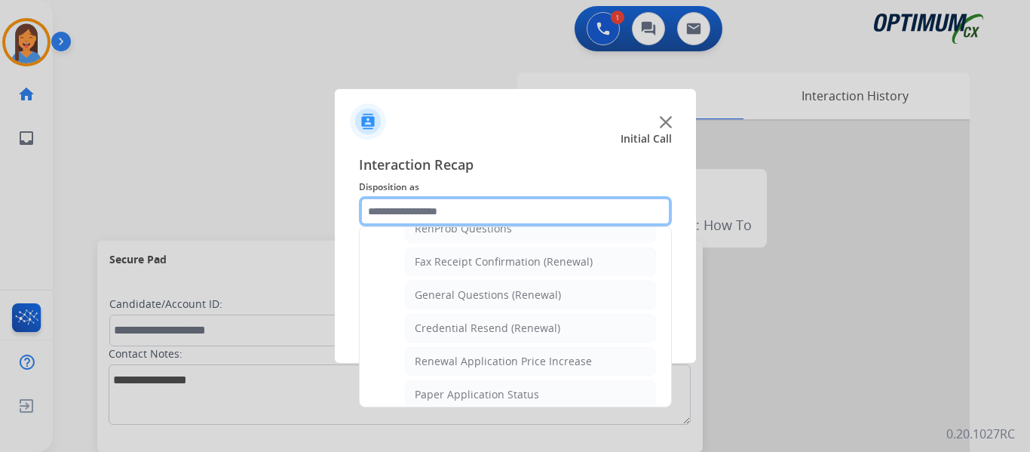
scroll to position [404, 0]
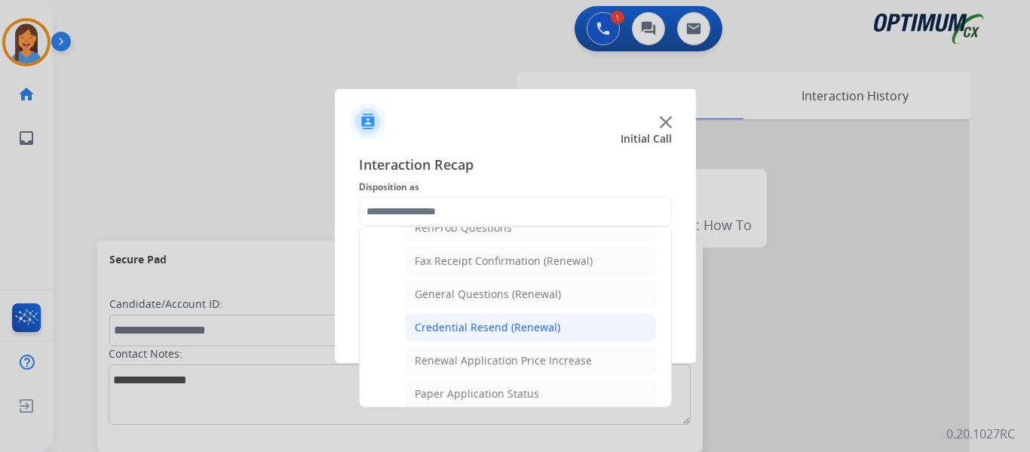
click at [480, 324] on div "Credential Resend (Renewal)" at bounding box center [487, 327] width 145 height 15
type input "**********"
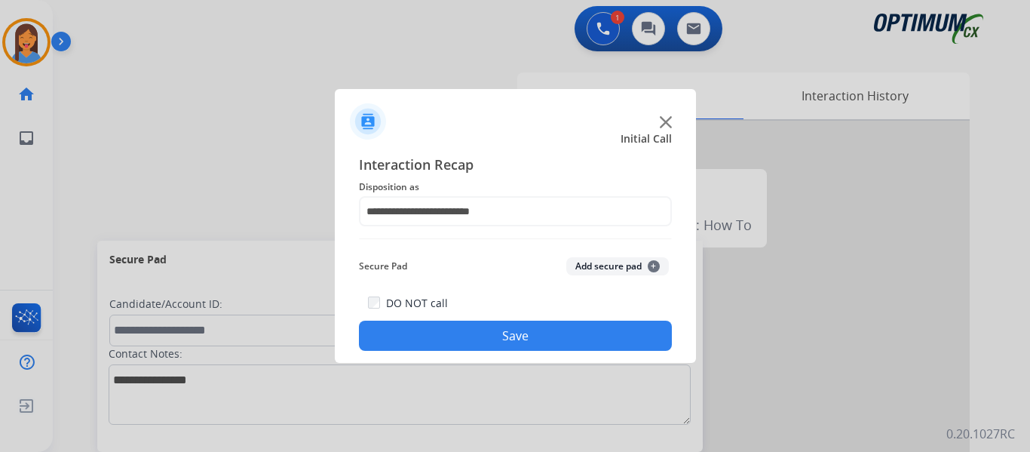
click at [488, 340] on button "Save" at bounding box center [515, 335] width 313 height 30
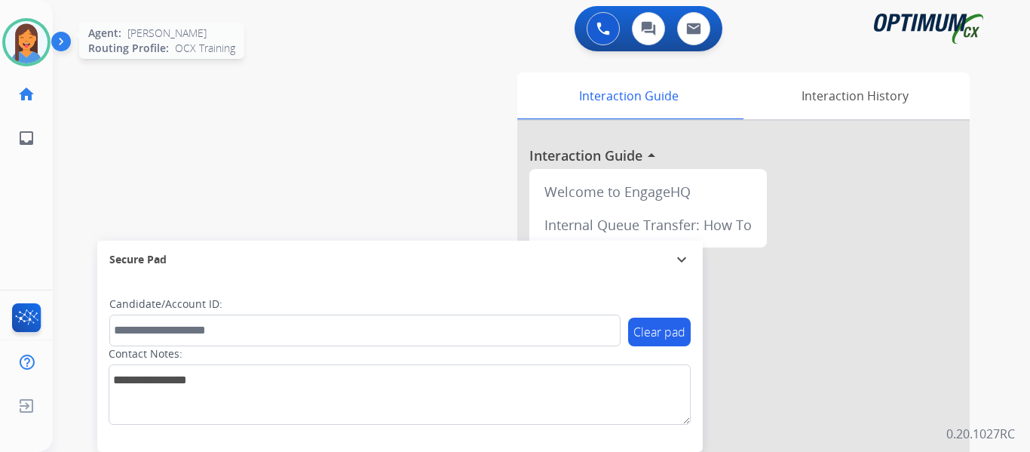
click at [33, 56] on img at bounding box center [26, 42] width 42 height 42
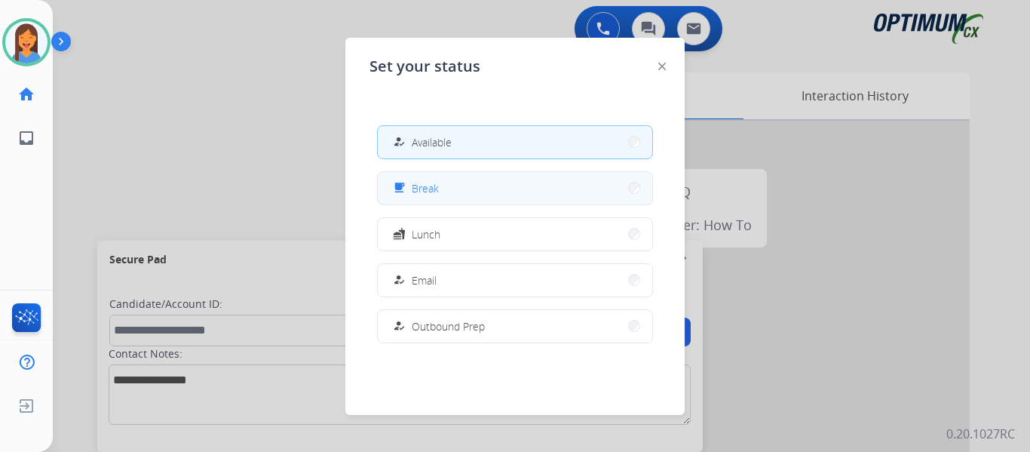
click at [409, 189] on div "free_breakfast" at bounding box center [401, 188] width 22 height 18
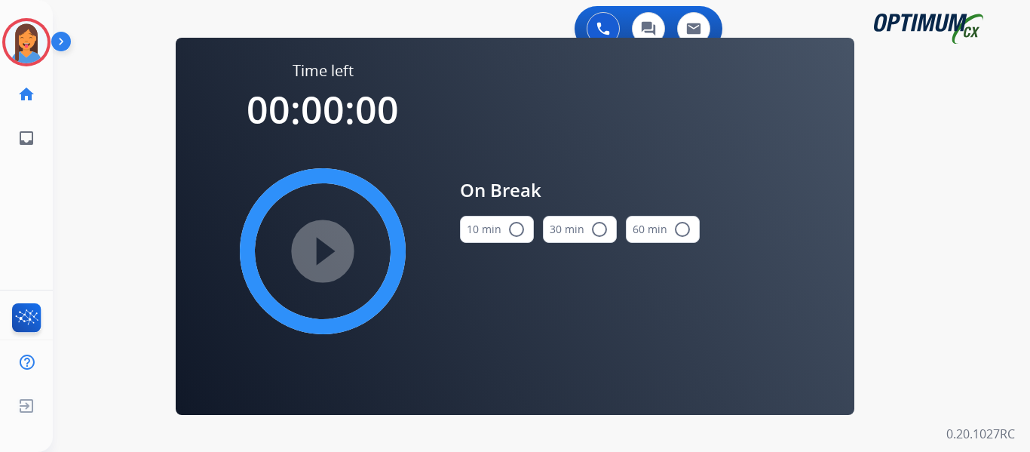
click at [493, 231] on button "10 min radio_button_unchecked" at bounding box center [497, 229] width 74 height 27
click at [314, 260] on mat-icon "play_circle_filled" at bounding box center [323, 251] width 18 height 18
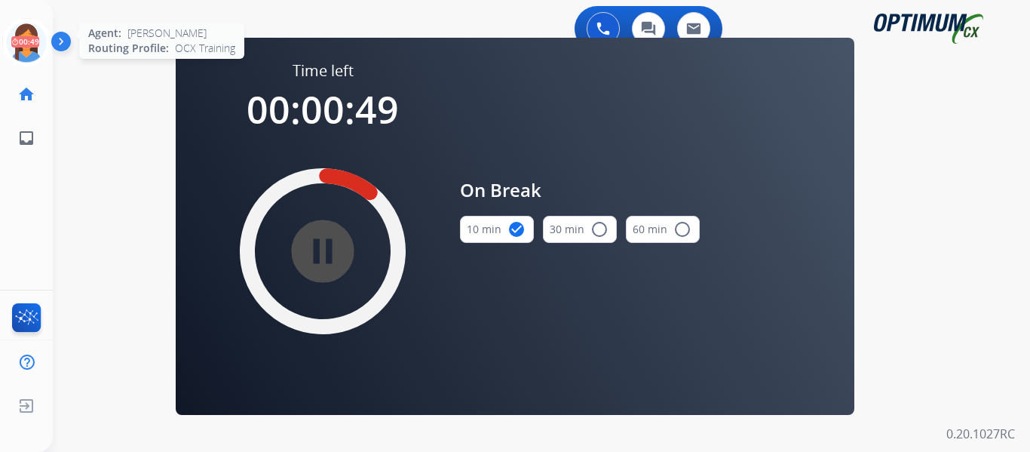
click at [26, 40] on icon at bounding box center [26, 42] width 49 height 49
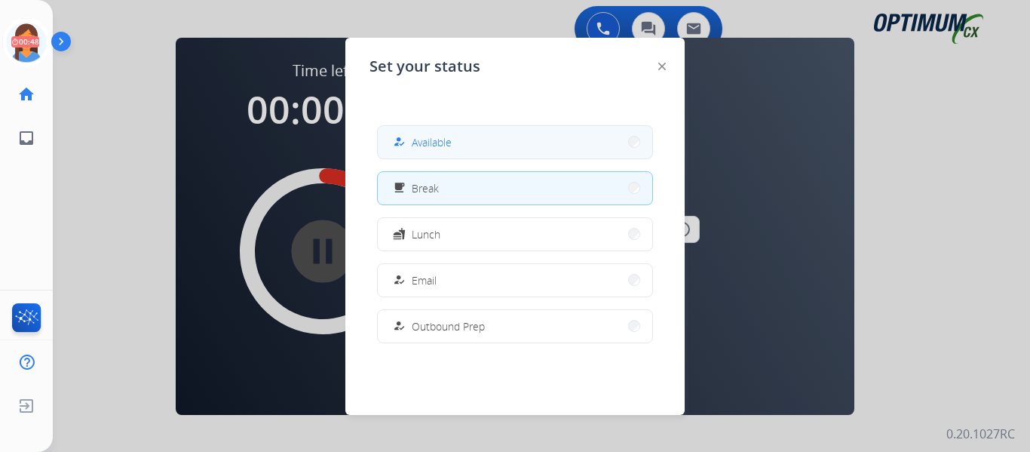
click at [445, 140] on span "Available" at bounding box center [432, 142] width 40 height 16
